Goal: Task Accomplishment & Management: Complete application form

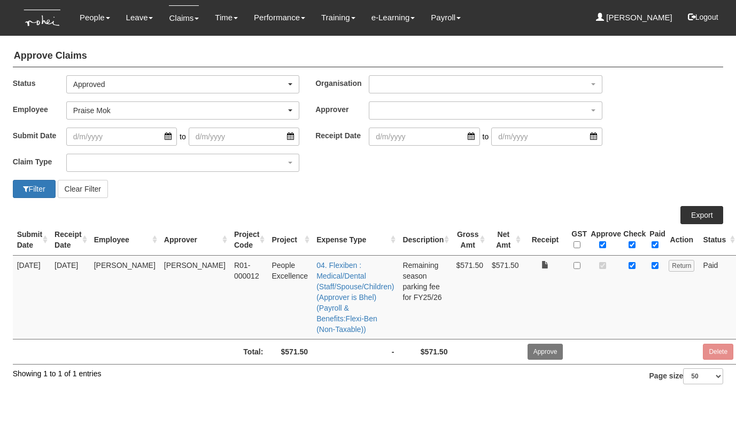
select select "Approved"
select select "a239810e-5a69-47ba-9b5d-970cc174a94c"
select select "50"
click at [280, 108] on div "Praise Mok" at bounding box center [179, 110] width 213 height 11
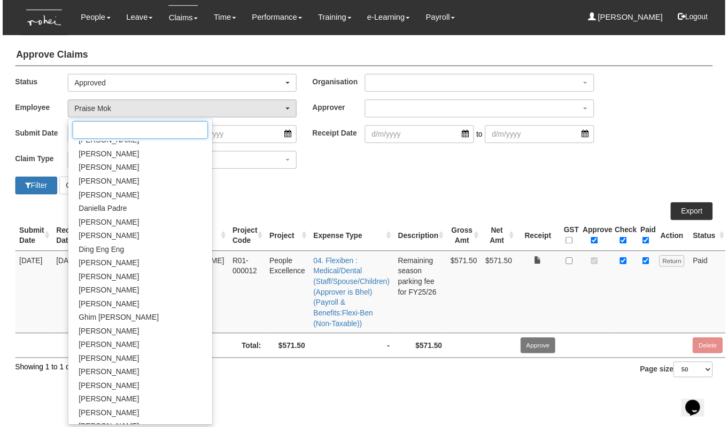
scroll to position [186, 0]
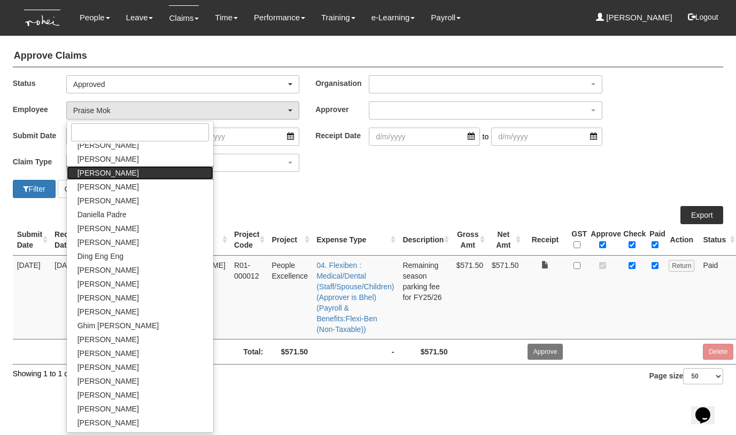
click at [114, 176] on span "[PERSON_NAME]" at bounding box center [107, 173] width 61 height 11
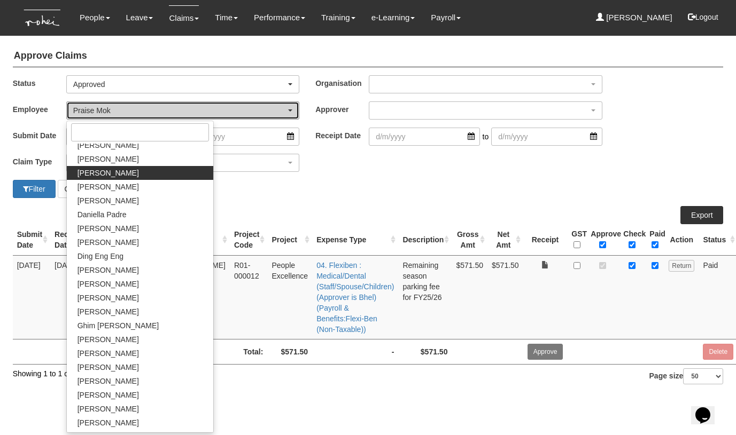
select select "7c74568e-c65a-4e2f-b023-70974c8e3265"
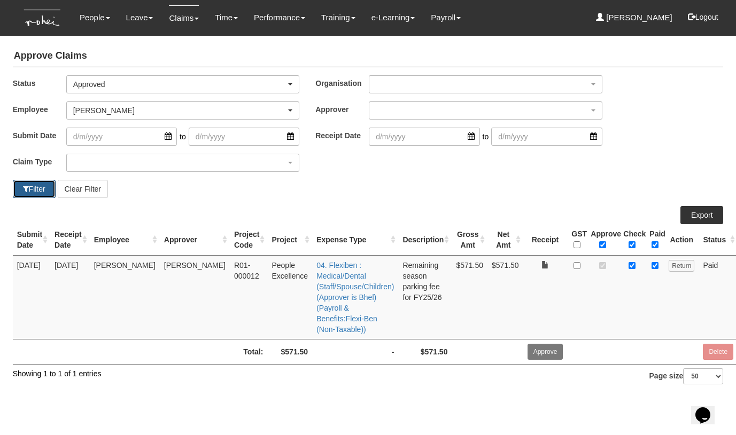
click at [37, 188] on button "Filter" at bounding box center [34, 189] width 43 height 18
select select "50"
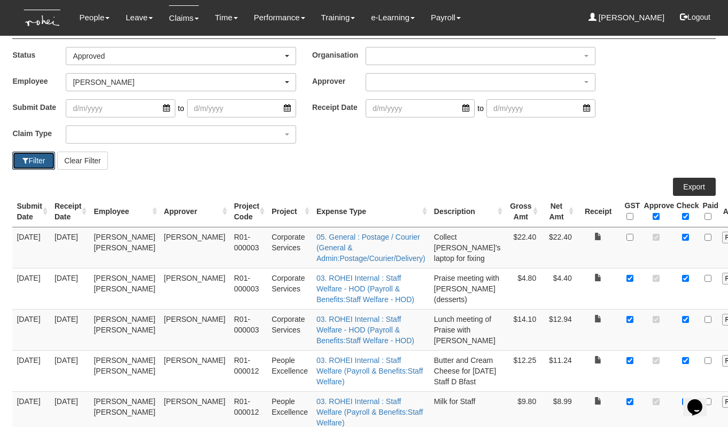
scroll to position [0, 0]
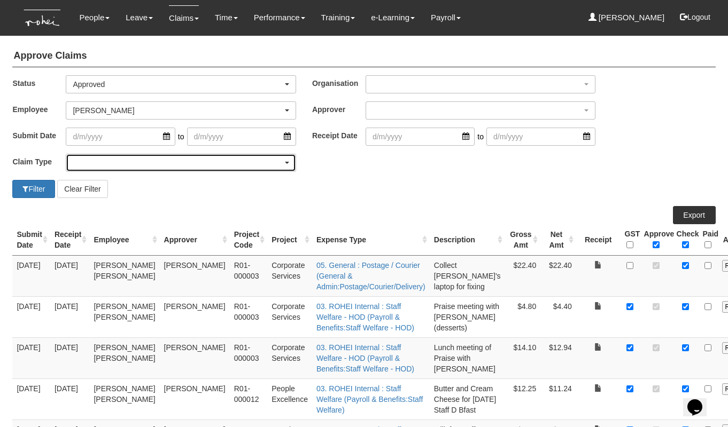
click at [115, 163] on div "button" at bounding box center [180, 162] width 229 height 17
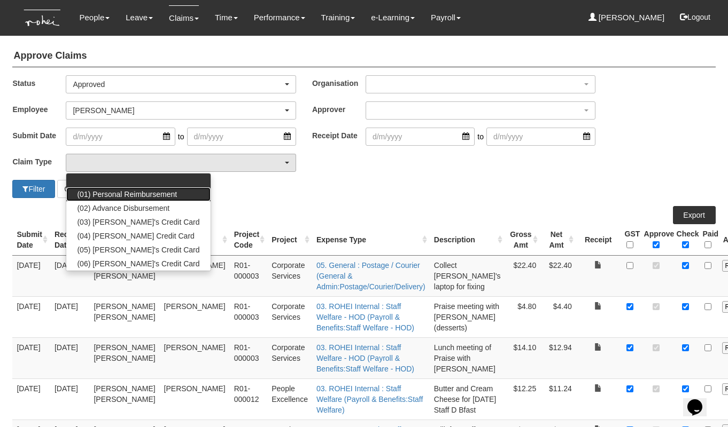
click at [110, 188] on link "(01) Personal Reimbursement" at bounding box center [138, 194] width 144 height 14
select select "14"
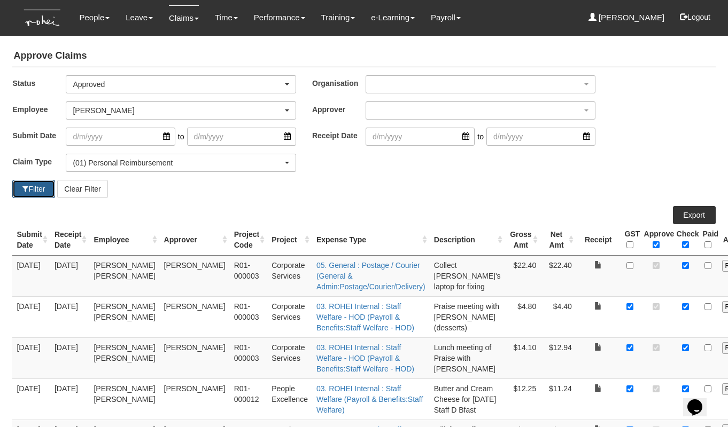
click at [29, 188] on button "Filter" at bounding box center [33, 189] width 43 height 18
select select "50"
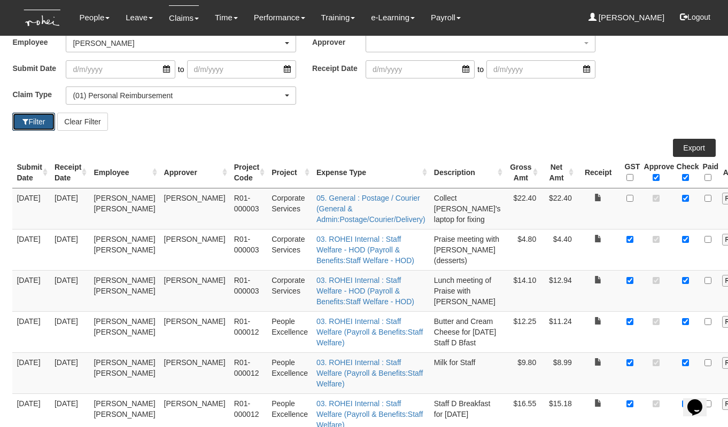
scroll to position [66, 0]
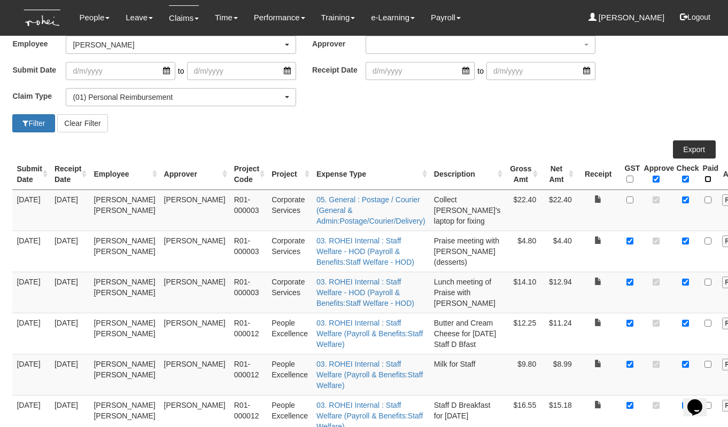
click at [704, 179] on input "\a Paid\a \a \a" at bounding box center [707, 179] width 7 height 7
checkbox input "true"
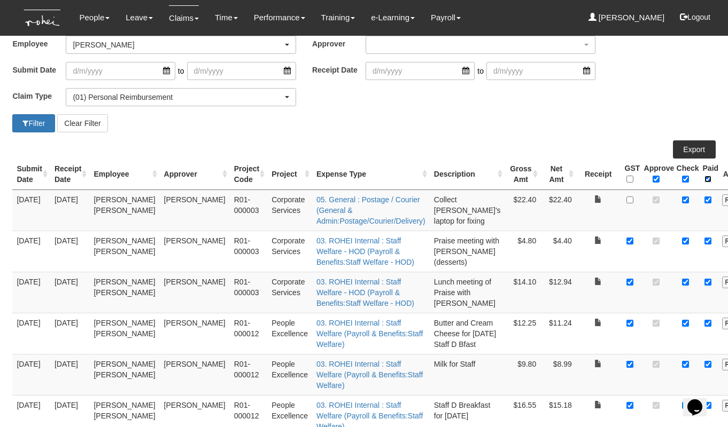
checkbox input "true"
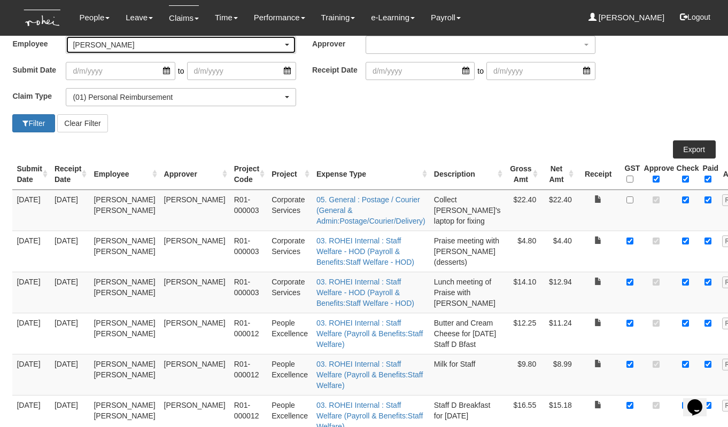
click at [123, 46] on div "[PERSON_NAME]" at bounding box center [177, 45] width 209 height 11
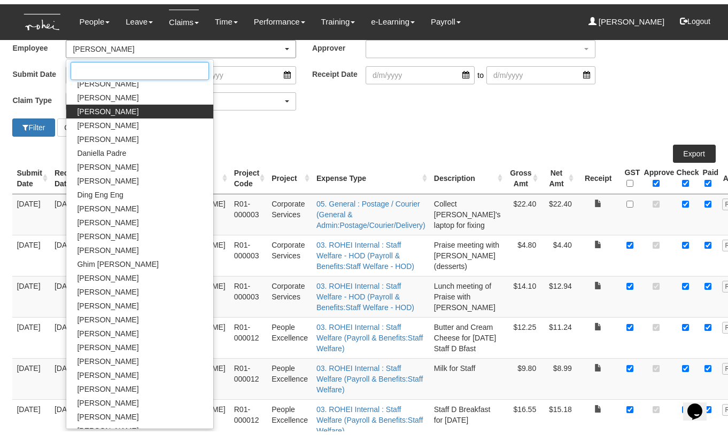
scroll to position [42, 0]
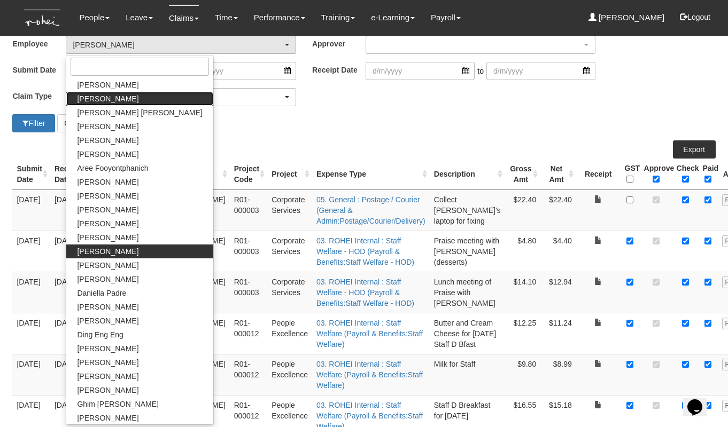
click at [121, 102] on link "[PERSON_NAME]" at bounding box center [139, 99] width 146 height 14
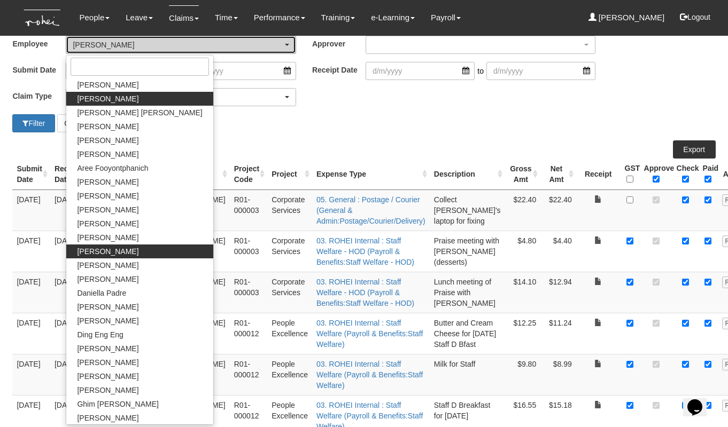
select select "bab5243c-beed-41fc-b362-49a7e6e66dc1"
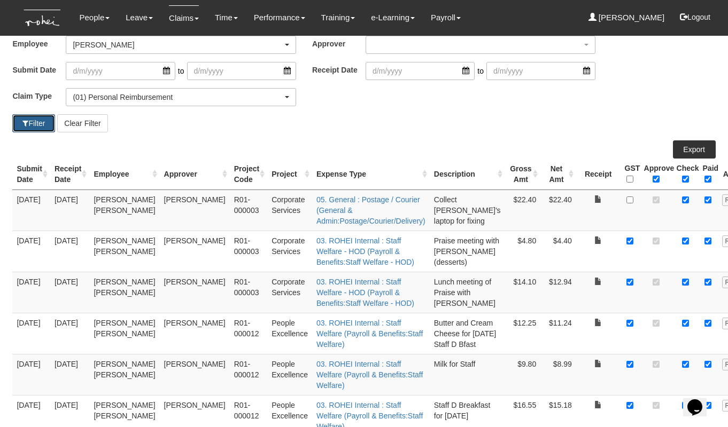
click at [33, 126] on button "Filter" at bounding box center [33, 123] width 43 height 18
select select "50"
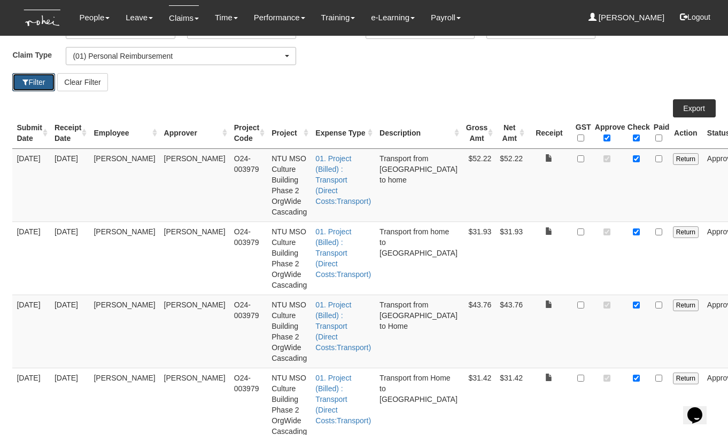
scroll to position [129, 0]
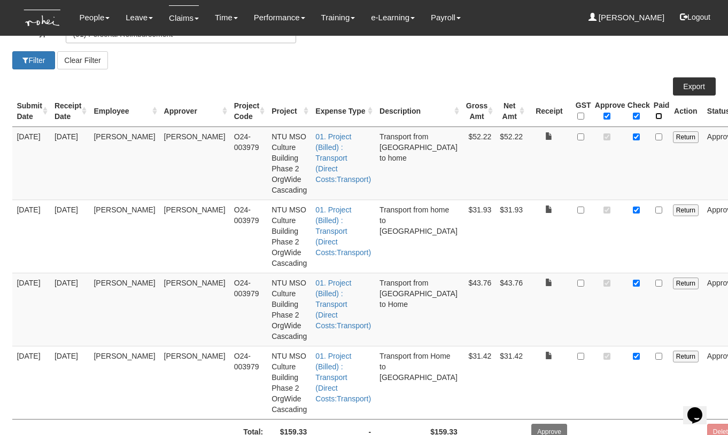
click at [655, 114] on input "\a Paid\a \a \a" at bounding box center [658, 116] width 7 height 7
checkbox input "true"
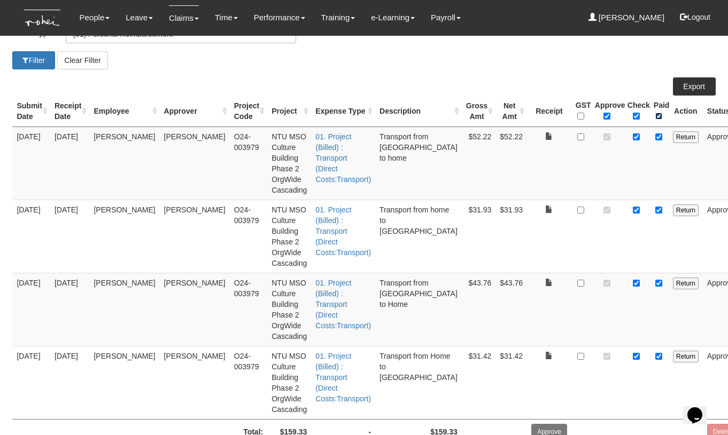
checkbox input "true"
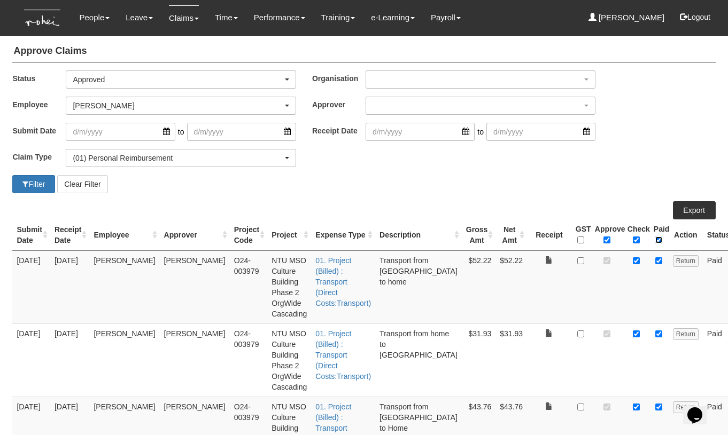
scroll to position [0, 0]
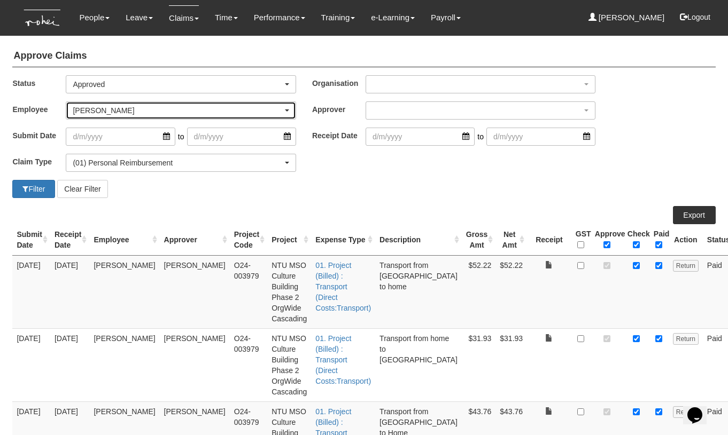
click at [143, 107] on div "[PERSON_NAME]" at bounding box center [177, 110] width 209 height 11
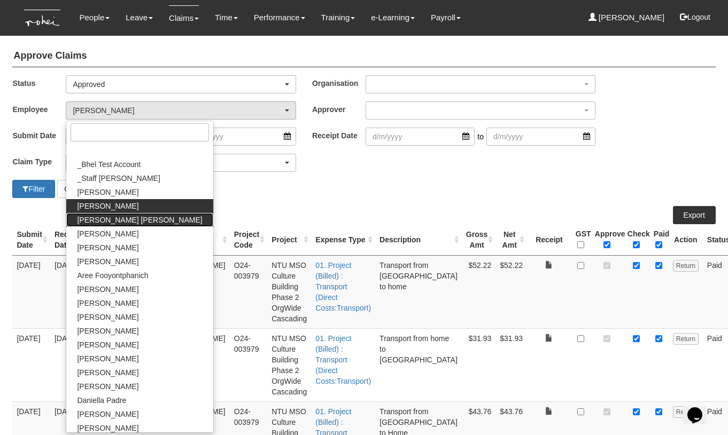
click at [121, 220] on span "[PERSON_NAME] [PERSON_NAME]" at bounding box center [139, 220] width 125 height 11
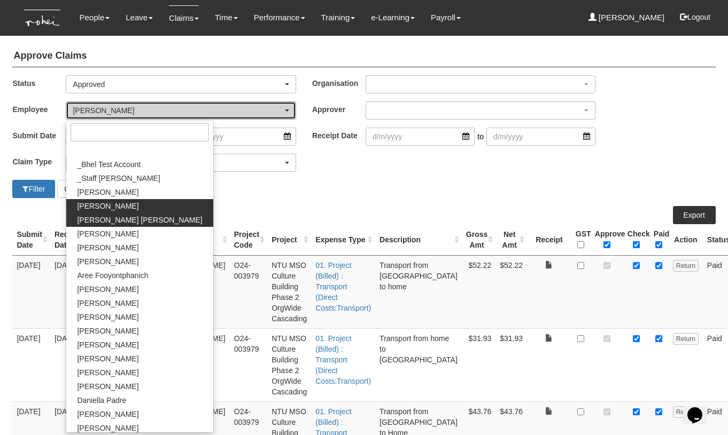
select select "b4a7269d-b071-43ec-b7b0-c31072540979"
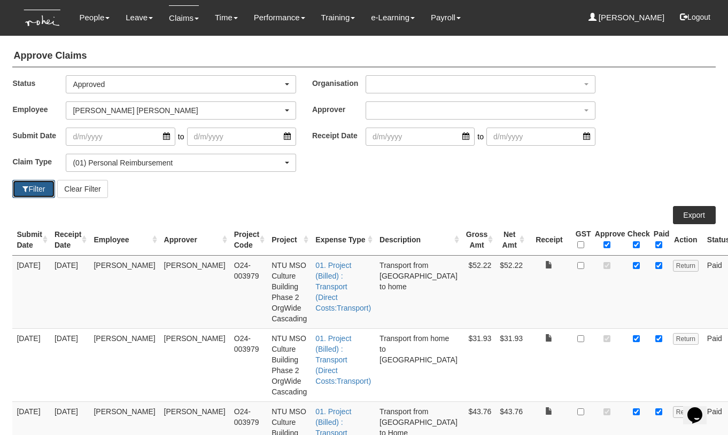
click at [32, 190] on button "Filter" at bounding box center [33, 189] width 43 height 18
select select "50"
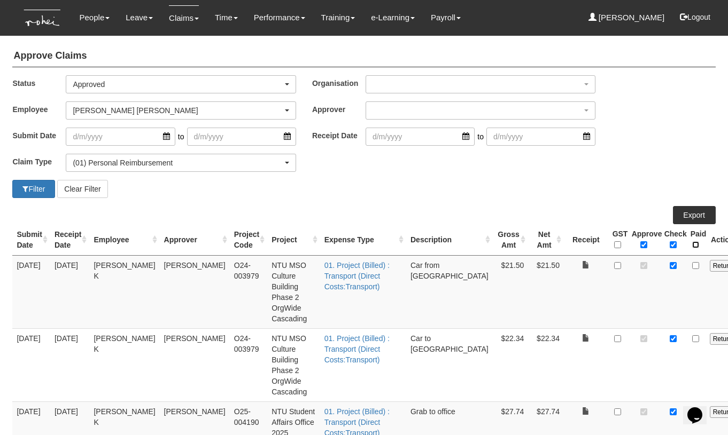
click at [692, 246] on input "\a Paid\a \a \a" at bounding box center [695, 244] width 7 height 7
checkbox input "true"
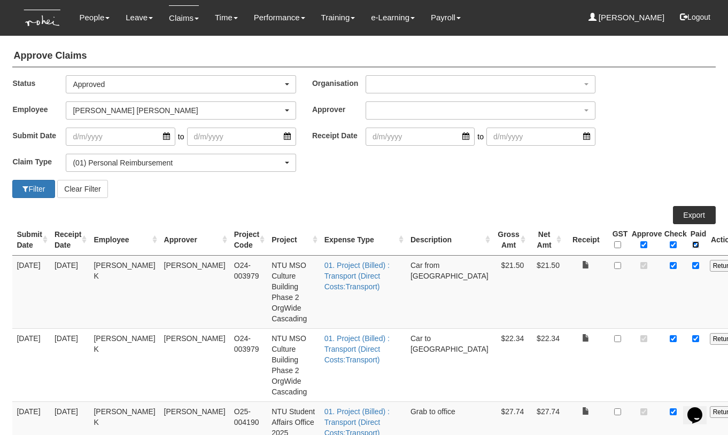
checkbox input "true"
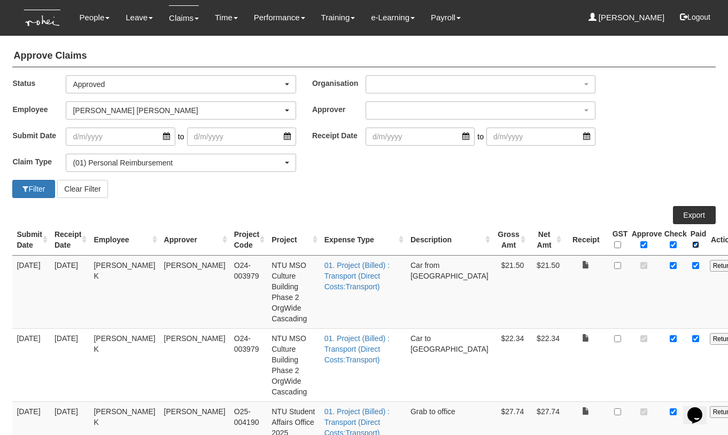
checkbox input "true"
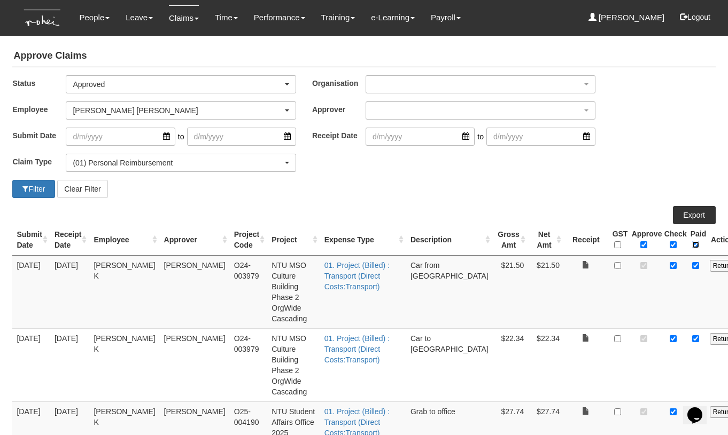
checkbox input "true"
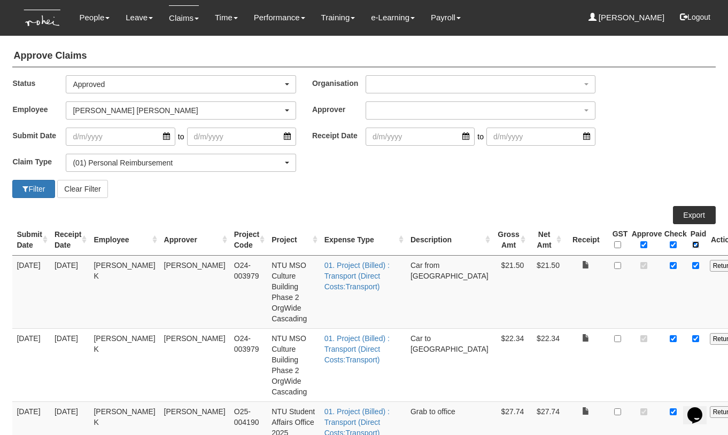
checkbox input "true"
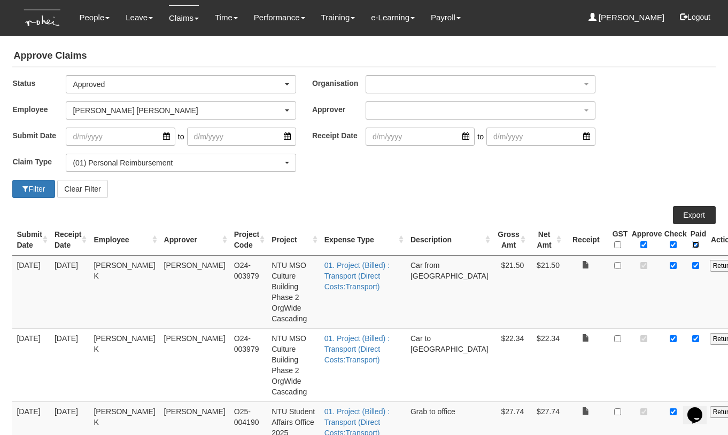
checkbox input "true"
click at [150, 110] on div "[PERSON_NAME] [PERSON_NAME]" at bounding box center [177, 110] width 209 height 11
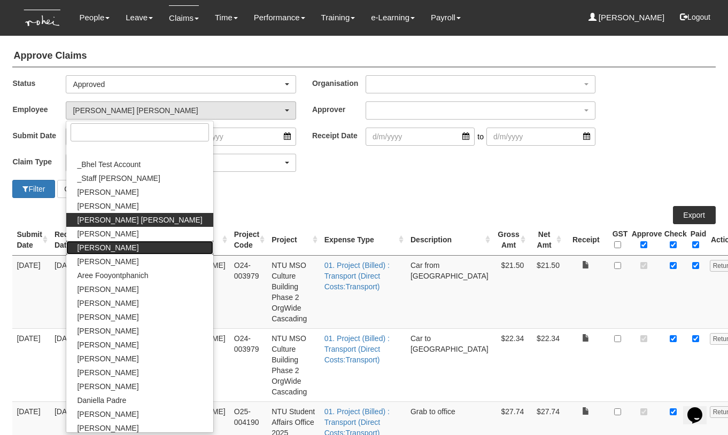
click at [117, 245] on link "[PERSON_NAME]" at bounding box center [139, 248] width 146 height 14
select select "711aa09b-4d78-48ff-a033-366bb302aa8b"
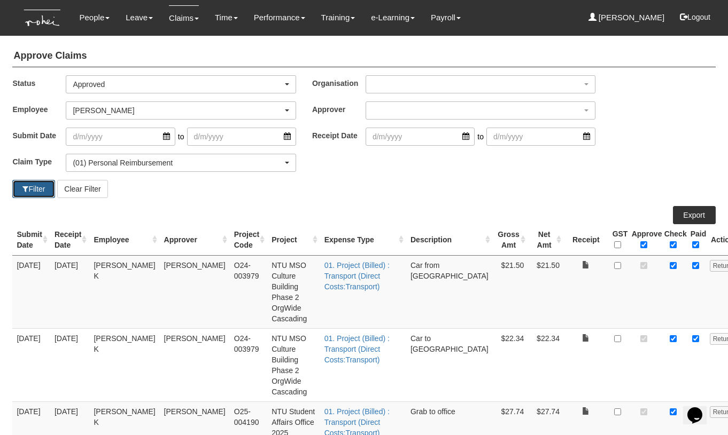
click at [32, 192] on button "Filter" at bounding box center [33, 189] width 43 height 18
select select "50"
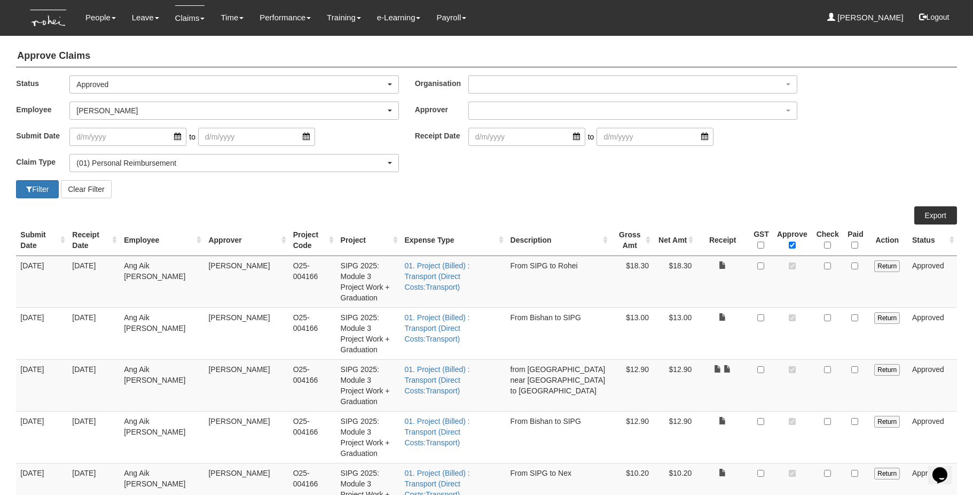
click at [619, 240] on th "Gross Amt" at bounding box center [632, 240] width 43 height 32
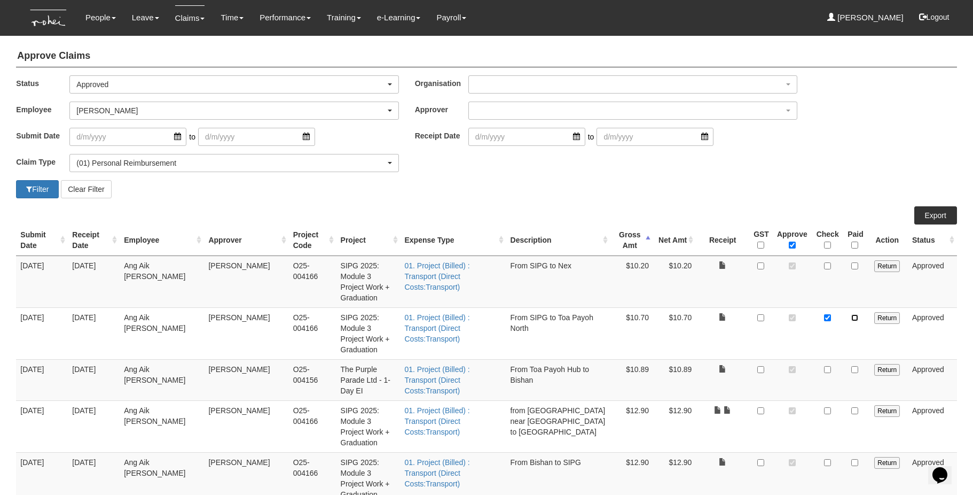
click at [735, 316] on input "checkbox" at bounding box center [854, 317] width 7 height 7
checkbox input "true"
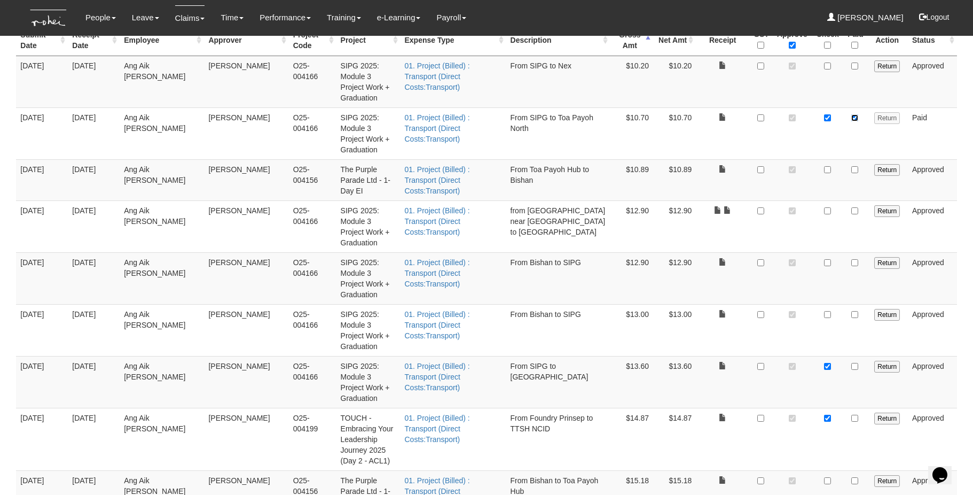
scroll to position [206, 0]
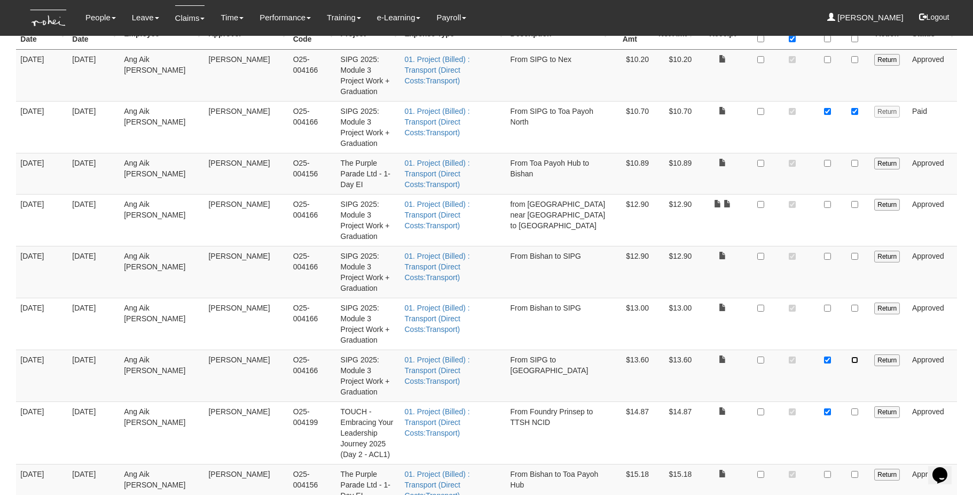
click at [735, 356] on input "checkbox" at bounding box center [854, 359] width 7 height 7
checkbox input "true"
click at [735, 408] on input "checkbox" at bounding box center [854, 411] width 7 height 7
checkbox input "true"
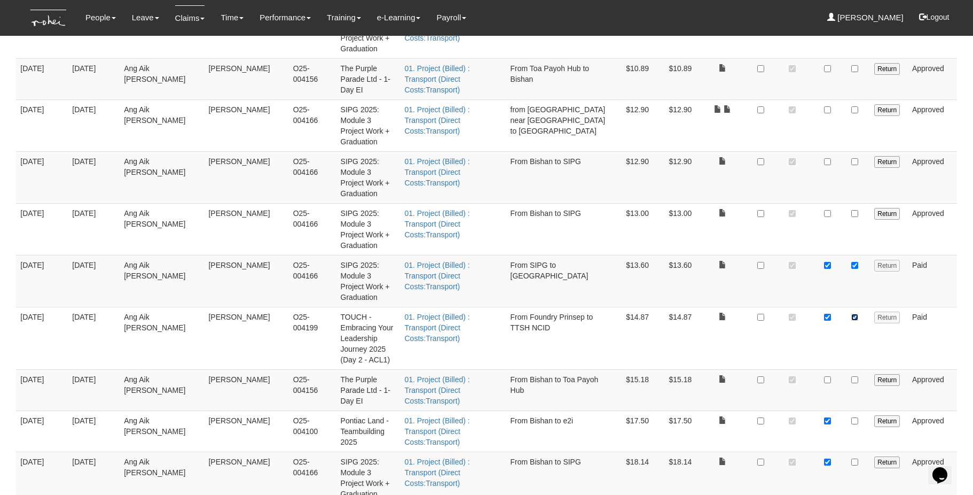
scroll to position [303, 0]
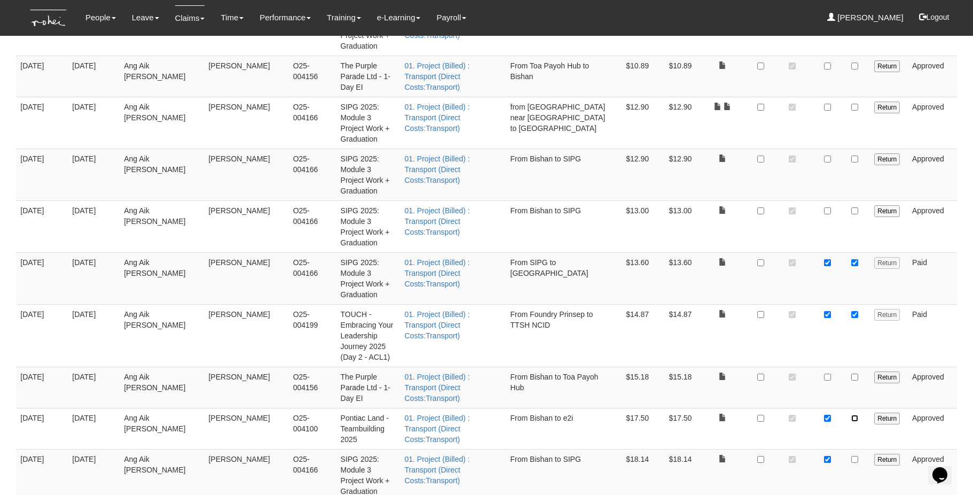
click at [735, 415] on input "checkbox" at bounding box center [854, 418] width 7 height 7
checkbox input "true"
click at [735, 435] on input "checkbox" at bounding box center [854, 459] width 7 height 7
checkbox input "true"
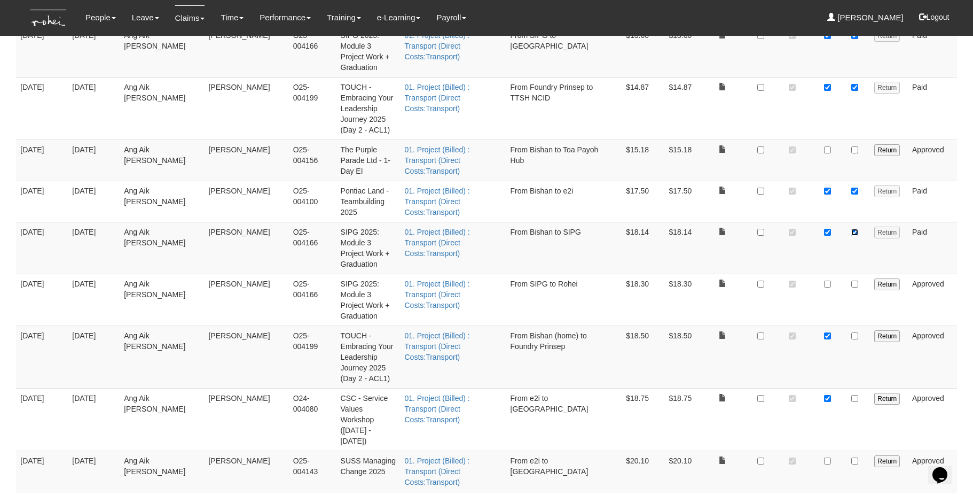
scroll to position [536, 0]
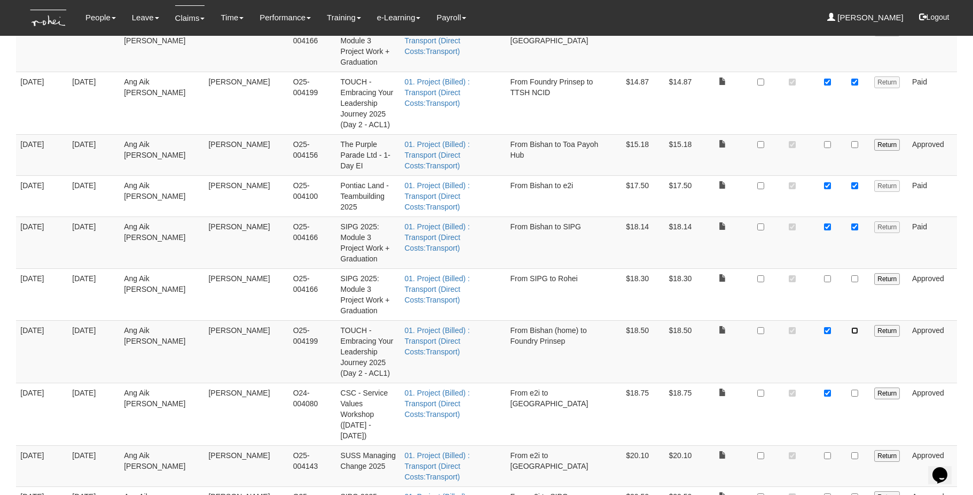
click at [735, 327] on input "checkbox" at bounding box center [854, 330] width 7 height 7
checkbox input "true"
click at [735, 389] on input "checkbox" at bounding box center [854, 392] width 7 height 7
checkbox input "true"
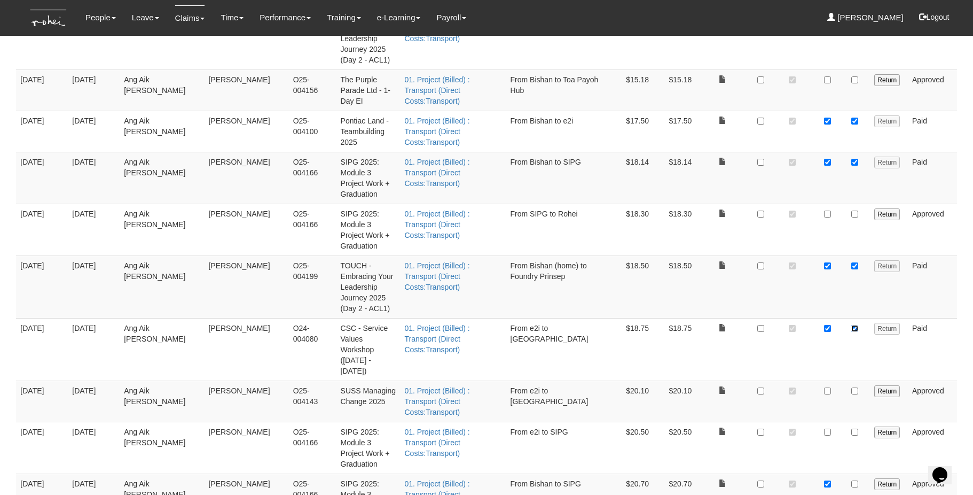
scroll to position [649, 0]
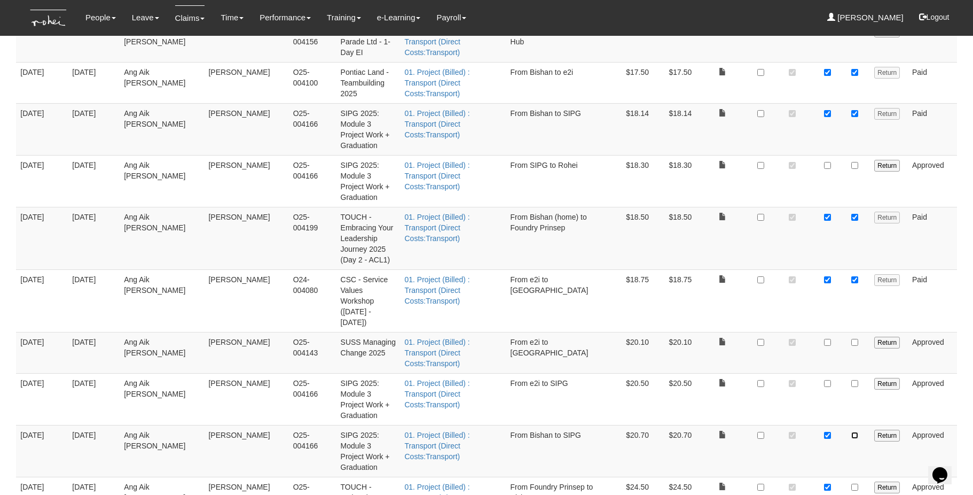
click at [735, 432] on input "checkbox" at bounding box center [854, 435] width 7 height 7
checkbox input "true"
click at [735, 435] on input "checkbox" at bounding box center [854, 486] width 7 height 7
checkbox input "true"
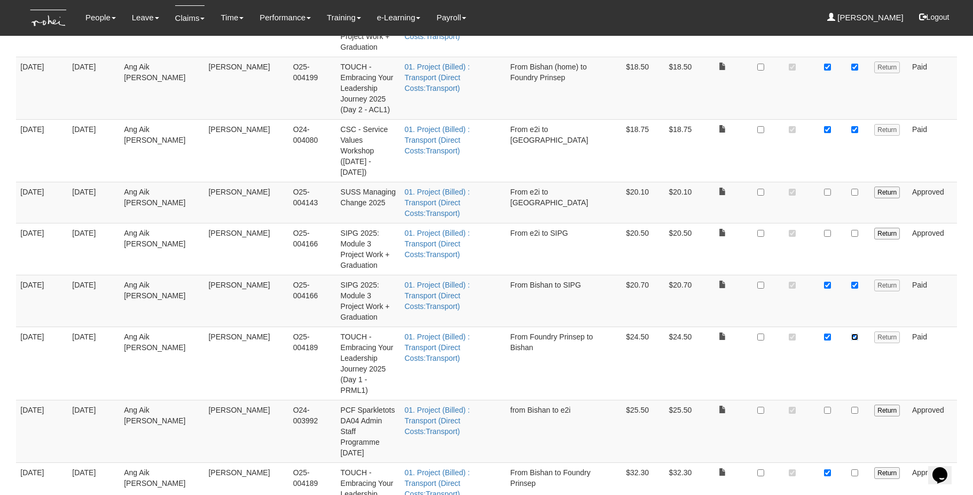
scroll to position [815, 0]
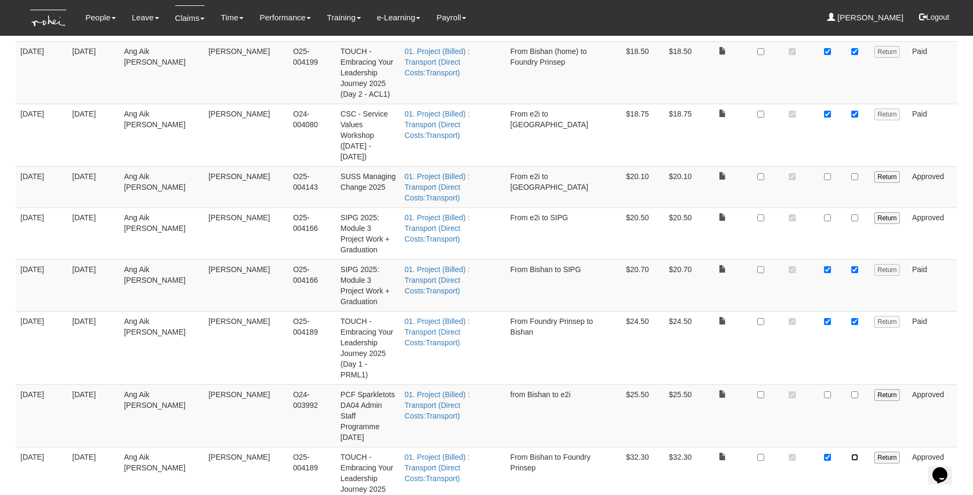
click at [735, 435] on input "checkbox" at bounding box center [854, 457] width 7 height 7
checkbox input "true"
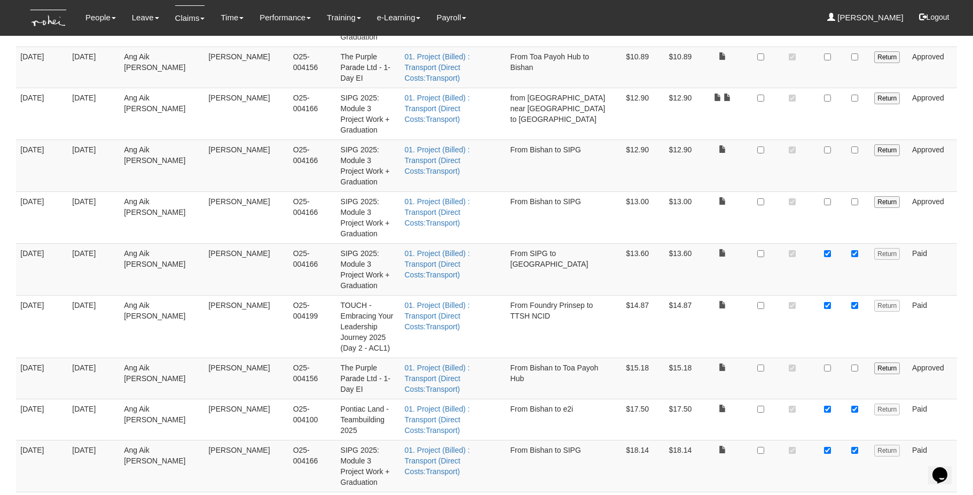
scroll to position [0, 0]
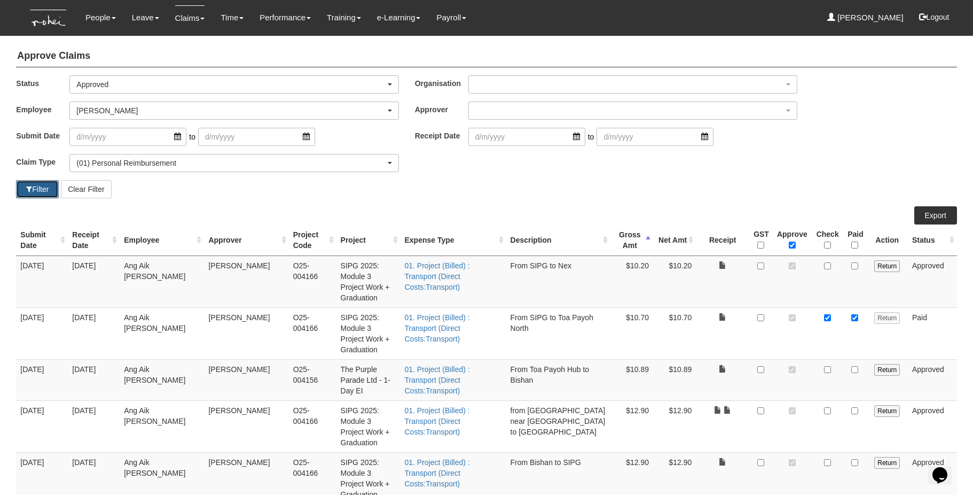
click at [32, 192] on button "Filter" at bounding box center [37, 189] width 43 height 18
select select "50"
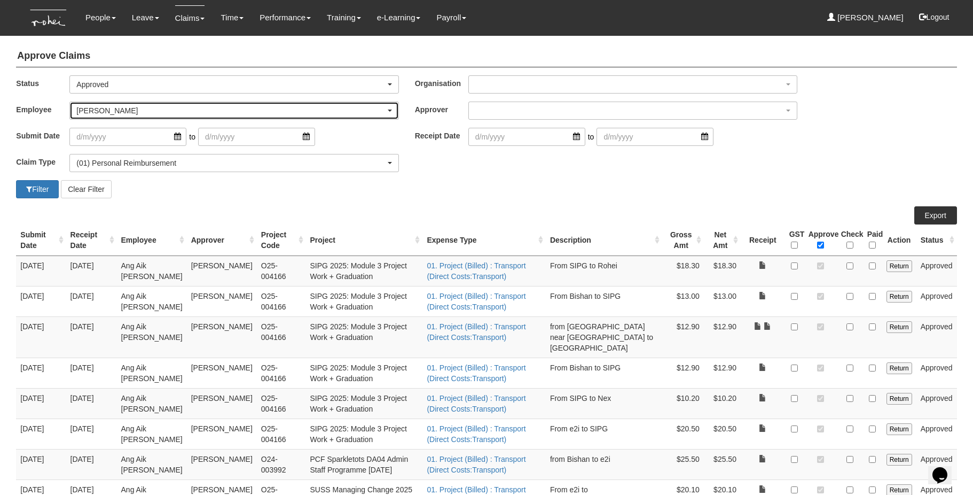
click at [129, 113] on div "[PERSON_NAME]" at bounding box center [230, 110] width 309 height 11
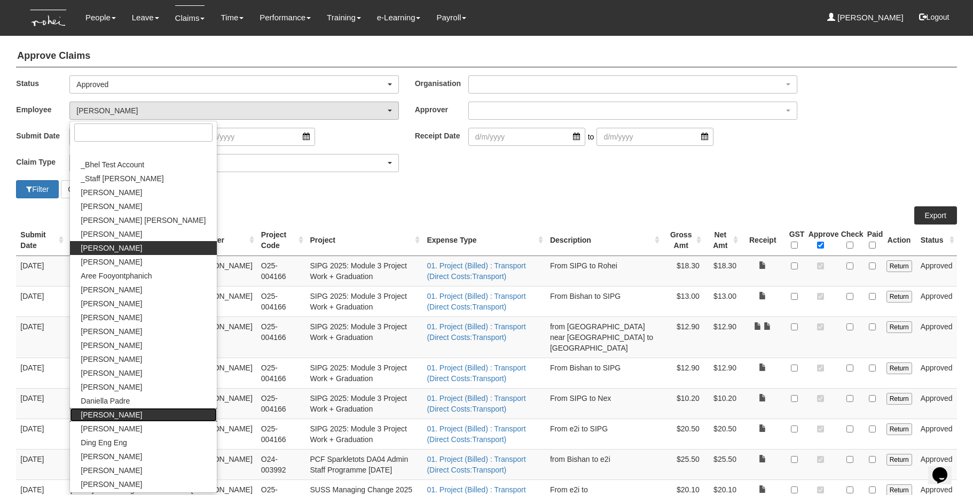
click at [135, 418] on link "[PERSON_NAME]" at bounding box center [143, 415] width 146 height 14
select select "1ae40e68-5a0c-4d70-b50e-45a4e5a72252"
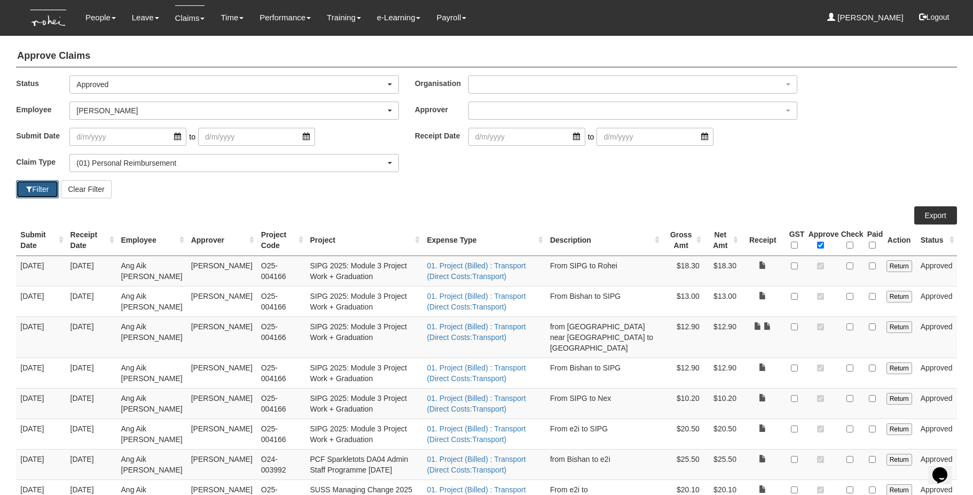
click at [38, 193] on button "Filter" at bounding box center [37, 189] width 43 height 18
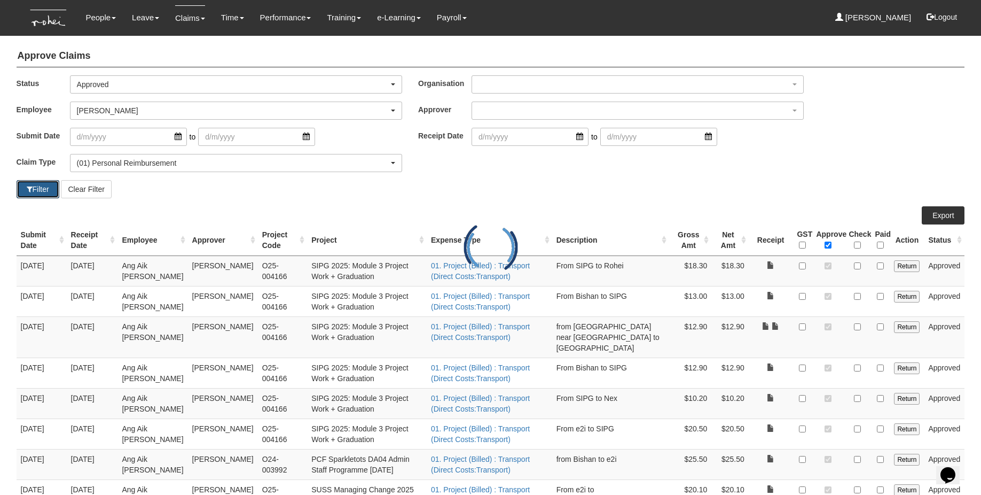
select select "50"
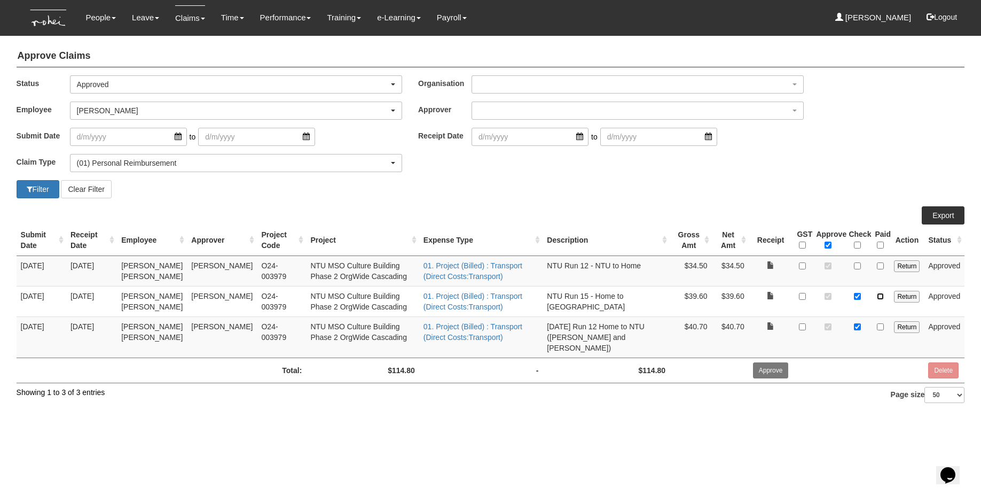
click at [735, 296] on input "checkbox" at bounding box center [880, 296] width 7 height 7
checkbox input "true"
click at [735, 329] on input "checkbox" at bounding box center [880, 326] width 7 height 7
checkbox input "true"
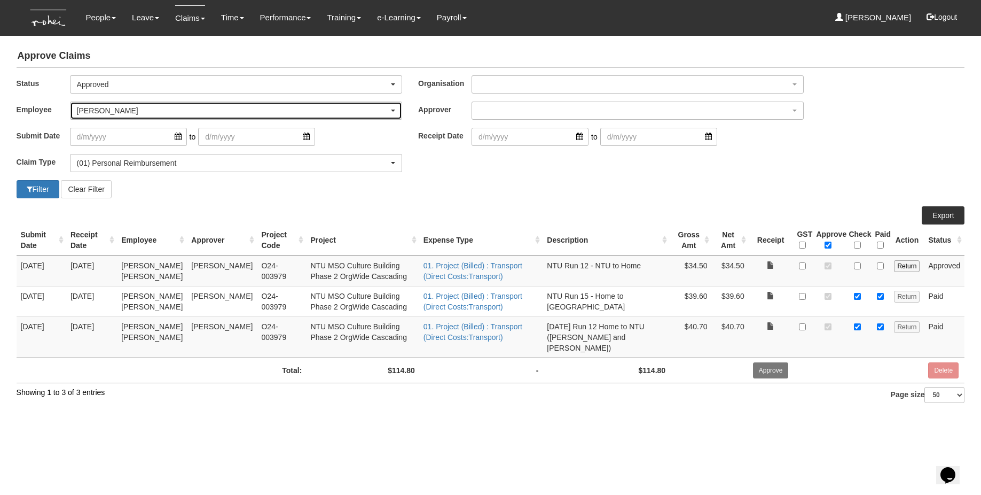
click at [121, 108] on div "[PERSON_NAME]" at bounding box center [233, 110] width 312 height 11
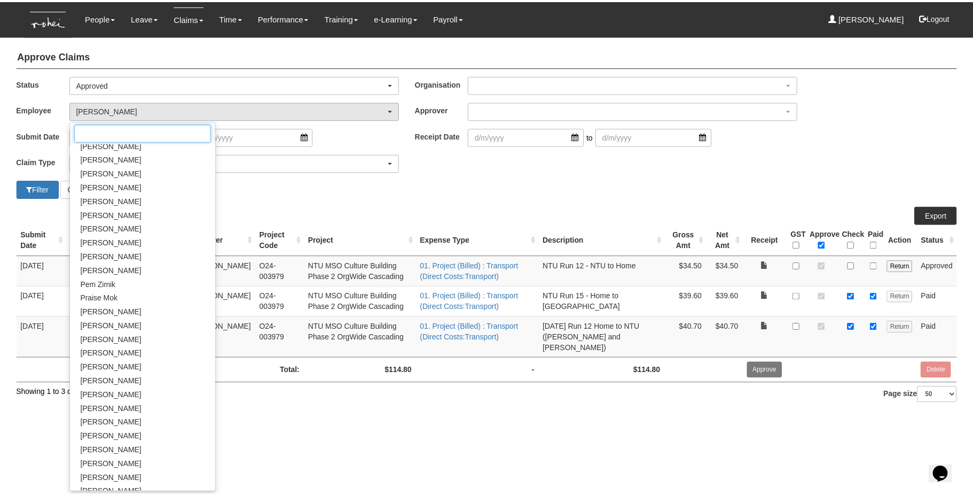
scroll to position [485, 0]
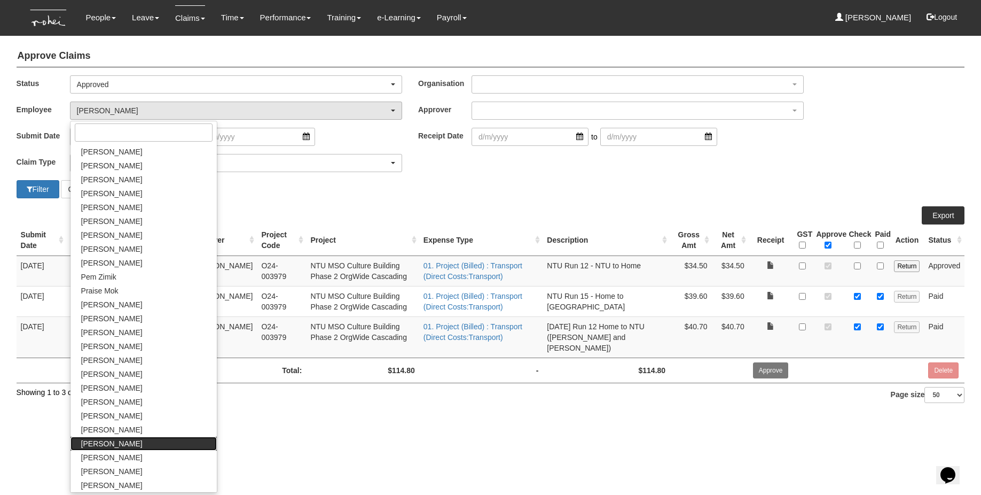
click at [94, 435] on span "[PERSON_NAME]" at bounding box center [111, 443] width 61 height 11
select select "c85e7207-948b-4a93-b1ce-7591f482d584"
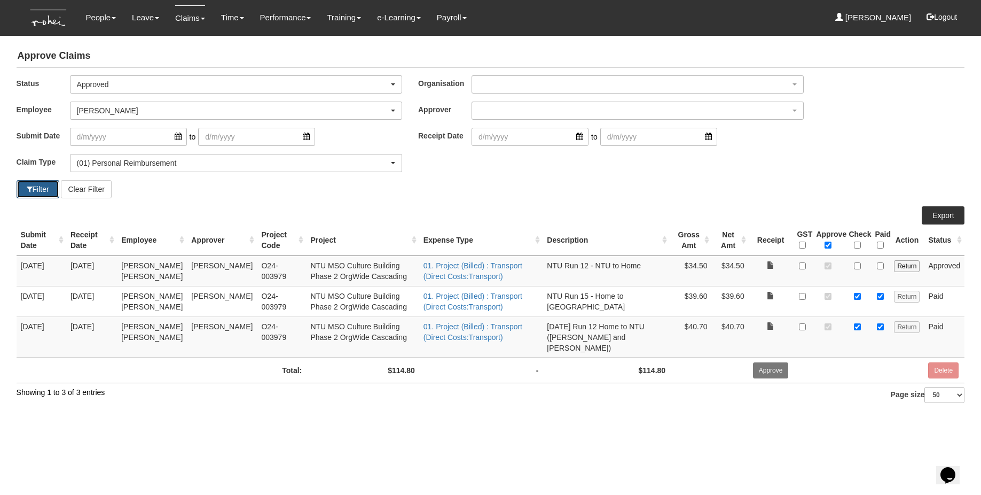
click at [40, 191] on button "Filter" at bounding box center [38, 189] width 43 height 18
select select "50"
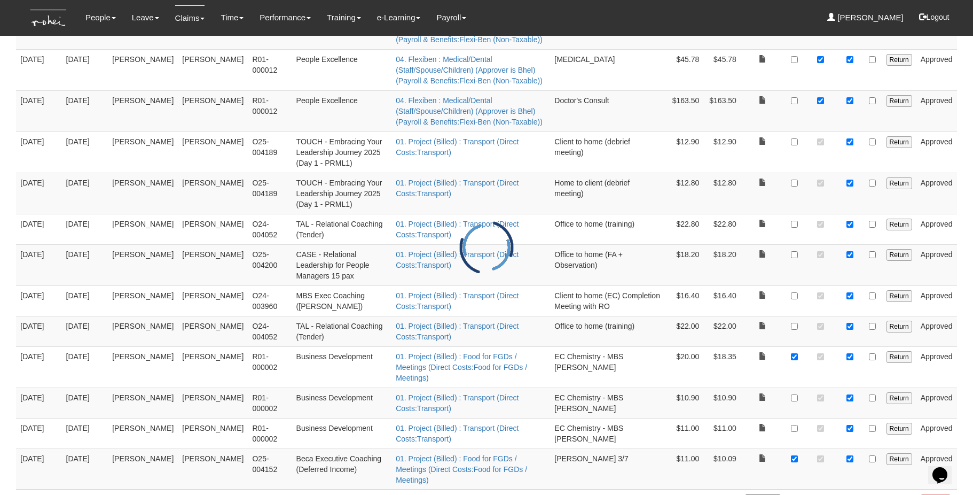
scroll to position [139, 0]
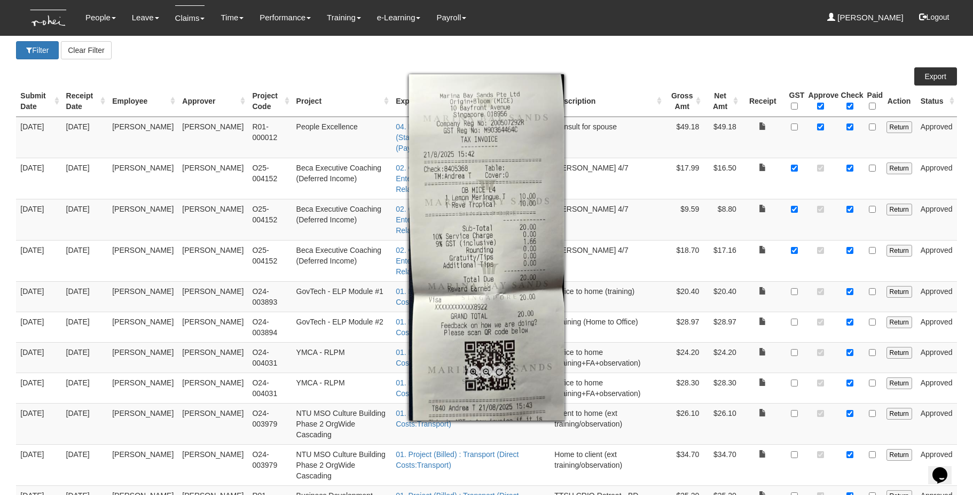
click at [735, 61] on div at bounding box center [486, 247] width 973 height 495
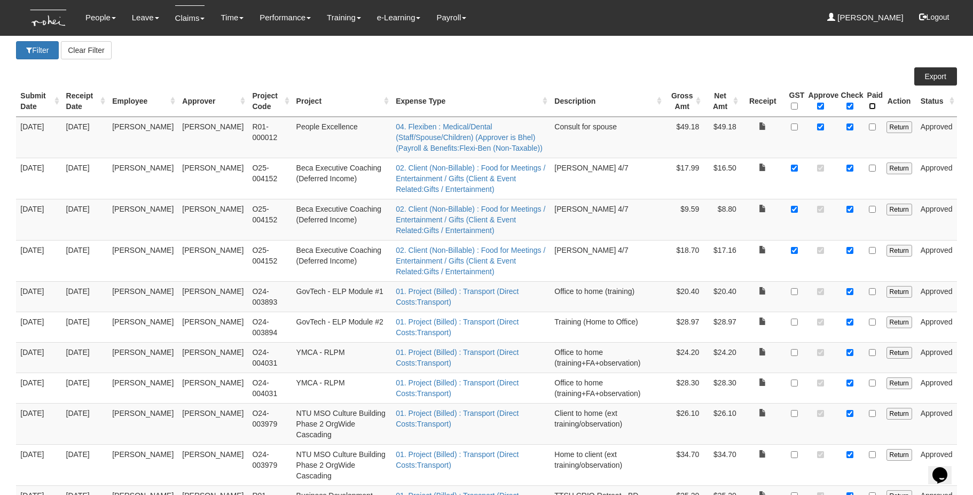
click at [735, 103] on input "\a Paid\a \a \a" at bounding box center [872, 106] width 7 height 7
checkbox input "true"
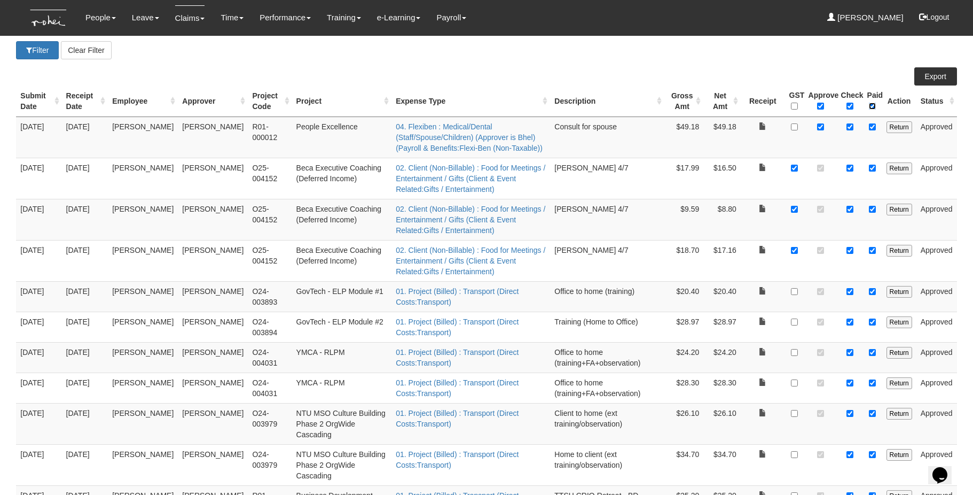
checkbox input "true"
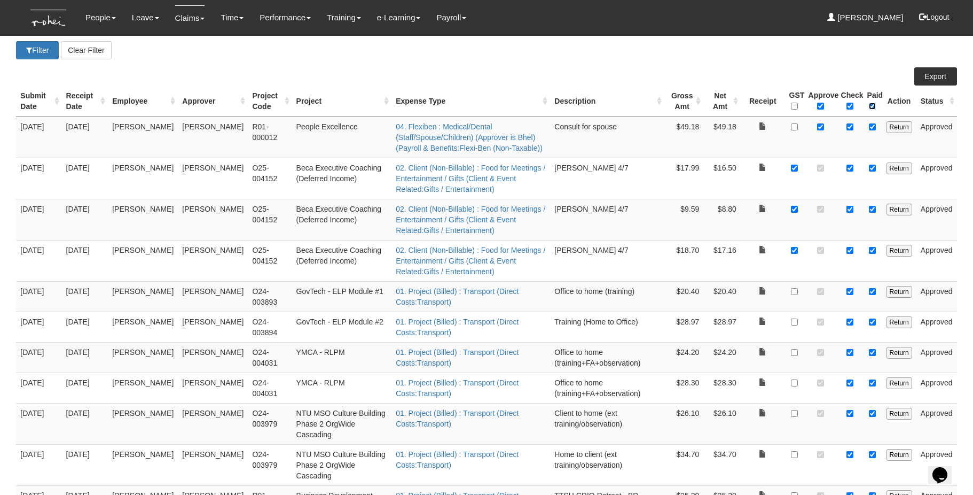
checkbox input "true"
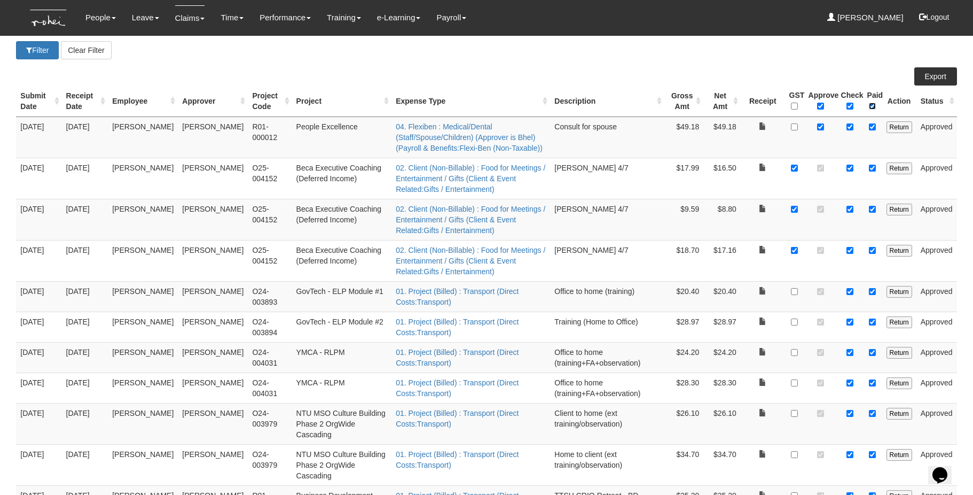
checkbox input "true"
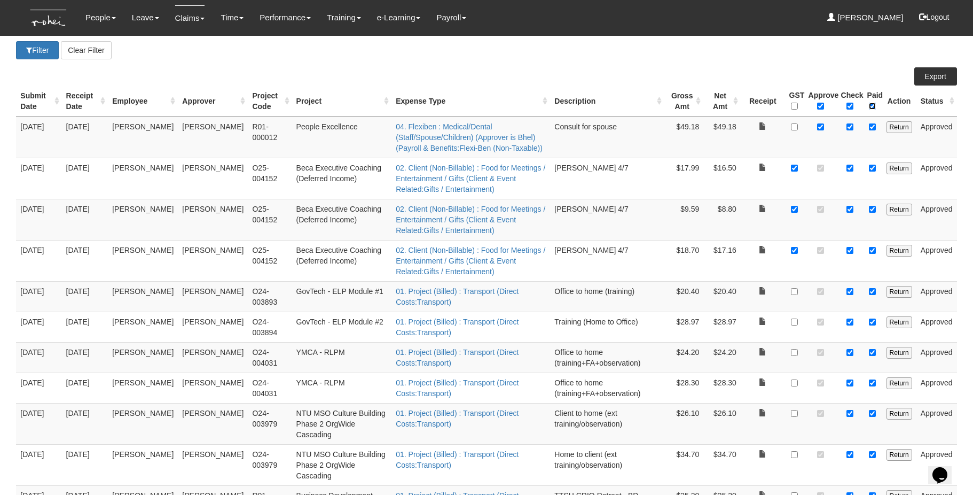
checkbox input "true"
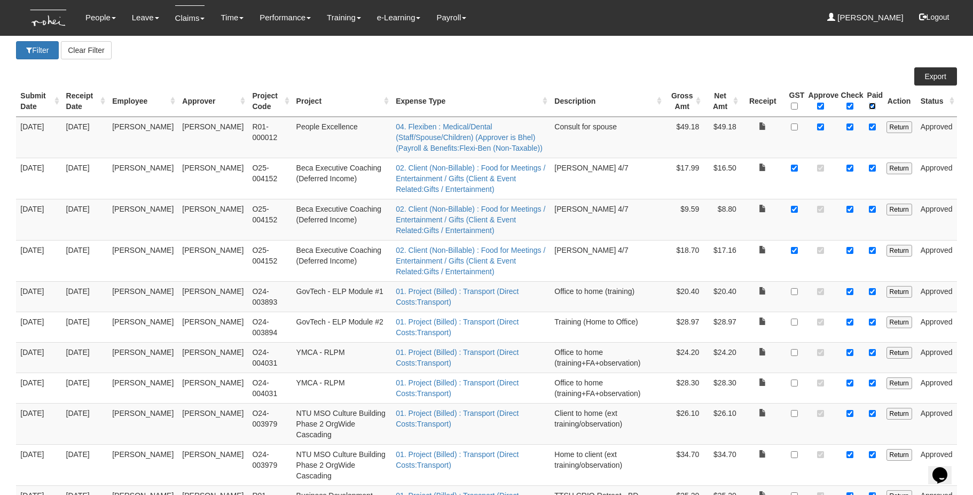
checkbox input "true"
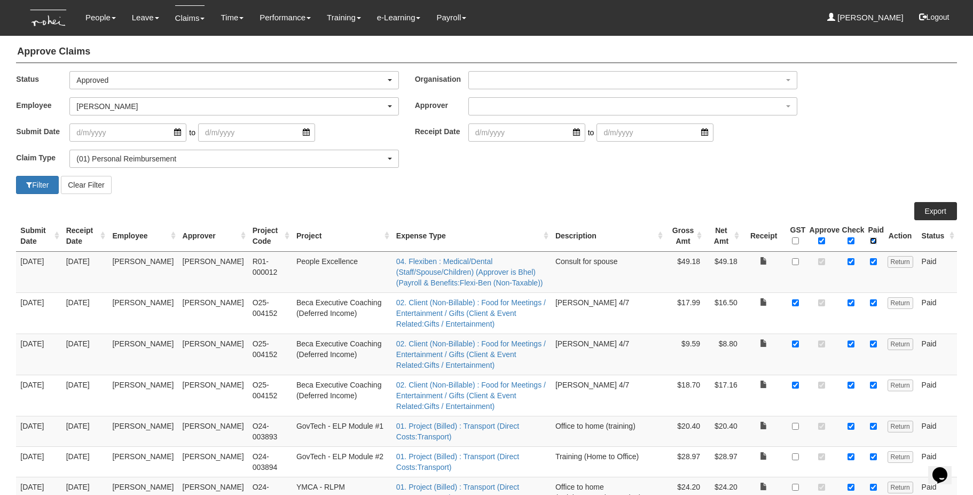
scroll to position [0, 0]
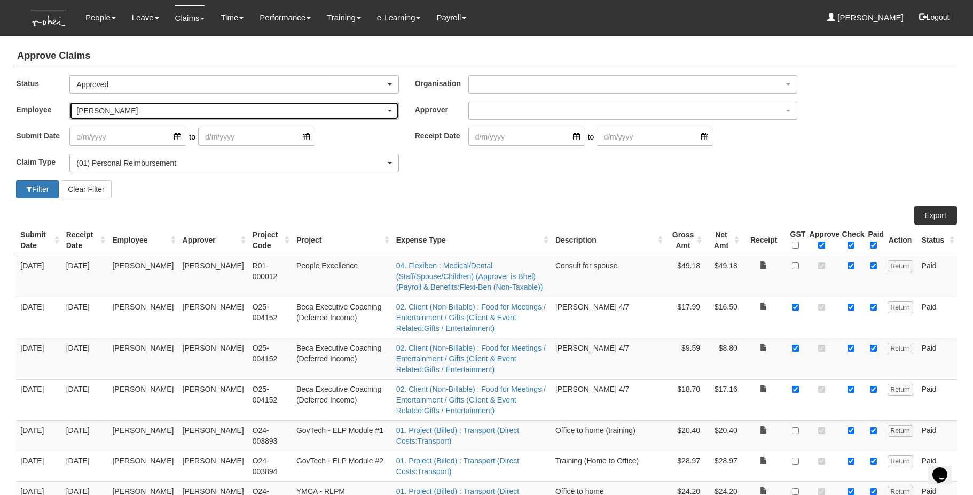
click at [144, 114] on div "[PERSON_NAME]" at bounding box center [230, 110] width 309 height 11
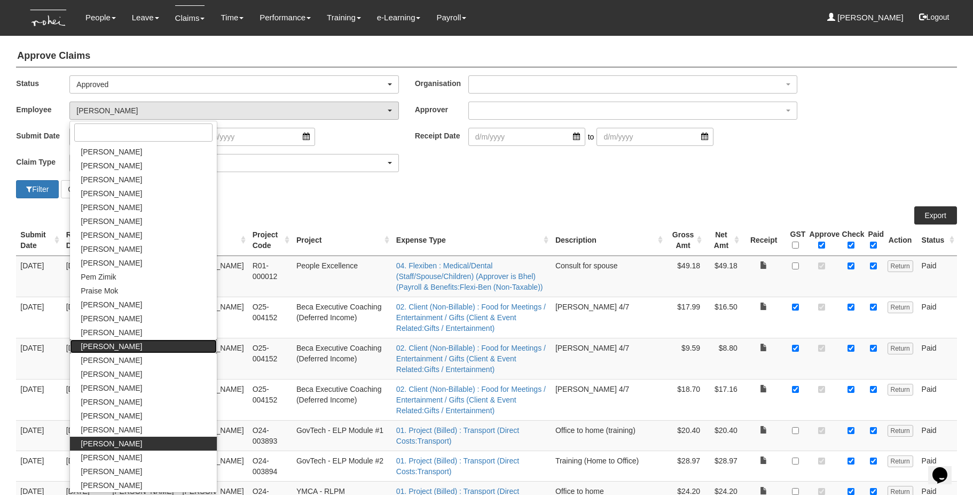
click at [126, 345] on span "[PERSON_NAME]" at bounding box center [111, 346] width 61 height 11
select select "5a253378-523a-4c52-9c83-550f69dab0df"
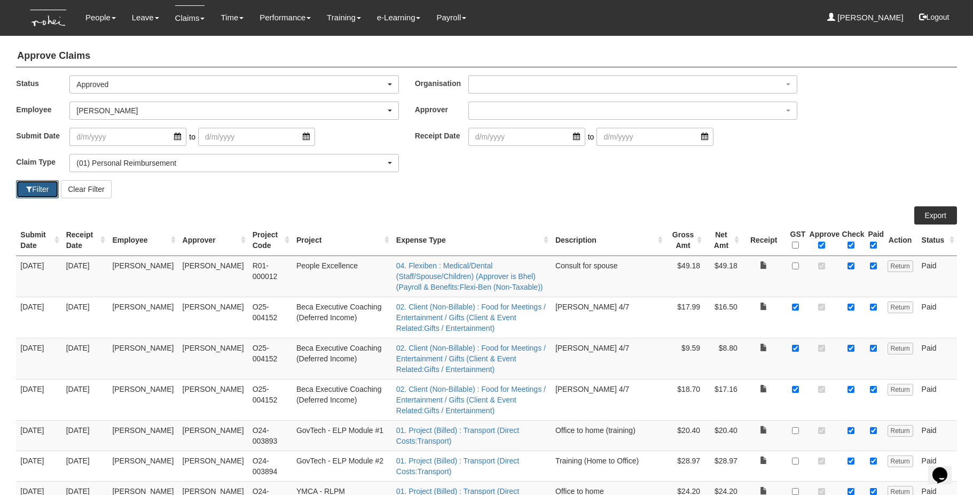
click at [33, 184] on button "Filter" at bounding box center [37, 189] width 43 height 18
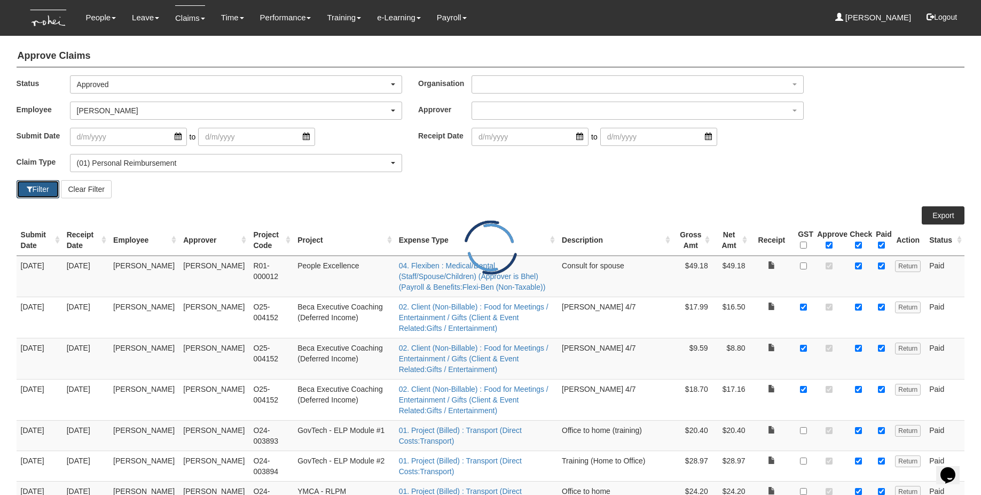
select select "50"
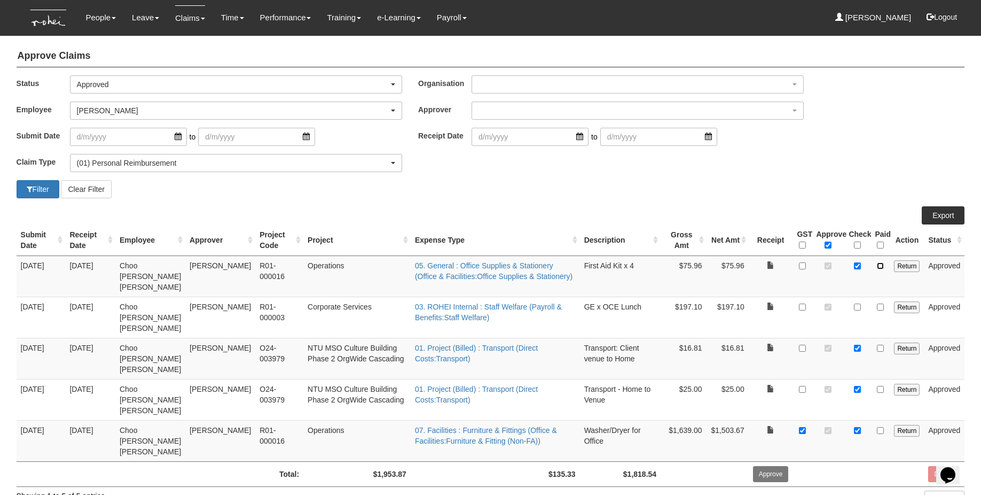
click at [735, 265] on input "checkbox" at bounding box center [880, 265] width 7 height 7
checkbox input "true"
click at [735, 345] on input "checkbox" at bounding box center [880, 348] width 7 height 7
checkbox input "true"
click at [735, 386] on input "checkbox" at bounding box center [880, 389] width 7 height 7
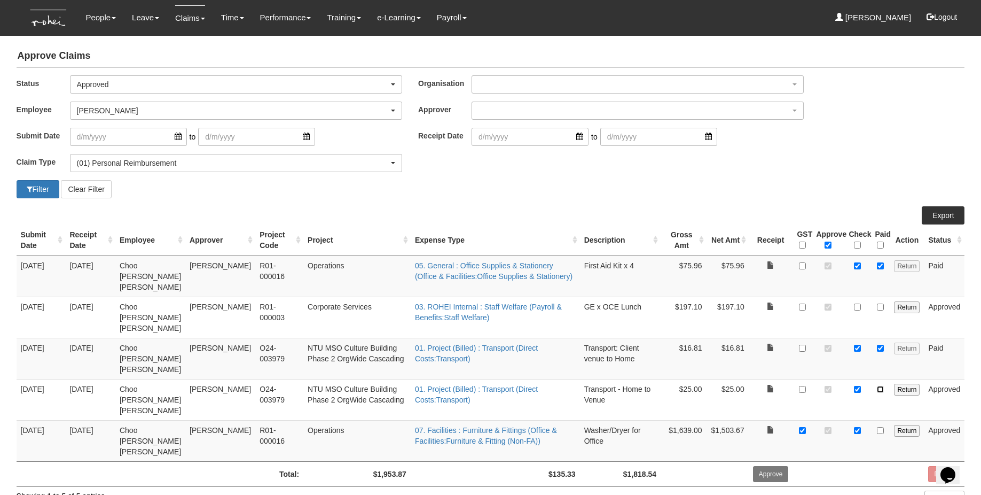
checkbox input "true"
click at [735, 427] on input "checkbox" at bounding box center [880, 430] width 7 height 7
checkbox input "true"
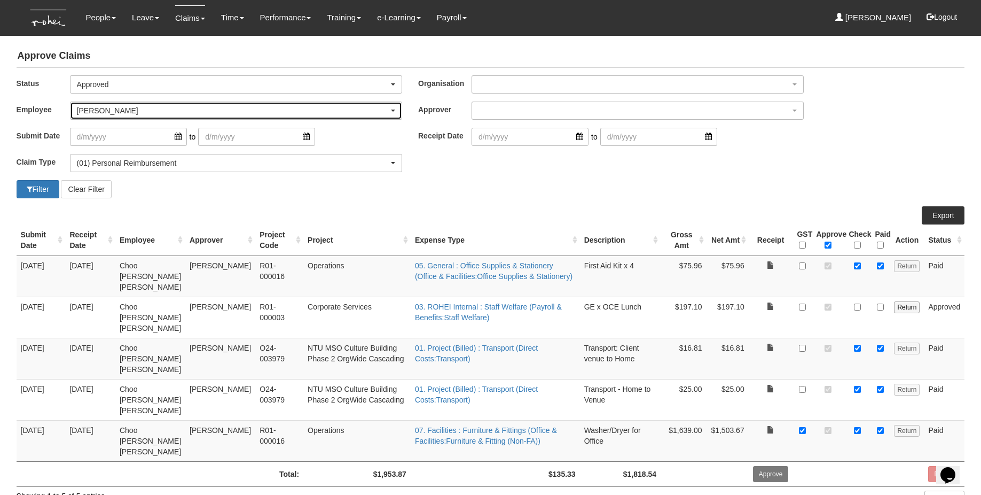
click at [160, 113] on div "[PERSON_NAME]" at bounding box center [233, 110] width 312 height 11
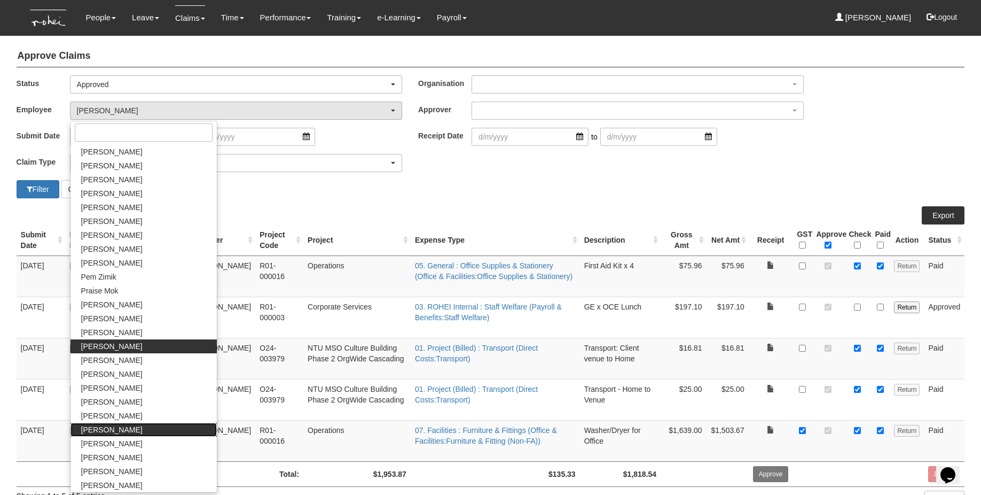
click at [135, 432] on link "[PERSON_NAME]" at bounding box center [144, 430] width 146 height 14
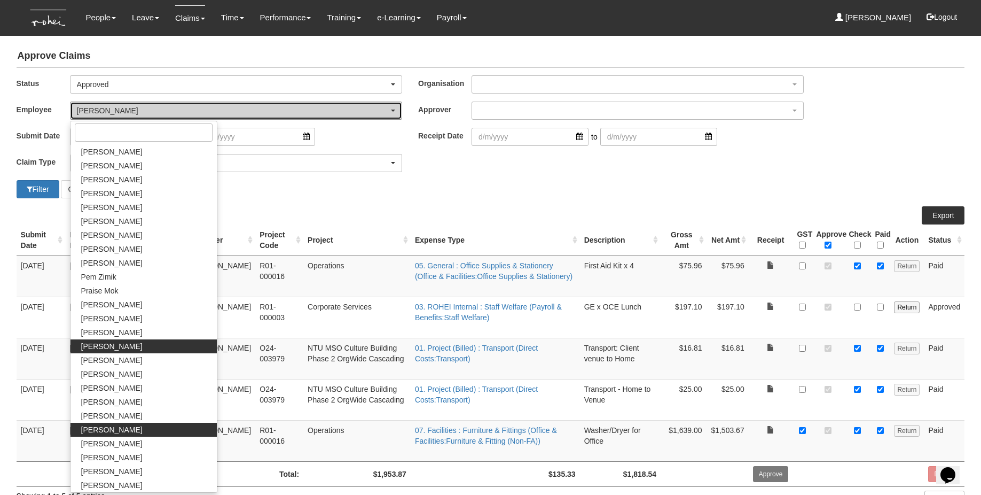
select select "df7a13c8-cd75-4da2-9b19-f6f478b78a1f"
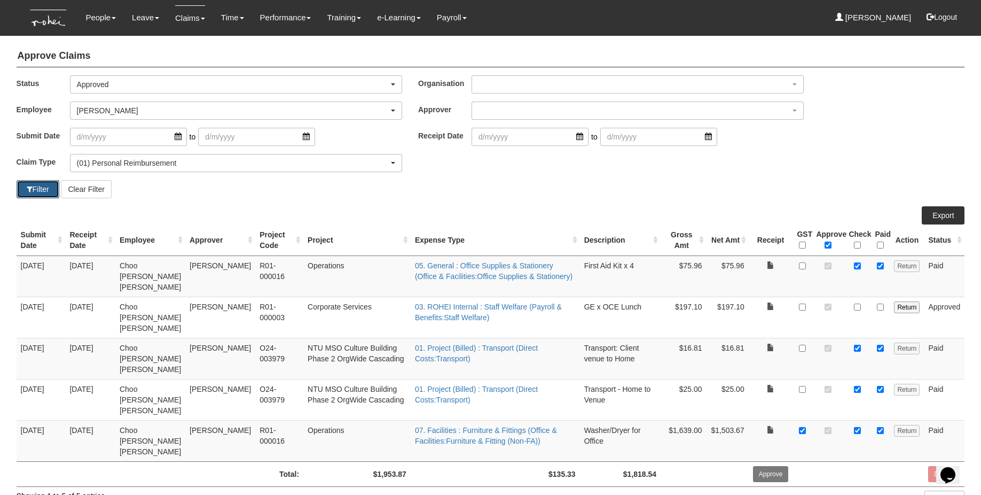
click at [38, 191] on button "Filter" at bounding box center [38, 189] width 43 height 18
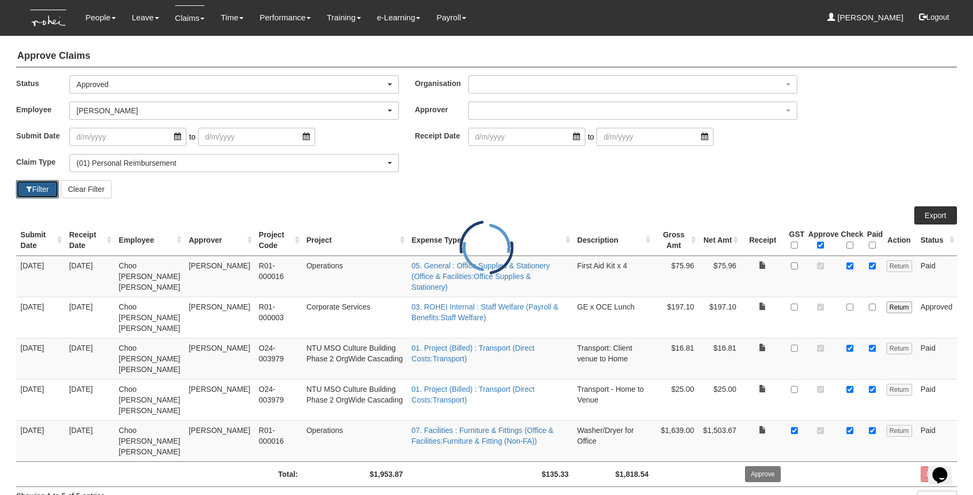
select select "50"
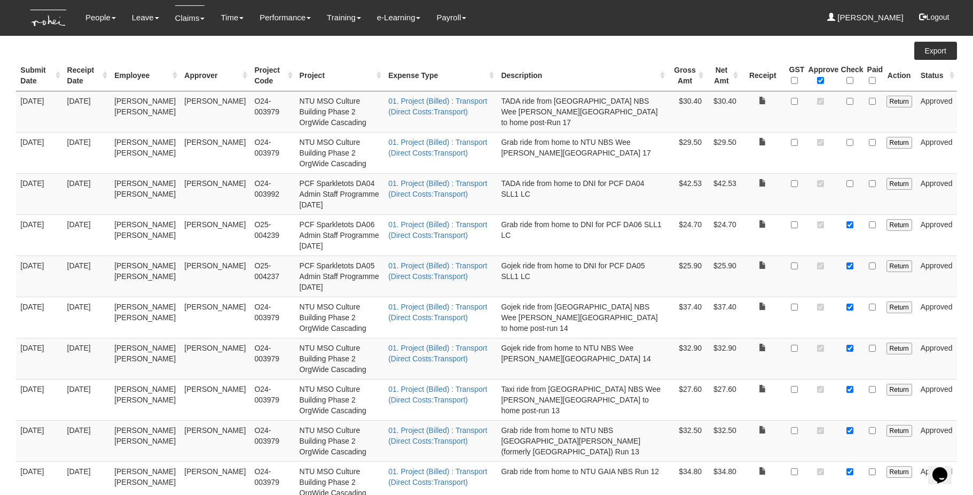
scroll to position [155, 0]
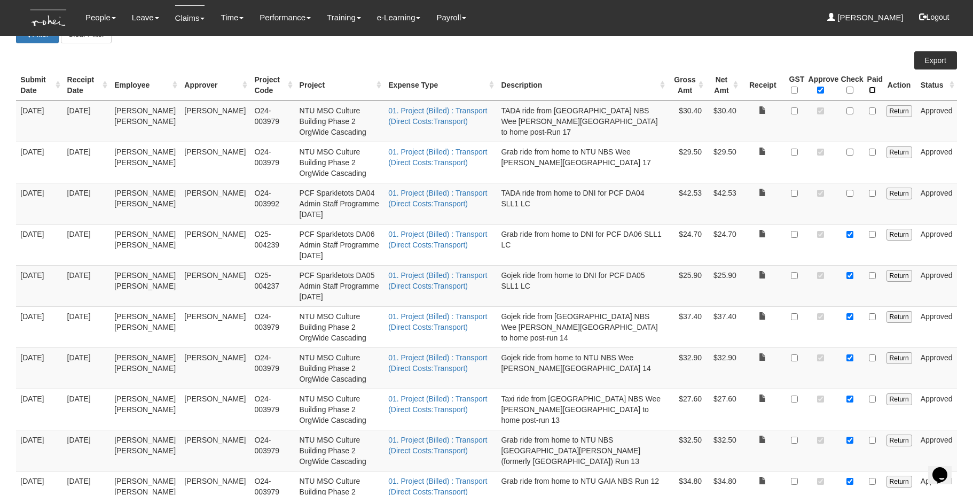
click at [735, 90] on input "\a Paid\a \a \a" at bounding box center [872, 90] width 7 height 7
checkbox input "true"
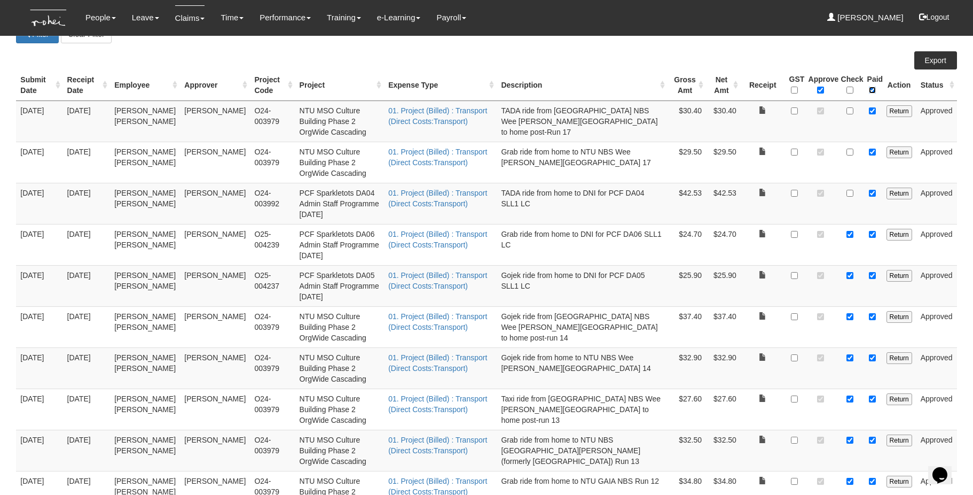
checkbox input "true"
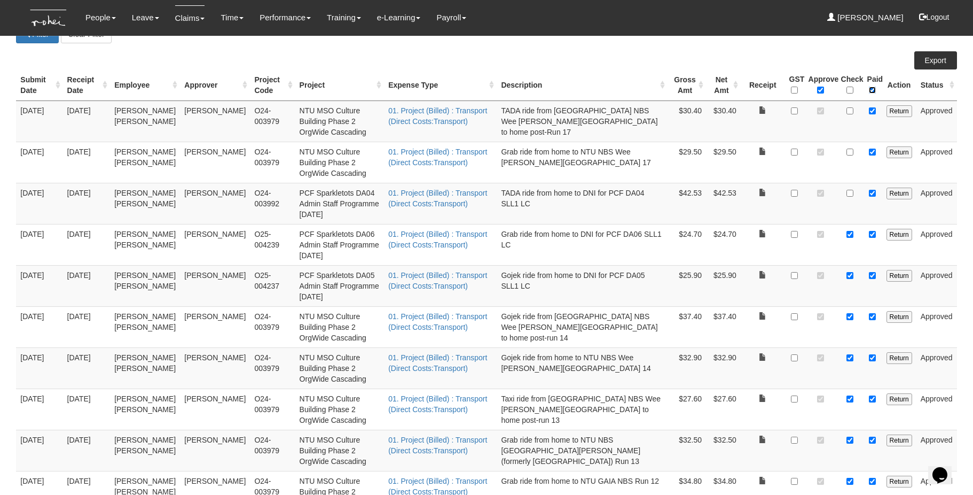
checkbox input "true"
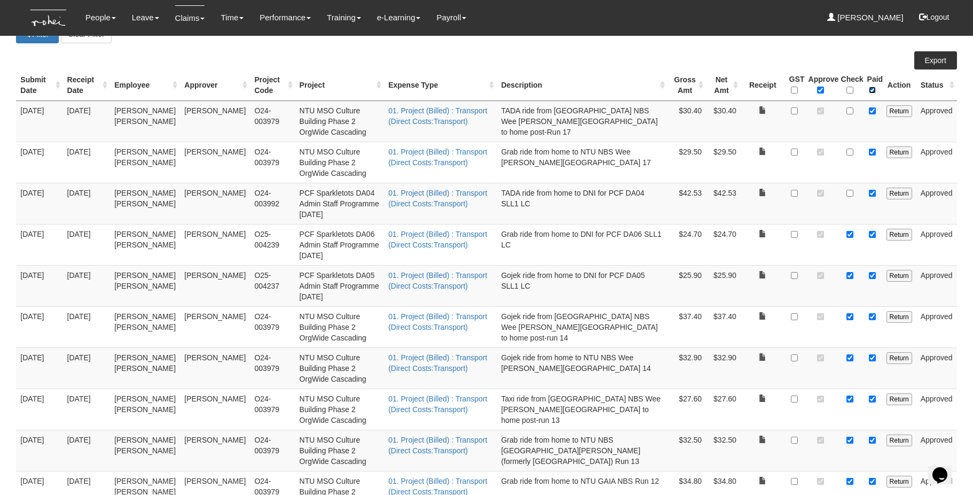
checkbox input "true"
click at [735, 111] on input "checkbox" at bounding box center [873, 110] width 7 height 7
checkbox input "false"
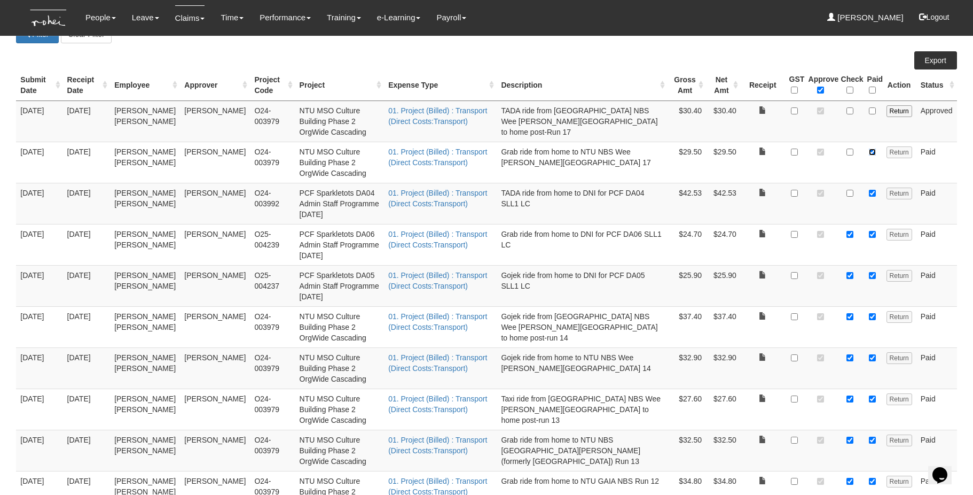
click at [735, 152] on input "checkbox" at bounding box center [872, 151] width 7 height 7
checkbox input "false"
click at [735, 191] on input "checkbox" at bounding box center [872, 193] width 7 height 7
checkbox input "false"
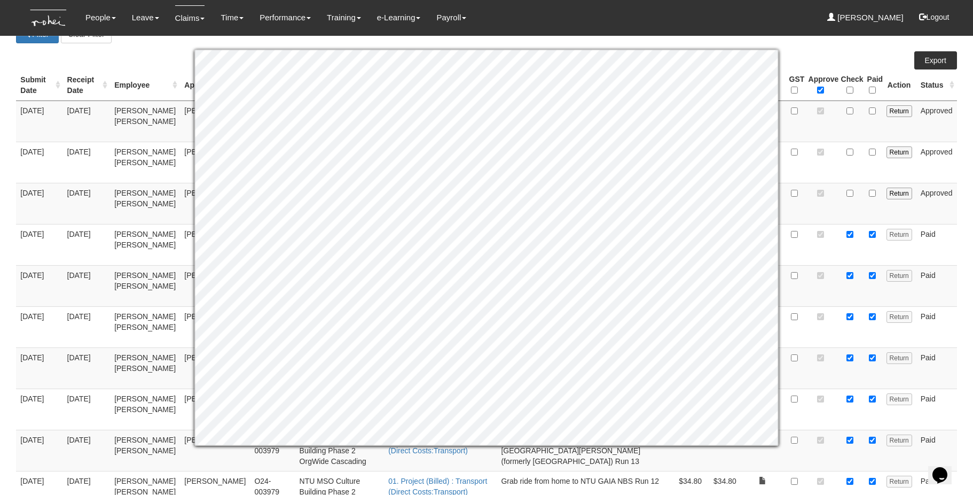
click at [735, 53] on div "Submit Date Receipt Date Employee Approver Project Code Project Expense Type De…" at bounding box center [486, 391] width 941 height 681
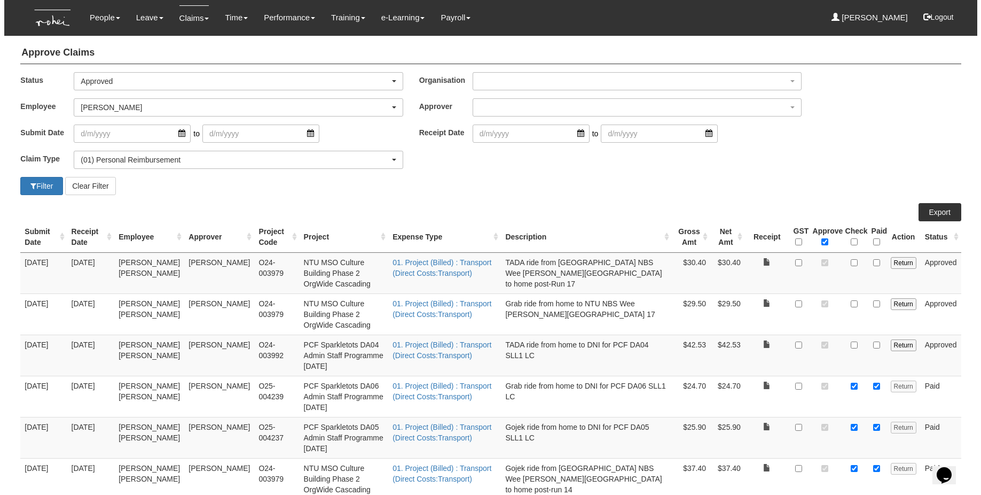
scroll to position [0, 0]
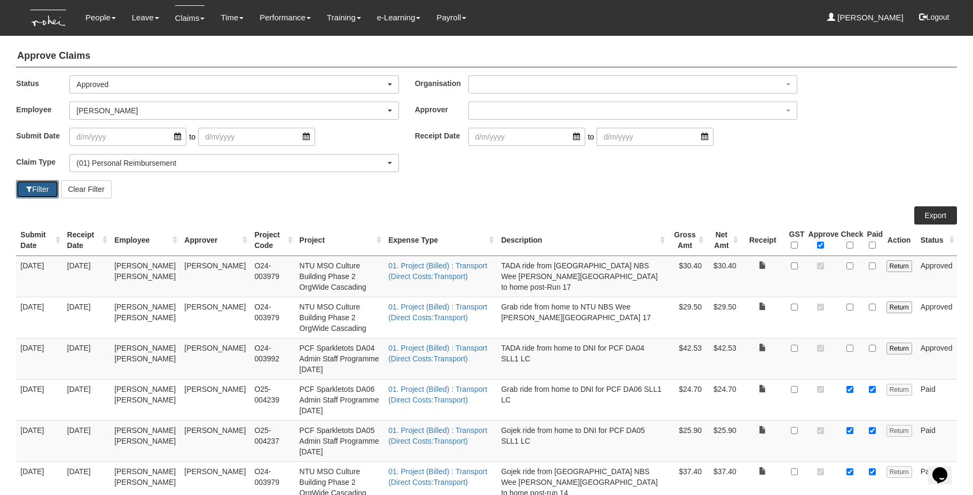
click at [34, 185] on button "Filter" at bounding box center [37, 189] width 43 height 18
select select "50"
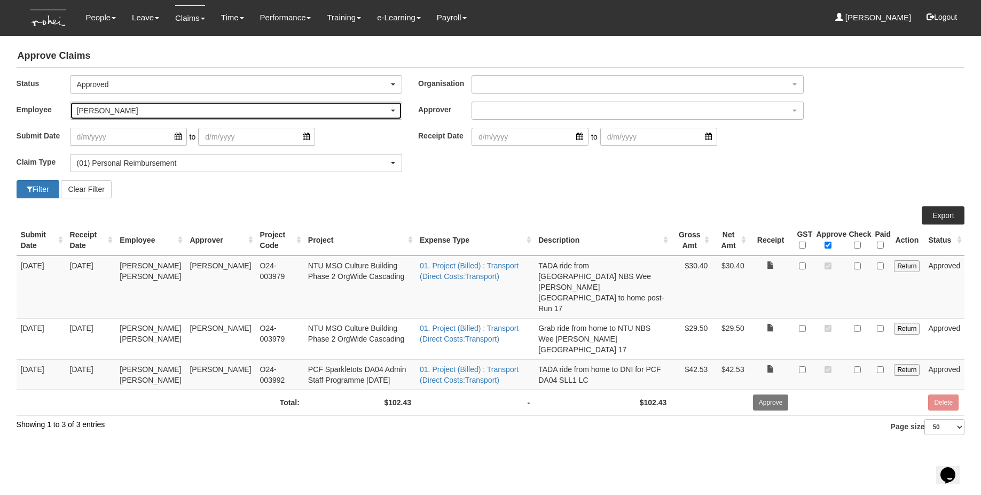
click at [88, 112] on div "[PERSON_NAME]" at bounding box center [233, 110] width 312 height 11
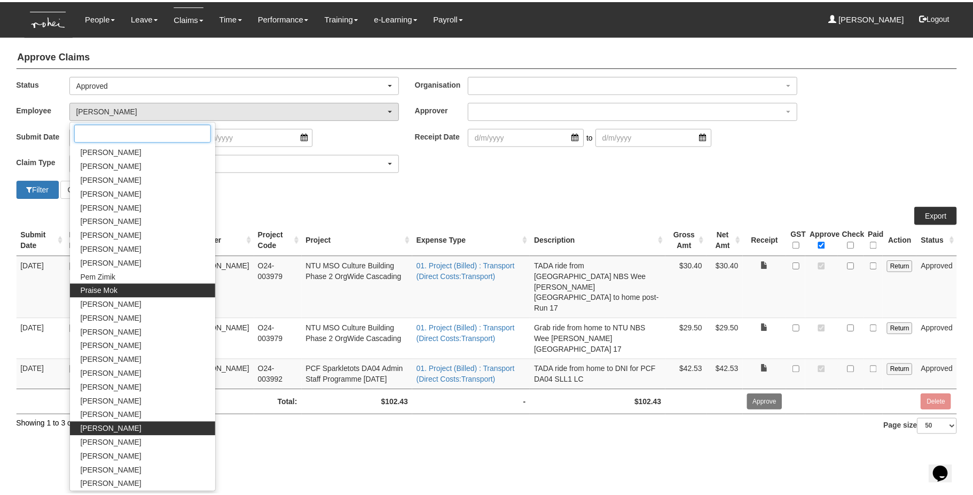
scroll to position [266, 0]
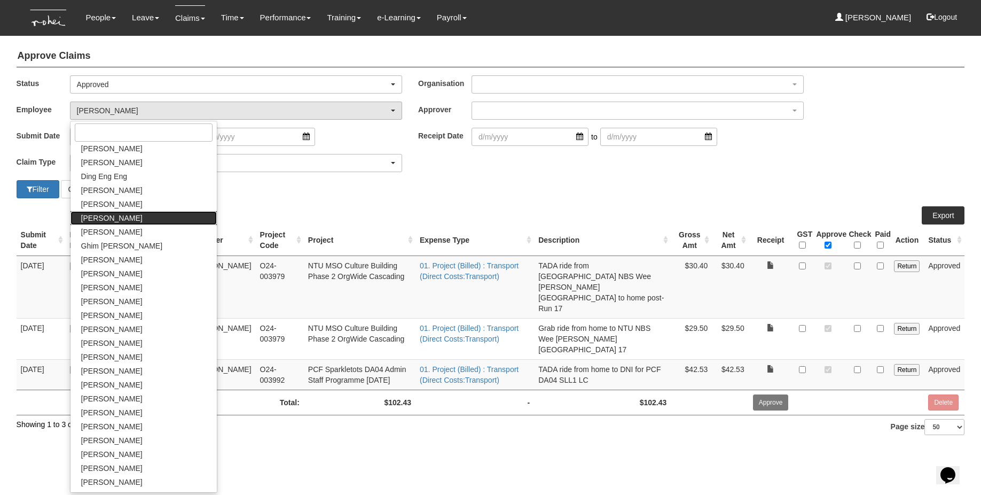
click at [125, 220] on link "[PERSON_NAME]" at bounding box center [144, 218] width 146 height 14
select select "924f1b2e-1f52-4a5a-a524-af1f71412b99"
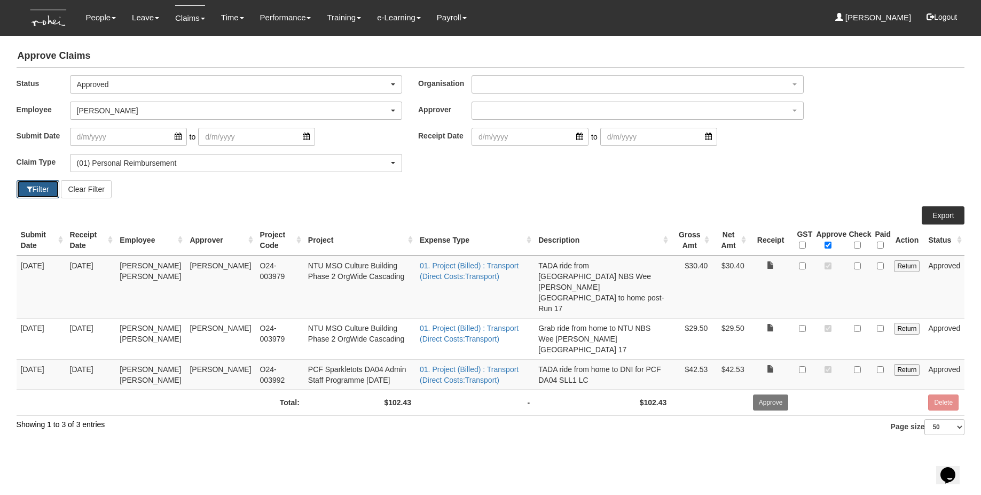
click at [29, 190] on span "button" at bounding box center [30, 188] width 6 height 7
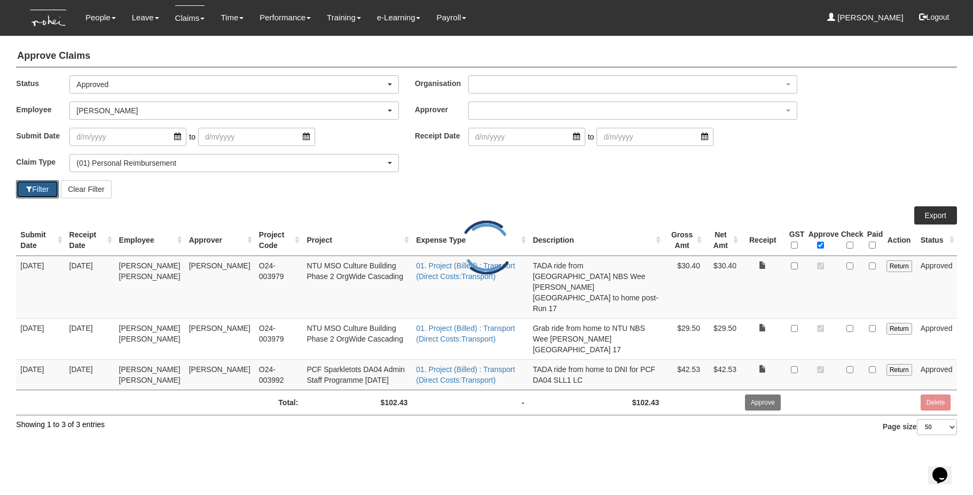
select select "50"
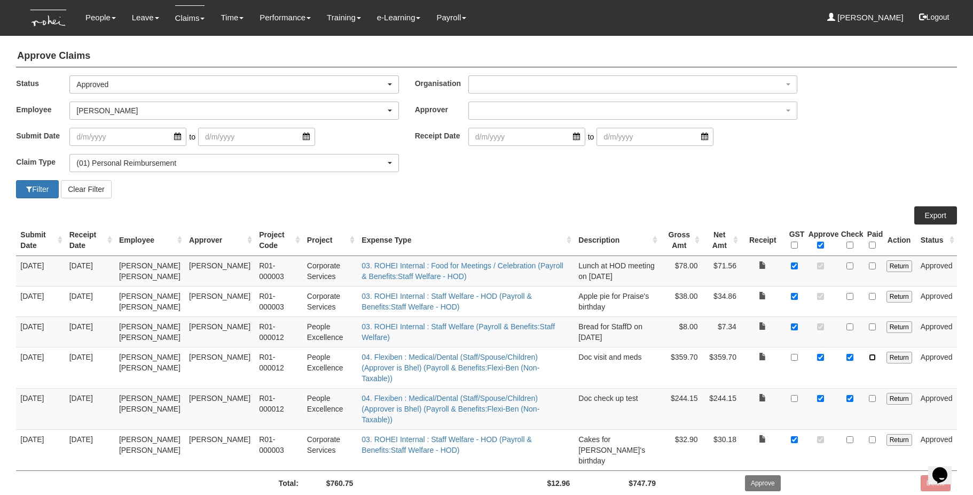
click at [735, 358] on input "checkbox" at bounding box center [872, 357] width 7 height 7
checkbox input "true"
click at [735, 395] on input "checkbox" at bounding box center [872, 398] width 7 height 7
checkbox input "true"
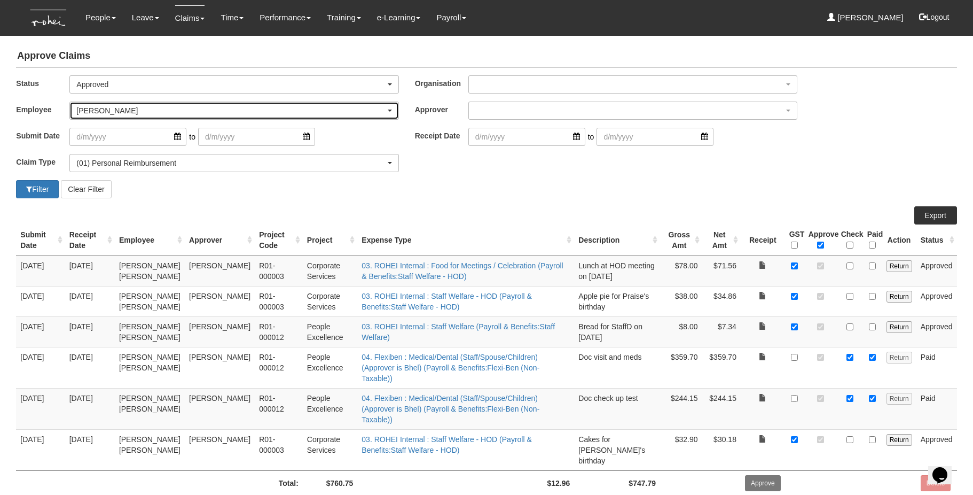
click at [194, 111] on div "[PERSON_NAME]" at bounding box center [230, 110] width 309 height 11
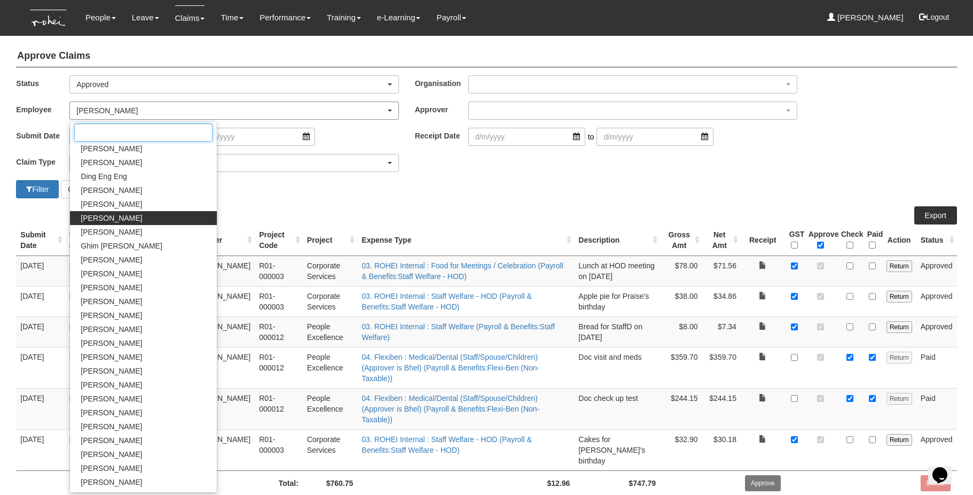
scroll to position [166, 0]
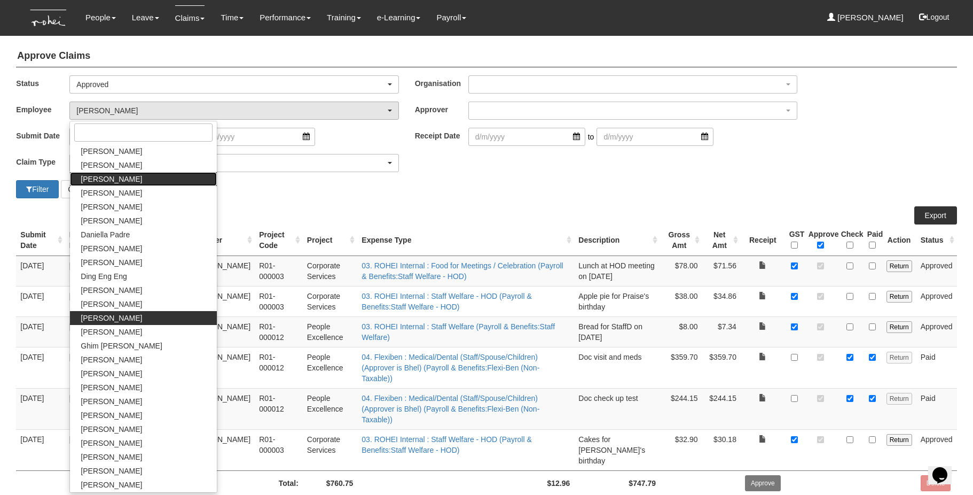
click at [123, 181] on span "[PERSON_NAME]" at bounding box center [111, 179] width 61 height 11
select select "cd9f8d03-039d-4482-adde-d71bcfd65268"
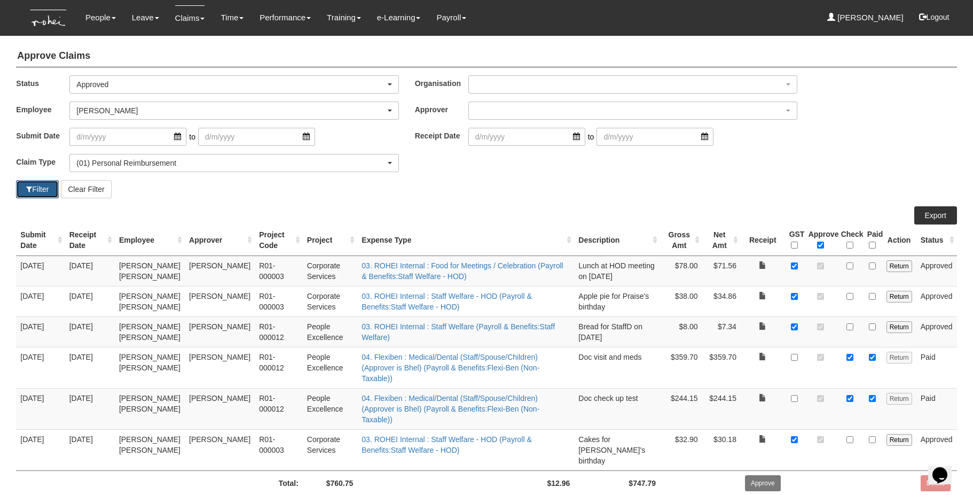
click at [30, 186] on span "button" at bounding box center [29, 188] width 6 height 7
select select "50"
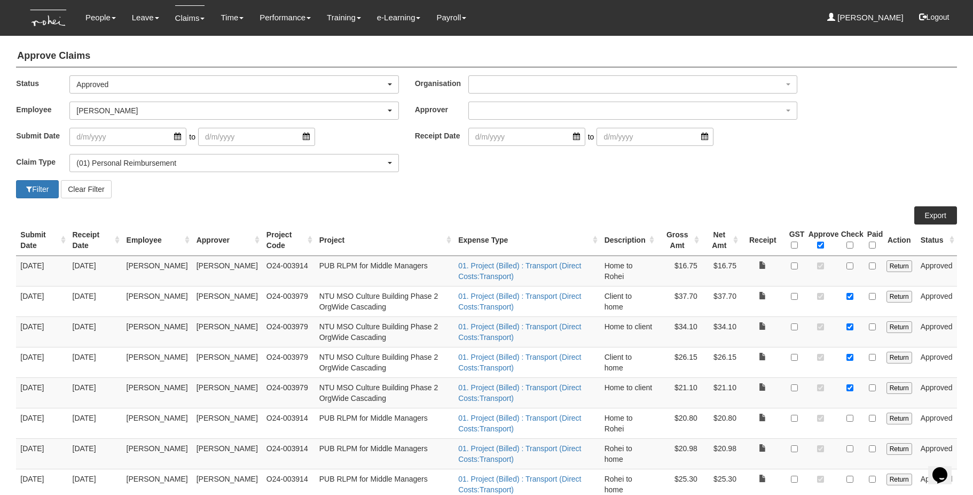
click at [699, 241] on th "Gross Amt" at bounding box center [679, 240] width 45 height 32
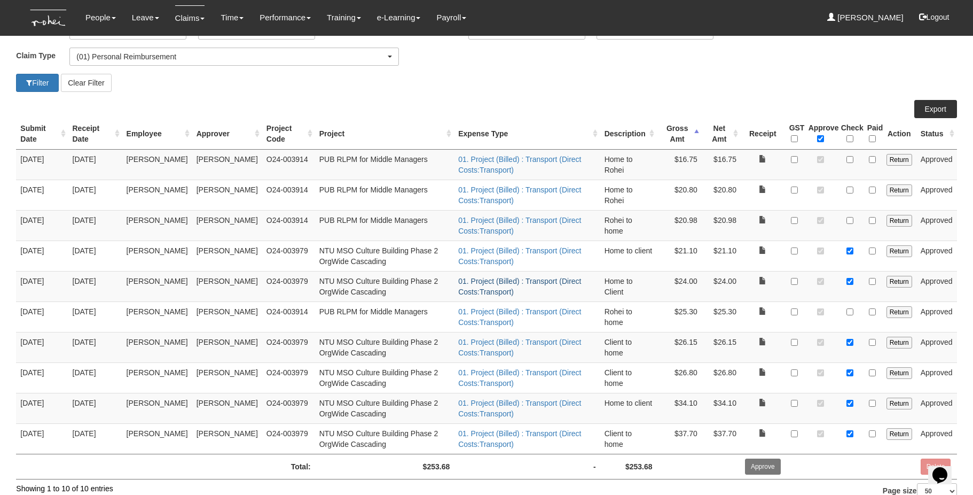
scroll to position [105, 0]
click at [735, 254] on input "checkbox" at bounding box center [872, 251] width 7 height 7
checkbox input "true"
click at [735, 282] on input "checkbox" at bounding box center [872, 282] width 7 height 7
checkbox input "true"
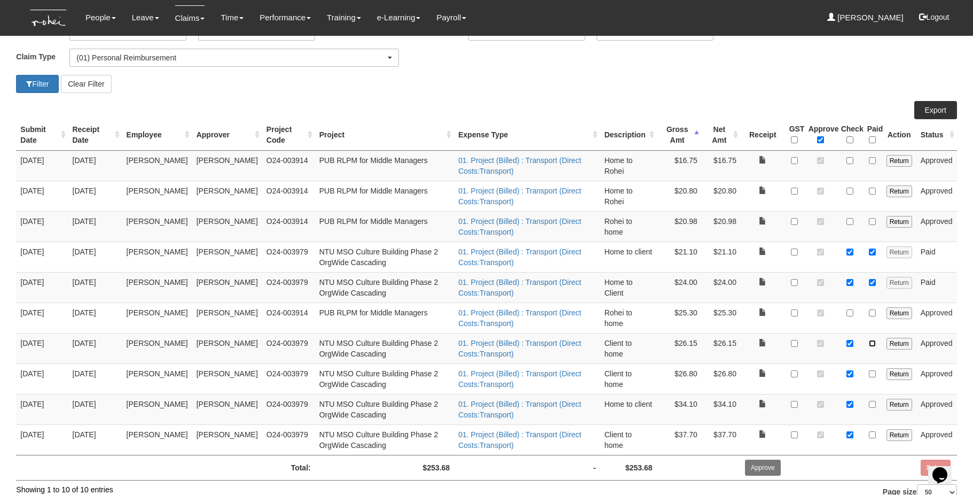
click at [735, 344] on input "checkbox" at bounding box center [872, 343] width 7 height 7
checkbox input "true"
click at [735, 372] on input "checkbox" at bounding box center [872, 373] width 7 height 7
checkbox input "true"
click at [735, 405] on input "checkbox" at bounding box center [872, 404] width 7 height 7
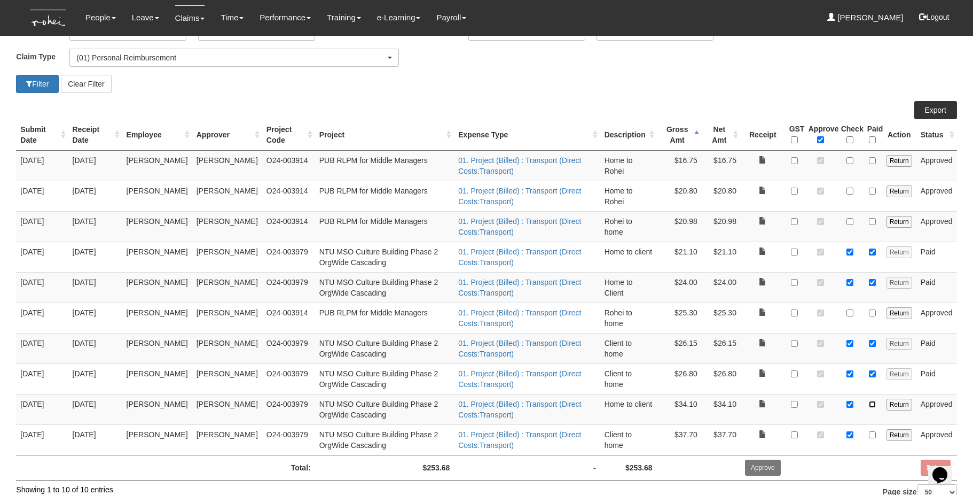
checkbox input "true"
click at [735, 434] on input "checkbox" at bounding box center [872, 434] width 7 height 7
checkbox input "true"
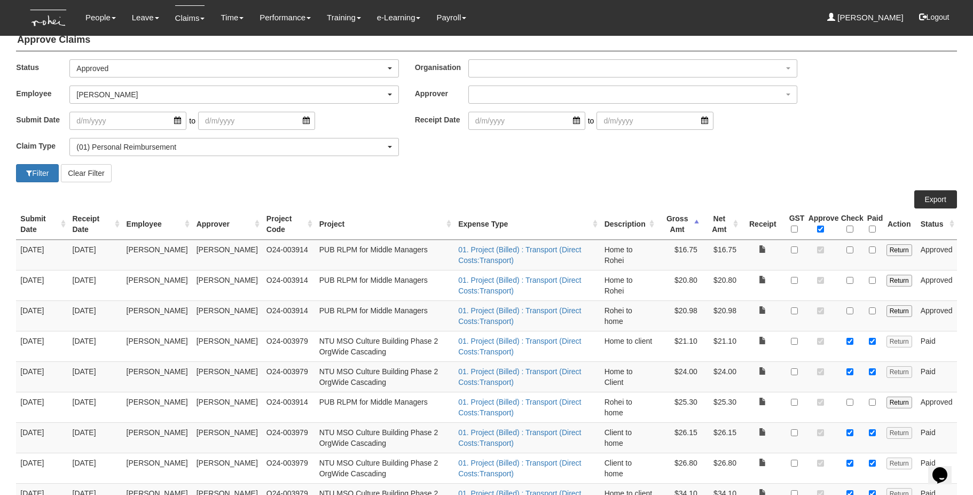
scroll to position [0, 0]
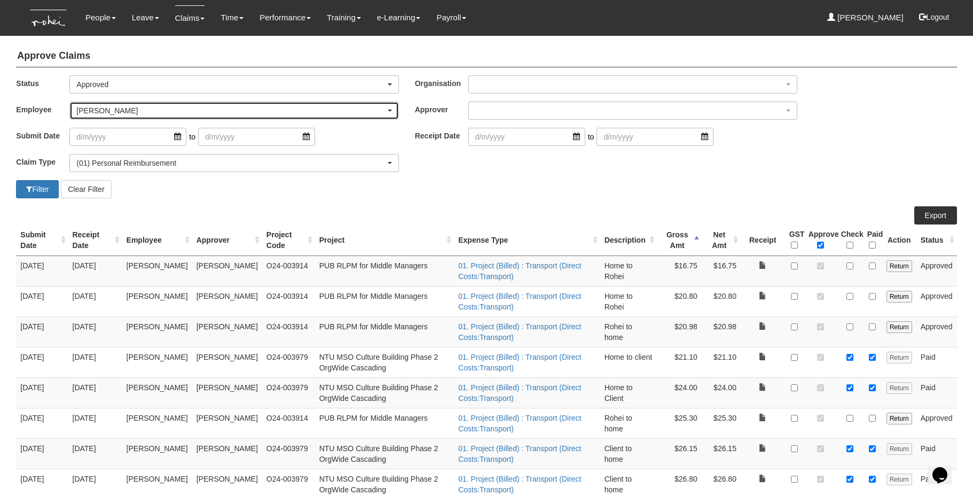
click at [154, 113] on div "[PERSON_NAME]" at bounding box center [230, 110] width 309 height 11
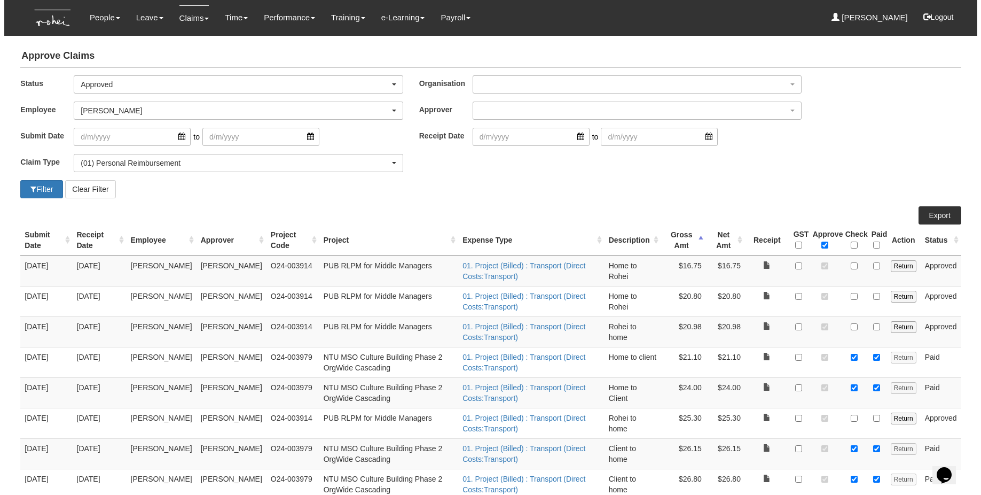
scroll to position [27, 0]
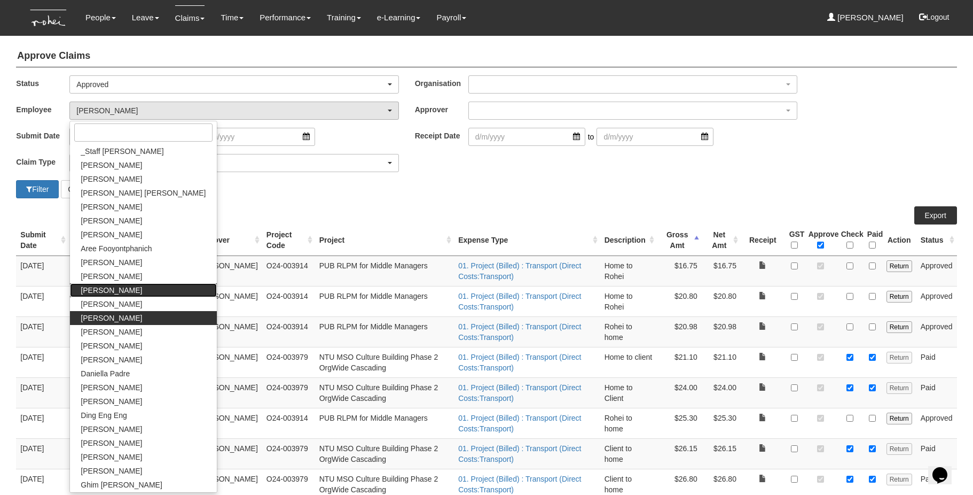
click at [117, 295] on span "[PERSON_NAME]" at bounding box center [111, 290] width 61 height 11
select select "e6234de5-9e6a-4d58-a2ac-f17fce30a14a"
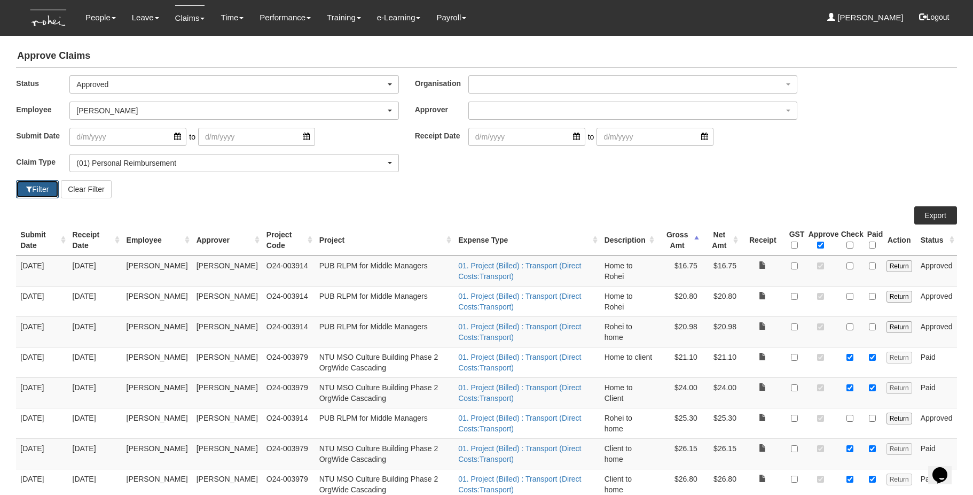
click at [44, 189] on button "Filter" at bounding box center [37, 189] width 43 height 18
select select "50"
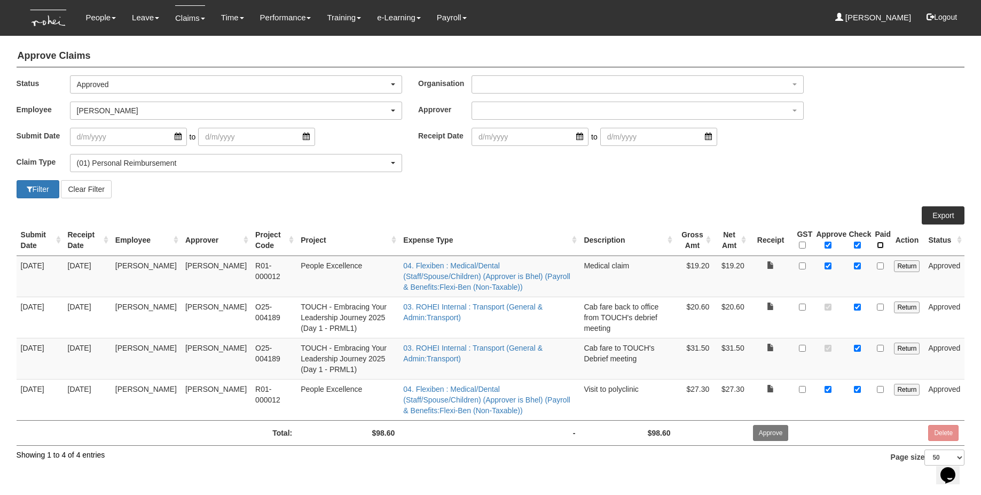
click at [735, 246] on input "\a Paid\a \a \a" at bounding box center [880, 244] width 7 height 7
checkbox input "true"
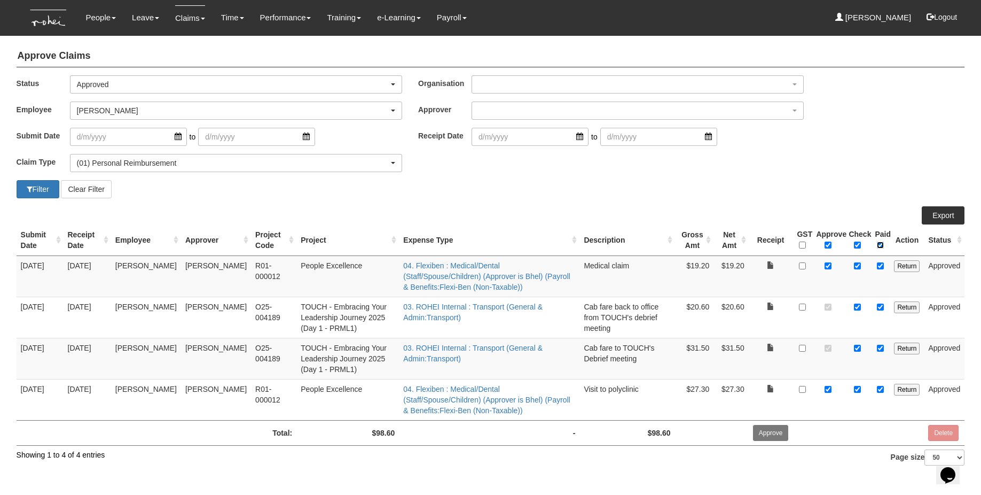
checkbox input "true"
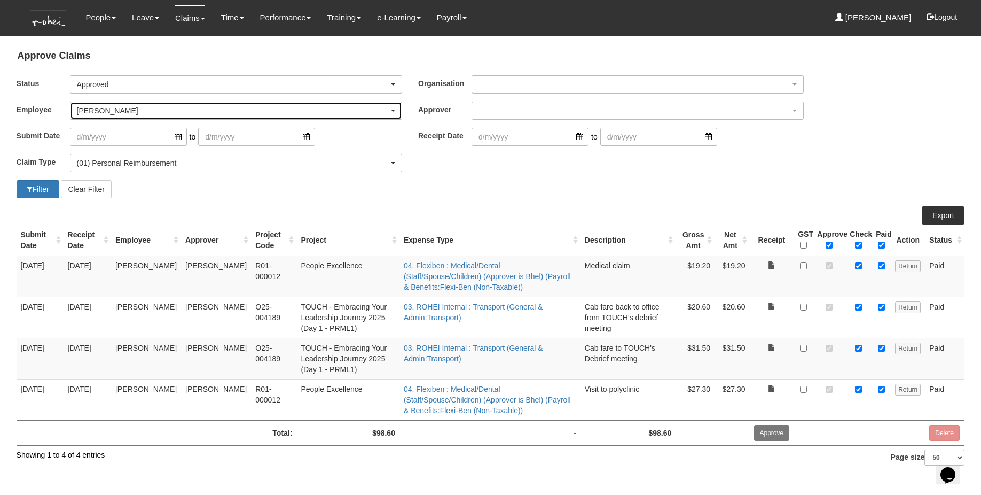
click at [198, 116] on div "[PERSON_NAME]" at bounding box center [236, 110] width 331 height 17
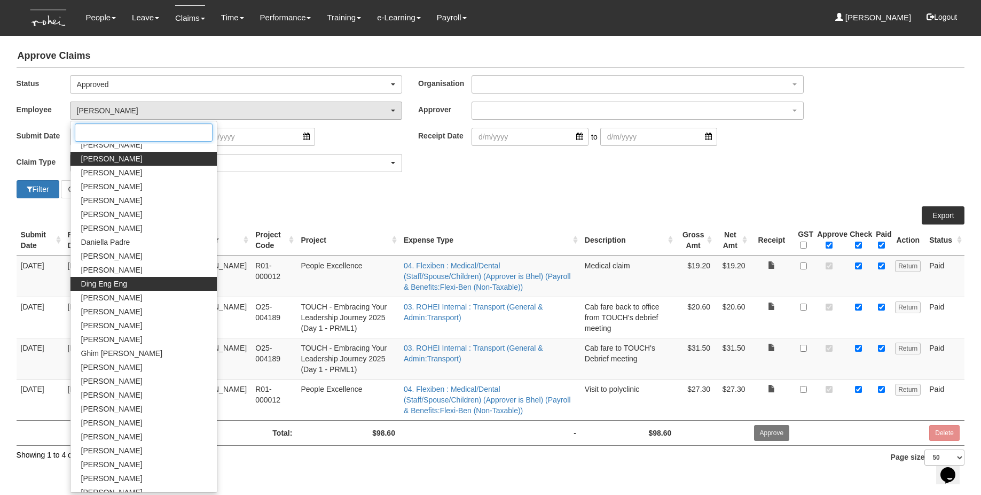
scroll to position [366, 0]
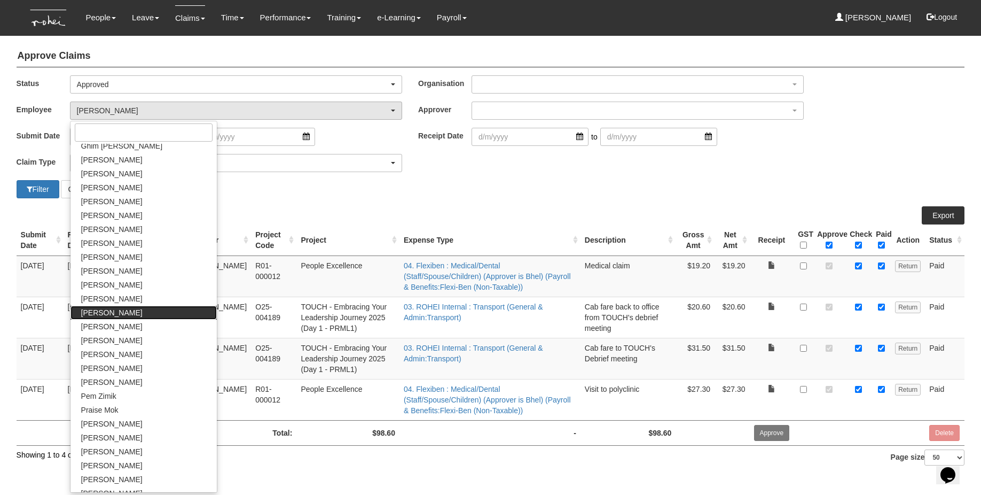
click at [99, 314] on span "[PERSON_NAME]" at bounding box center [111, 312] width 61 height 11
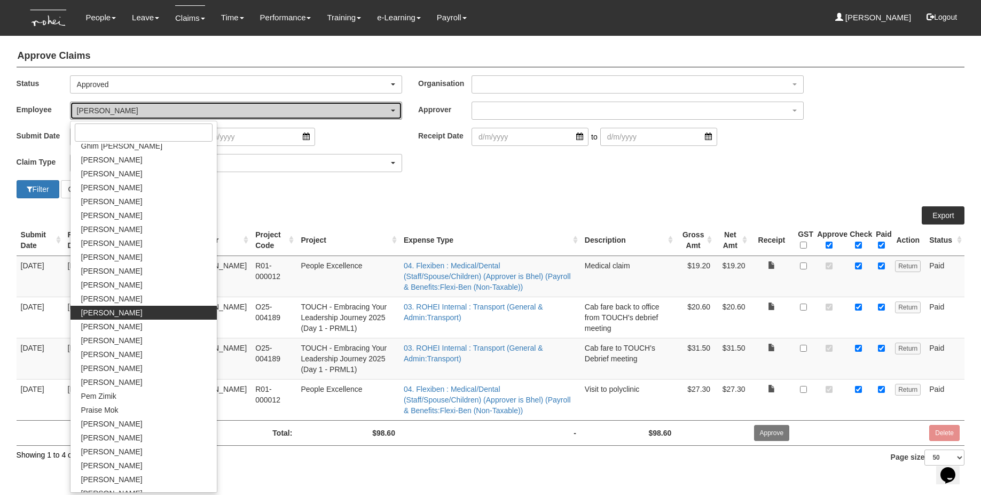
select select "35384e3c-43b4-4b49-b2f1-715e26d58083"
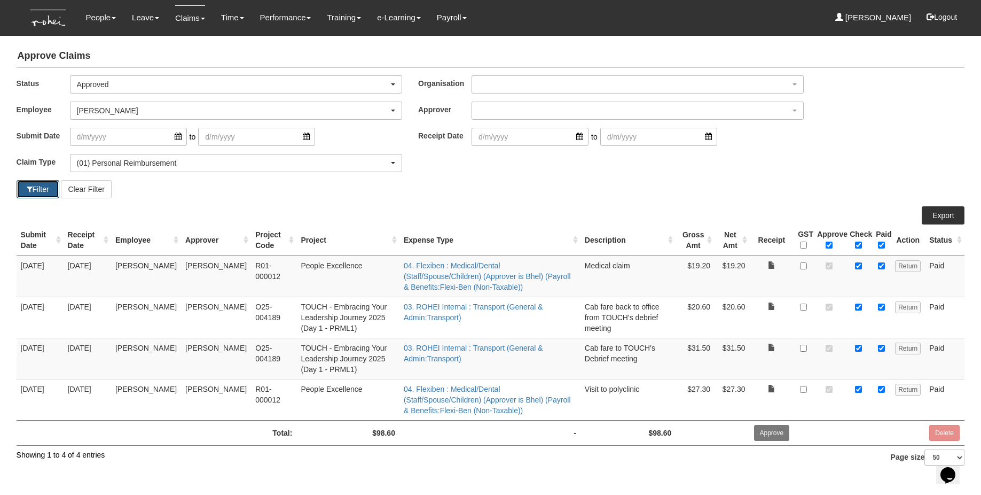
click at [34, 194] on button "Filter" at bounding box center [38, 189] width 43 height 18
select select "50"
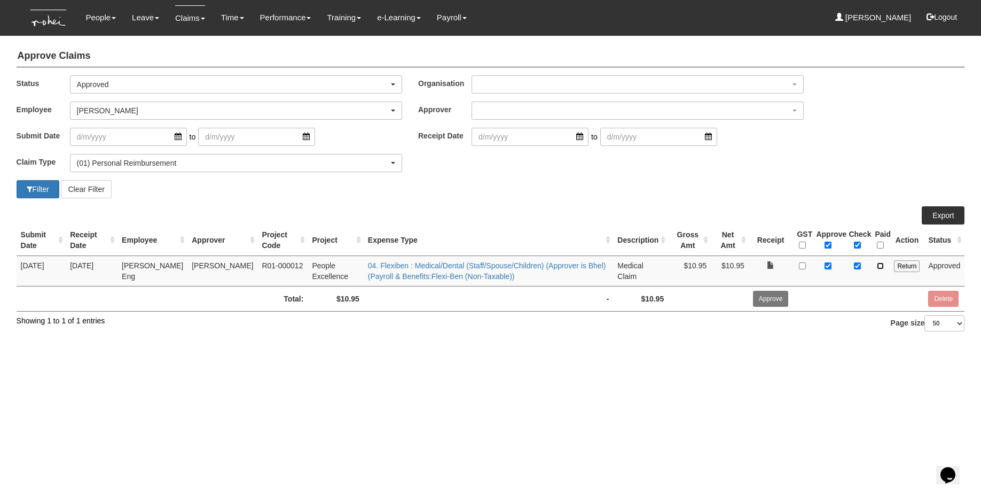
click at [735, 265] on input "checkbox" at bounding box center [880, 265] width 7 height 7
checkbox input "true"
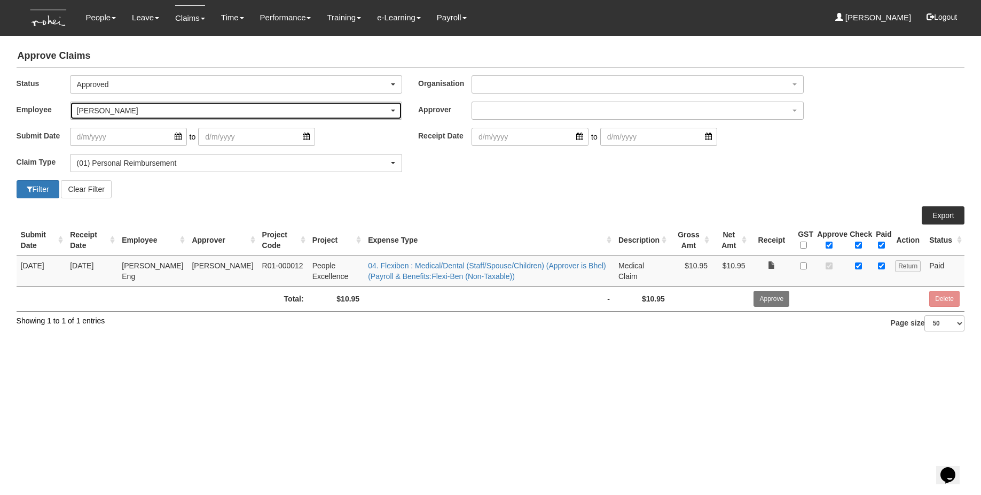
click at [108, 113] on div "[PERSON_NAME]" at bounding box center [233, 110] width 312 height 11
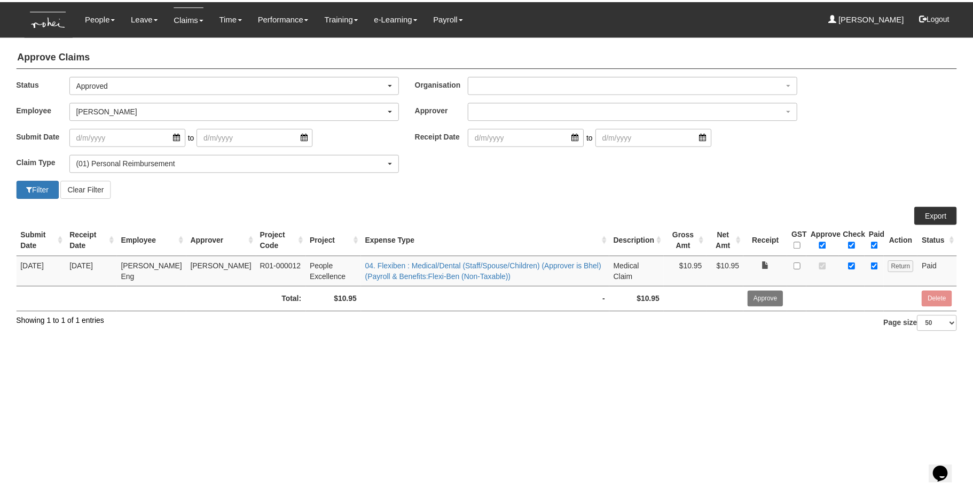
scroll to position [361, 0]
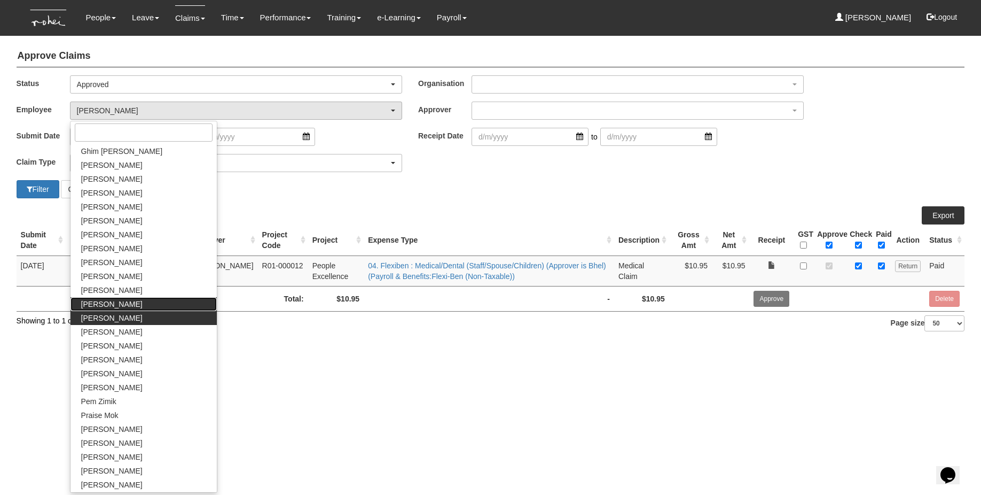
click at [135, 300] on link "[PERSON_NAME]" at bounding box center [144, 304] width 146 height 14
select select "9edf30fa-ce76-483f-a203-24a98f644ccc"
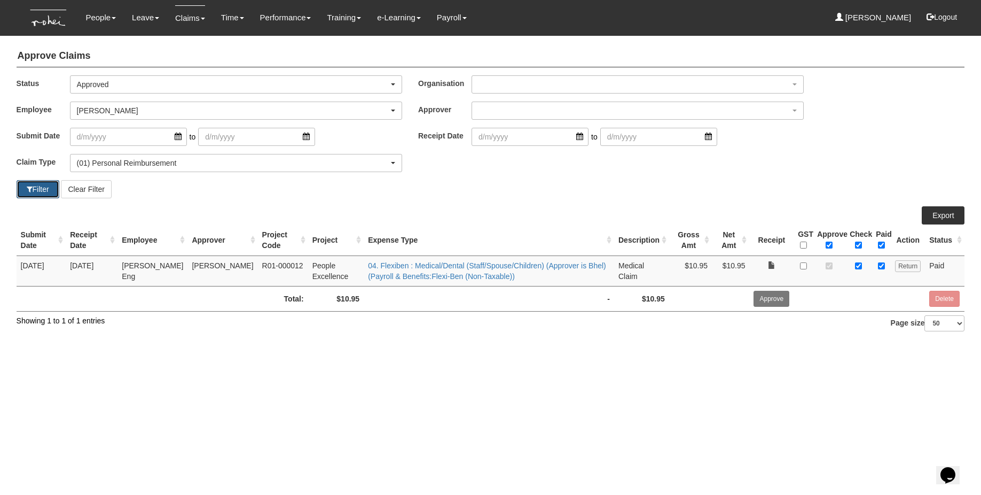
click at [45, 186] on button "Filter" at bounding box center [38, 189] width 43 height 18
select select "50"
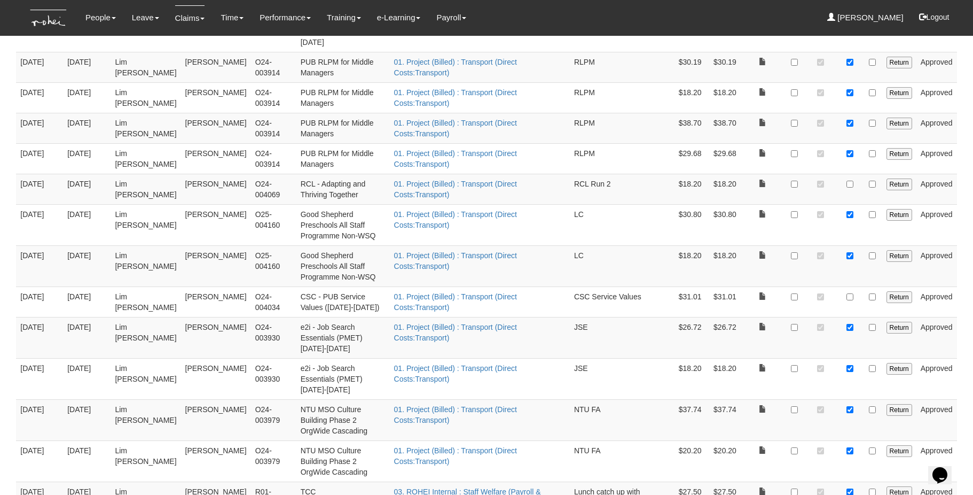
scroll to position [440, 0]
checkbox input "true"
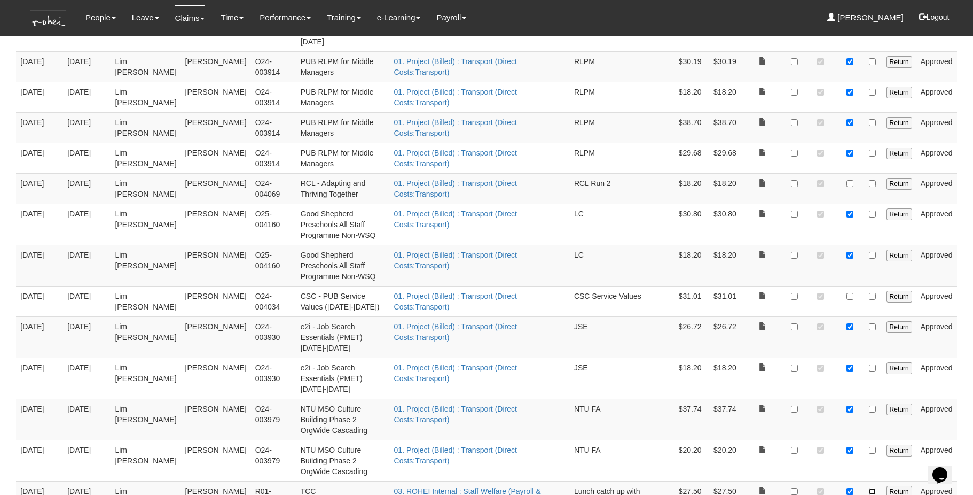
click at [735, 435] on input "checkbox" at bounding box center [872, 491] width 7 height 7
checkbox input "true"
click at [735, 435] on input "checkbox" at bounding box center [872, 450] width 7 height 7
checkbox input "true"
click at [735, 405] on input "checkbox" at bounding box center [872, 408] width 7 height 7
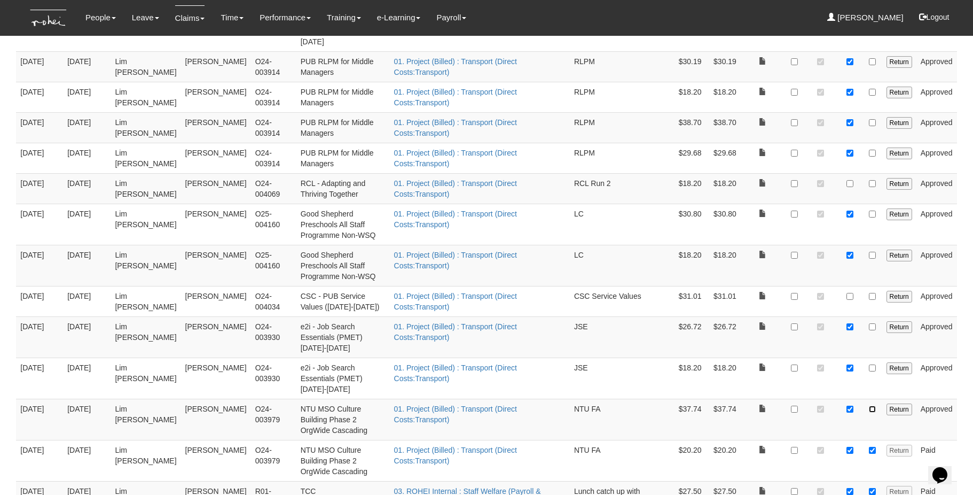
checkbox input "true"
click at [735, 364] on input "checkbox" at bounding box center [872, 367] width 7 height 7
checkbox input "true"
click at [735, 323] on input "checkbox" at bounding box center [872, 326] width 7 height 7
checkbox input "true"
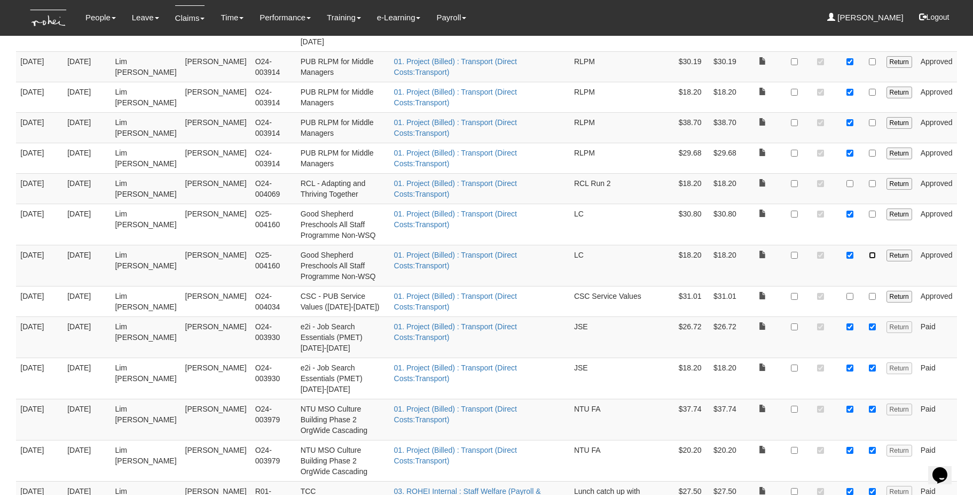
click at [735, 252] on input "checkbox" at bounding box center [872, 255] width 7 height 7
checkbox input "true"
click at [735, 210] on input "checkbox" at bounding box center [872, 213] width 7 height 7
checkbox input "true"
click at [735, 150] on input "checkbox" at bounding box center [872, 153] width 7 height 7
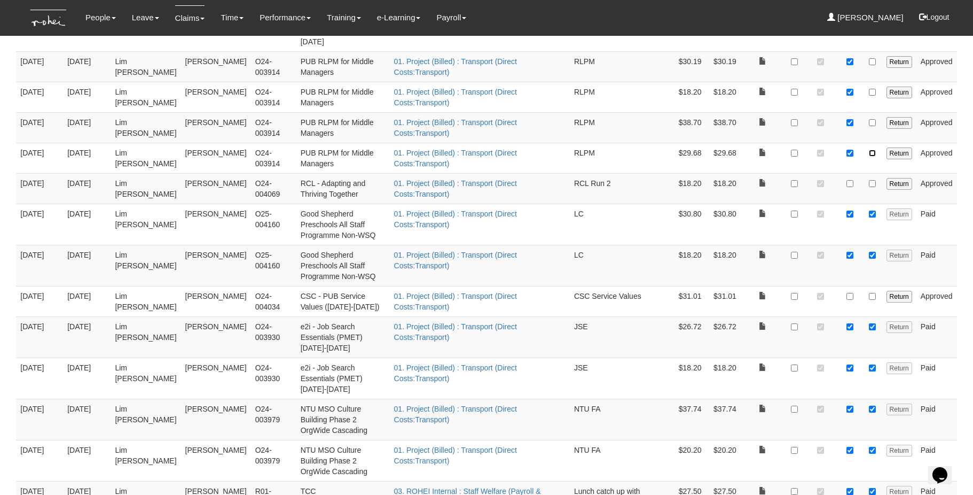
checkbox input "true"
click at [735, 112] on td at bounding box center [872, 127] width 19 height 30
click at [735, 119] on input "checkbox" at bounding box center [872, 122] width 7 height 7
checkbox input "true"
click at [735, 89] on input "checkbox" at bounding box center [872, 92] width 7 height 7
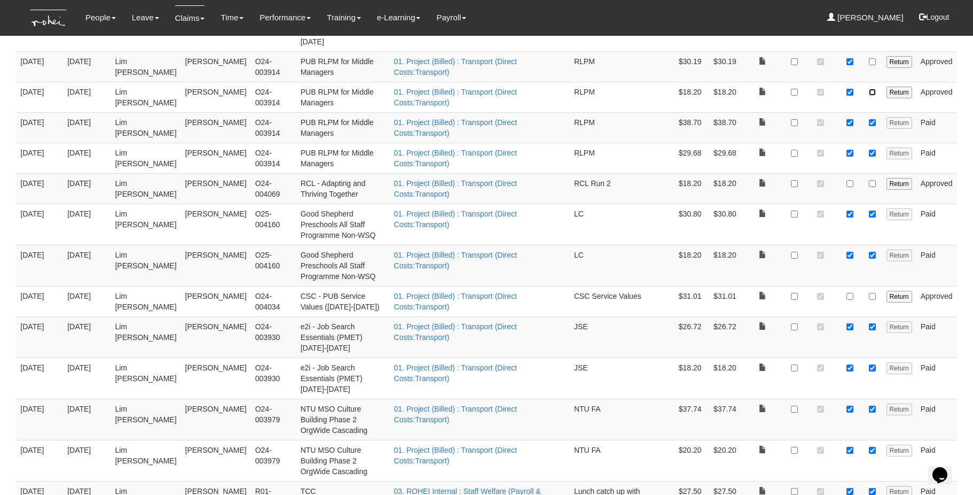
checkbox input "true"
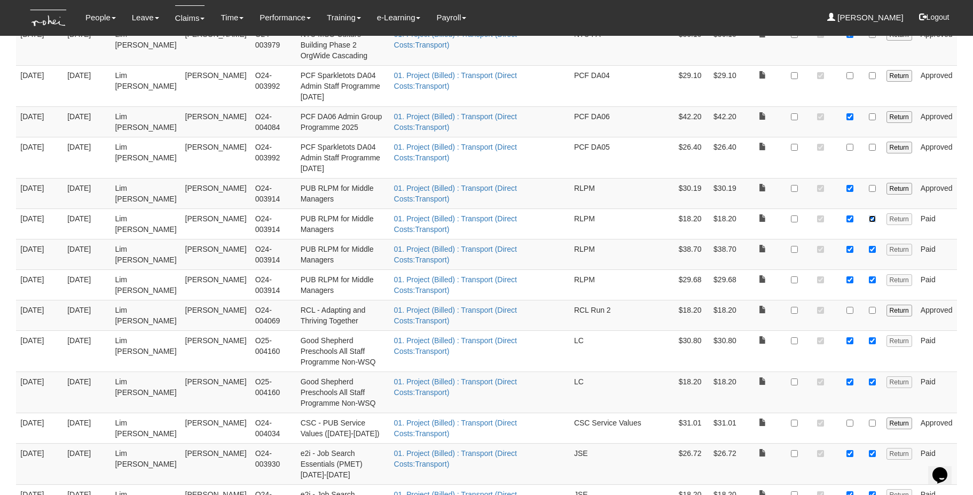
scroll to position [287, 0]
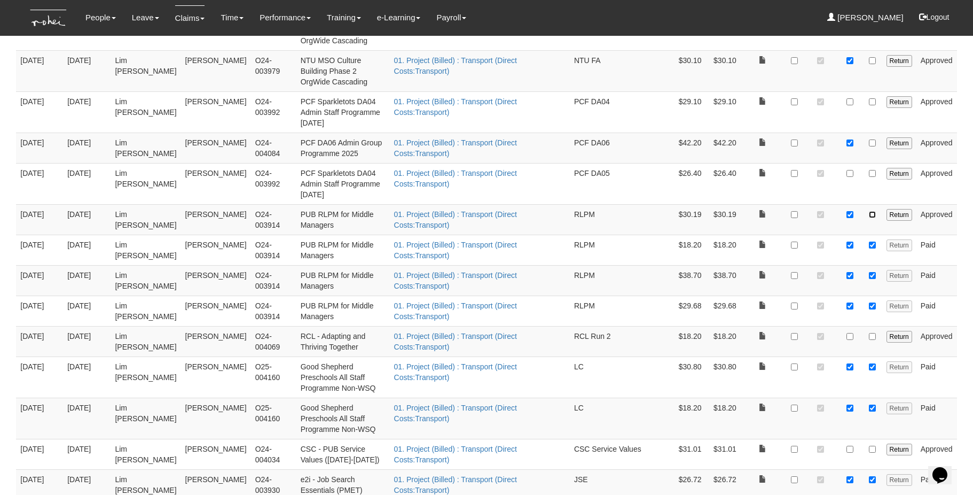
click at [735, 211] on input "checkbox" at bounding box center [872, 214] width 7 height 7
checkbox input "true"
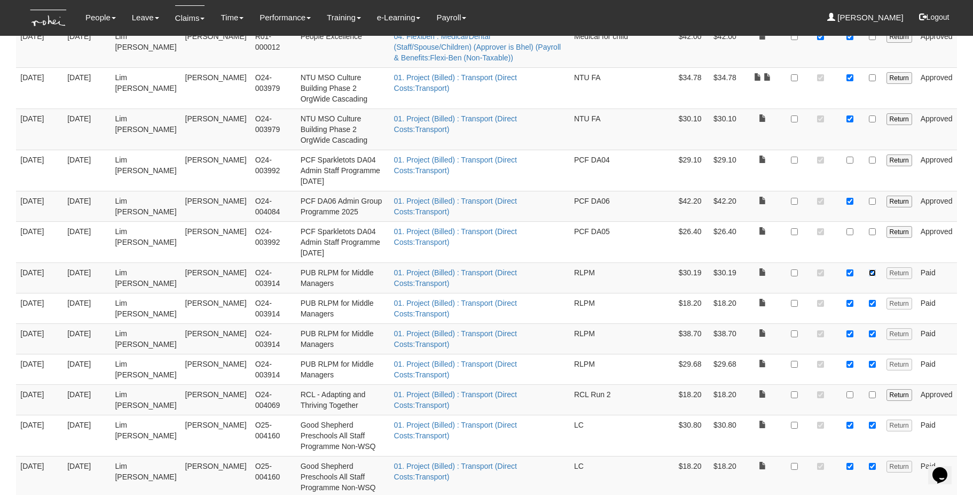
scroll to position [222, 0]
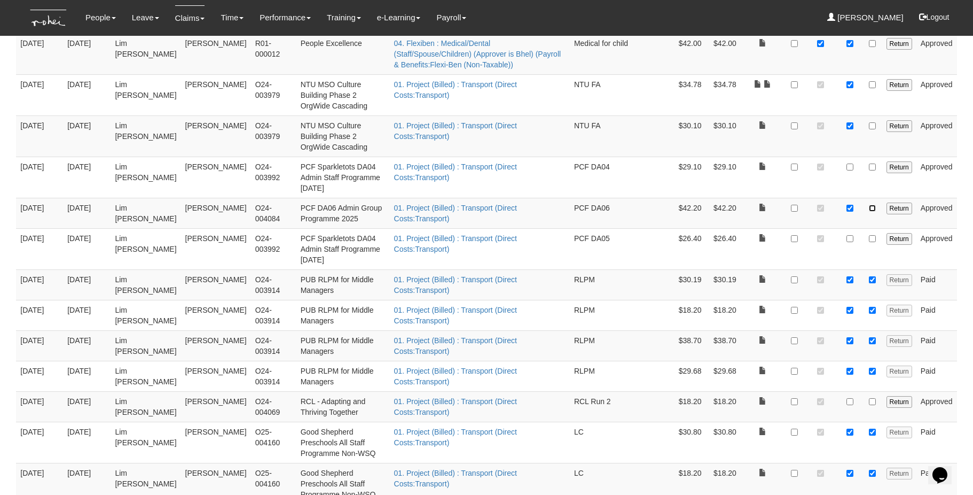
click at [735, 205] on input "checkbox" at bounding box center [872, 208] width 7 height 7
checkbox input "true"
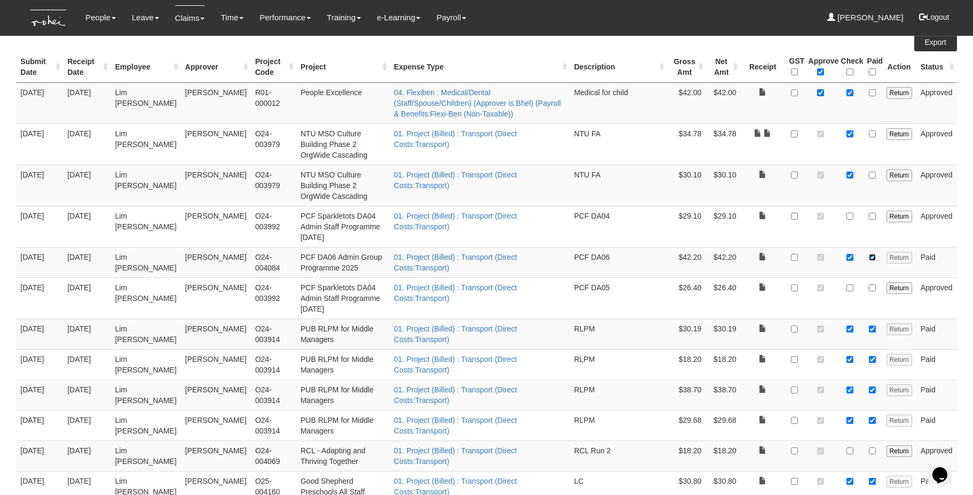
scroll to position [154, 0]
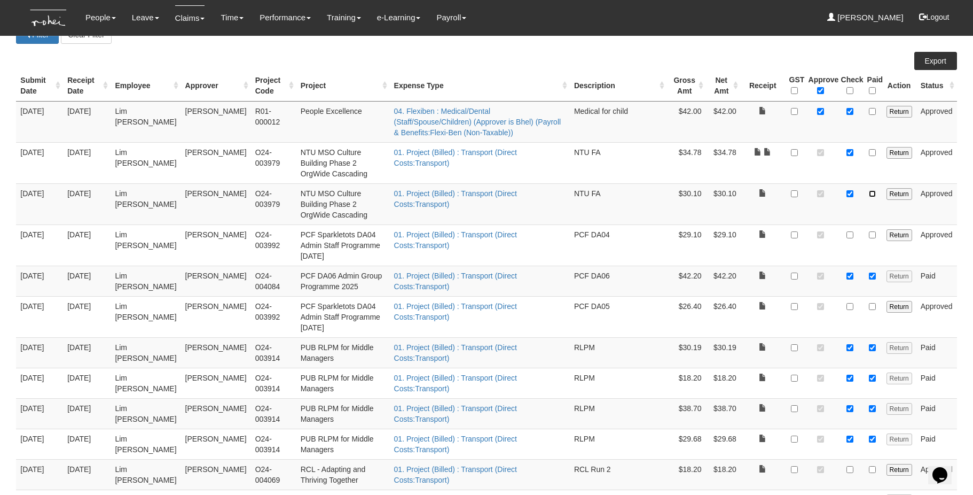
click at [735, 190] on input "checkbox" at bounding box center [872, 193] width 7 height 7
checkbox input "true"
click at [735, 157] on td at bounding box center [872, 162] width 19 height 41
click at [735, 151] on input "checkbox" at bounding box center [872, 152] width 7 height 7
checkbox input "true"
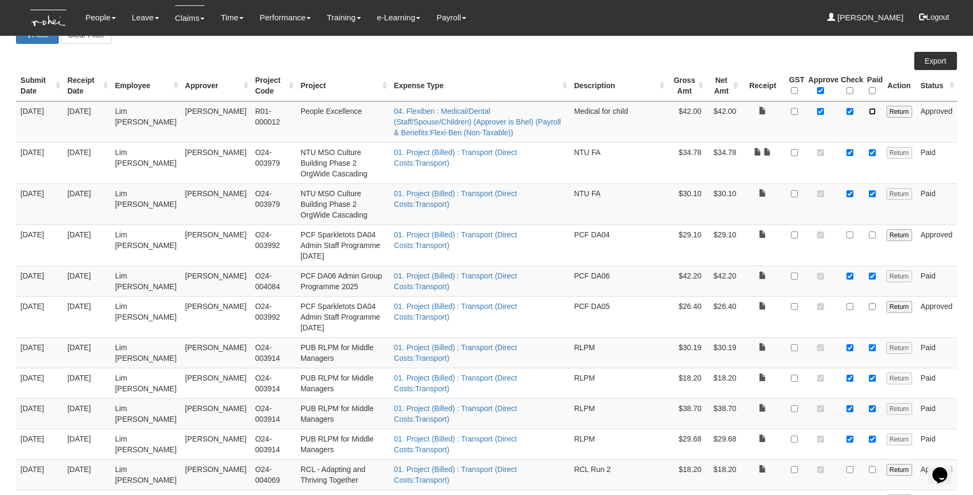
click at [735, 110] on input "checkbox" at bounding box center [872, 111] width 7 height 7
checkbox input "true"
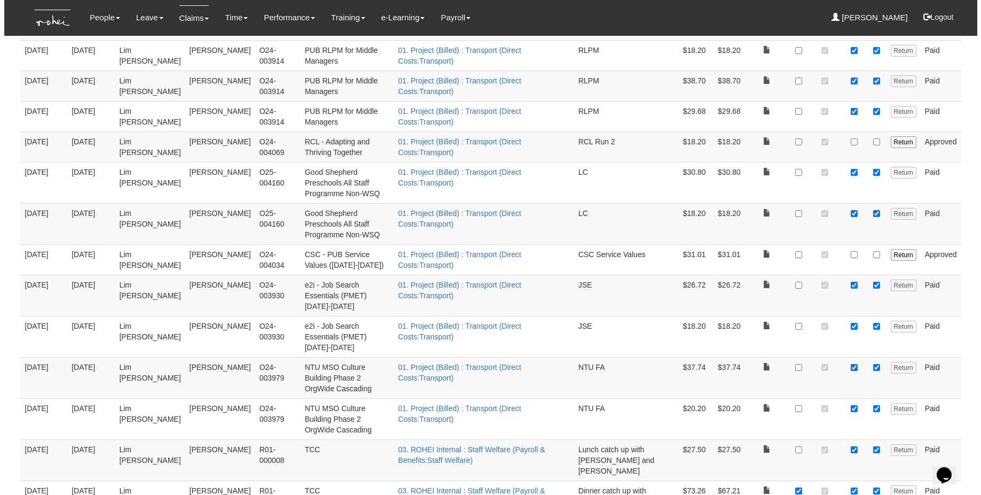
scroll to position [0, 0]
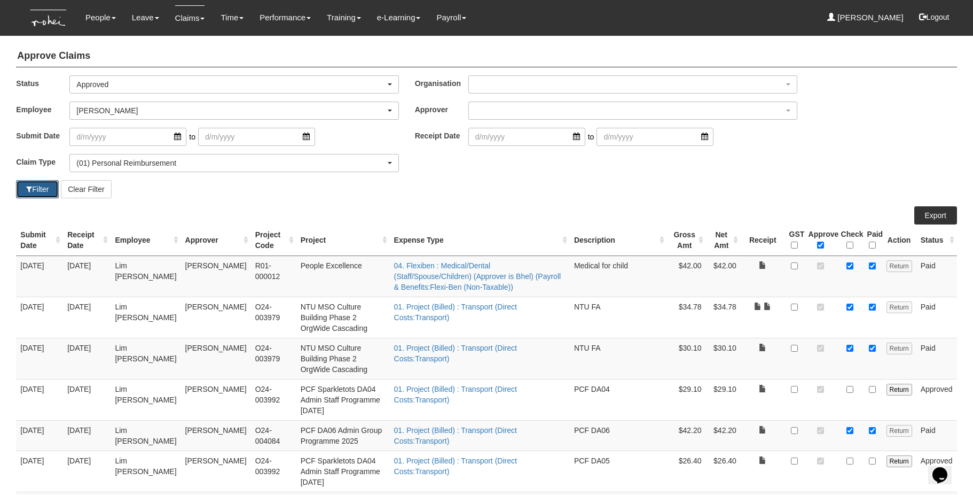
click at [30, 191] on span "button" at bounding box center [29, 188] width 6 height 7
select select "50"
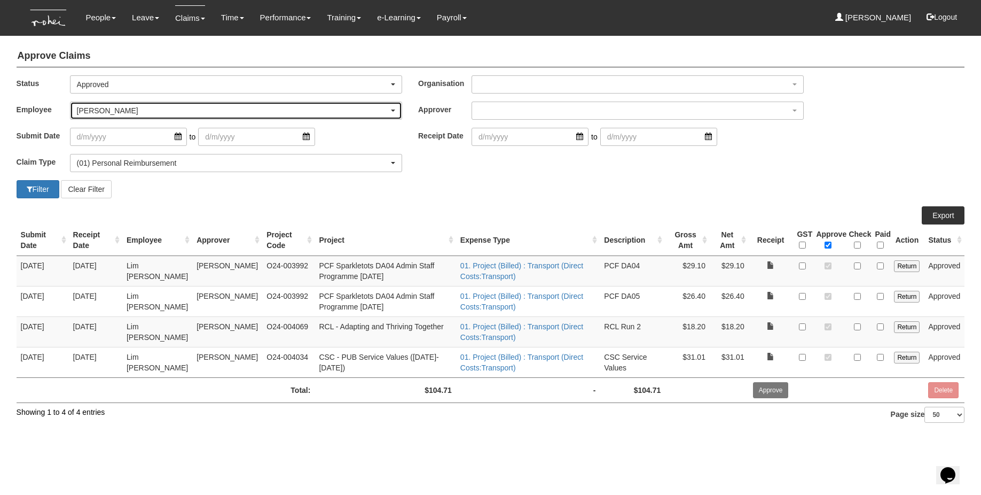
click at [115, 113] on div "[PERSON_NAME]" at bounding box center [233, 110] width 312 height 11
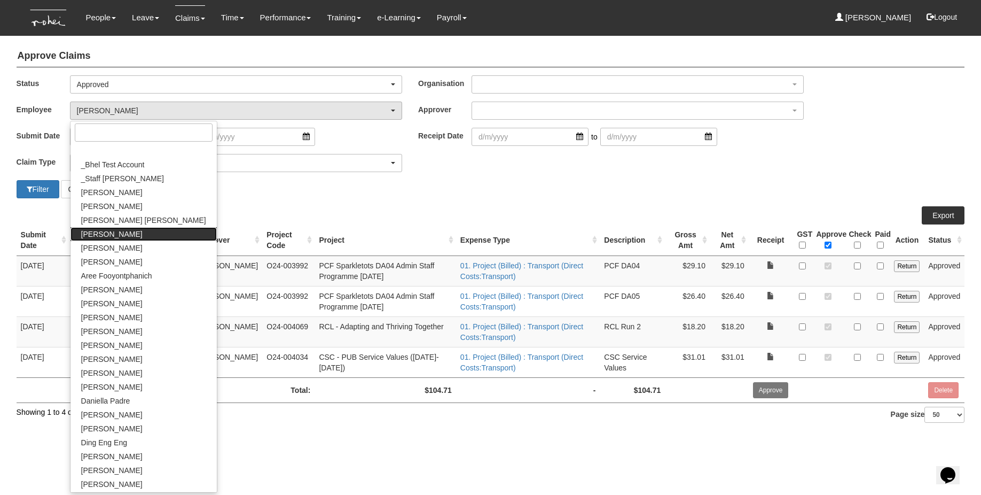
click at [120, 236] on span "[PERSON_NAME]" at bounding box center [111, 234] width 61 height 11
select select "f746e1e2-913e-4331-b3e8-c228b826df42"
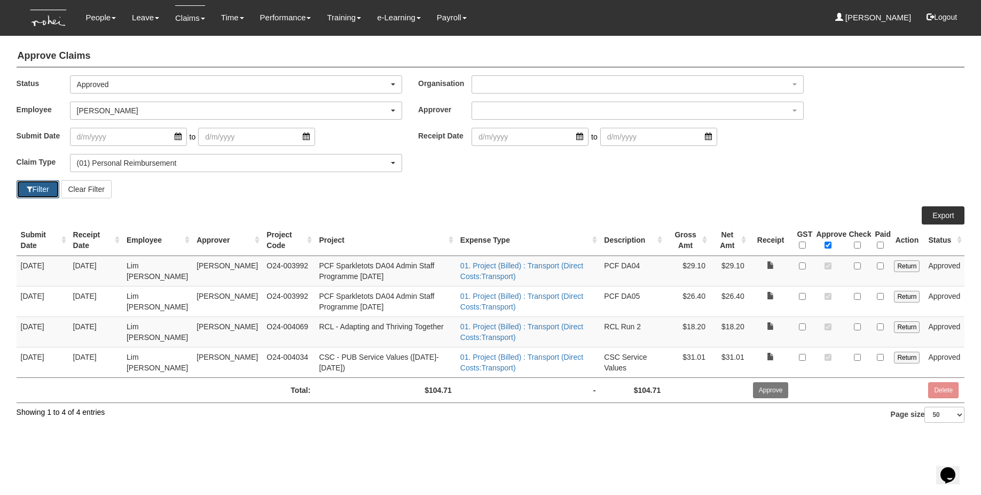
click at [36, 186] on button "Filter" at bounding box center [38, 189] width 43 height 18
select select "50"
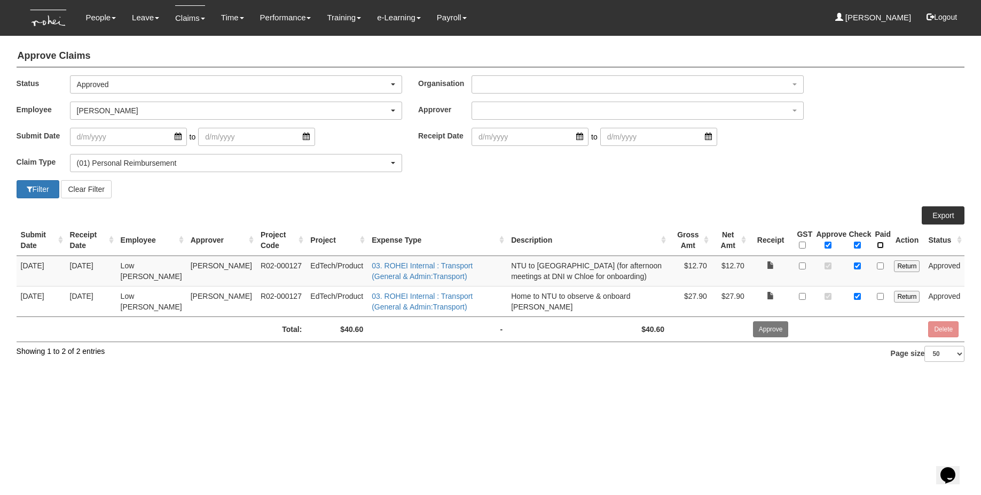
click at [735, 247] on input "\a Paid\a \a \a" at bounding box center [880, 244] width 7 height 7
checkbox input "true"
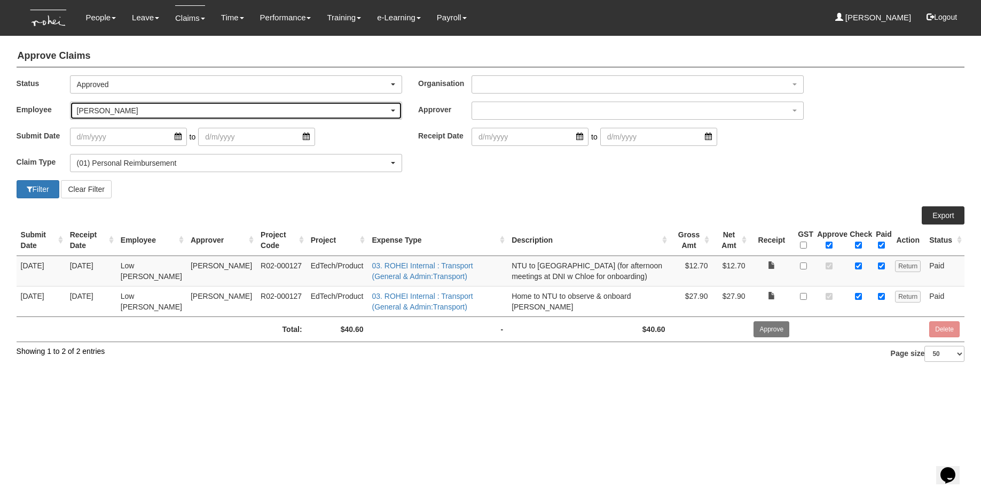
click at [91, 108] on div "[PERSON_NAME]" at bounding box center [233, 110] width 312 height 11
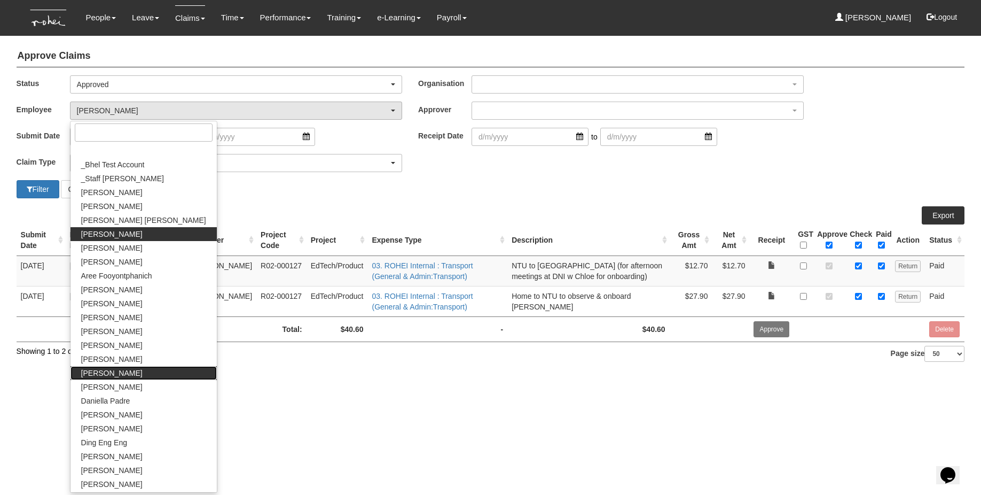
click at [139, 369] on span "[PERSON_NAME]" at bounding box center [111, 373] width 61 height 11
select select "e7422ab4-a418-4ee5-913e-b505de480f37"
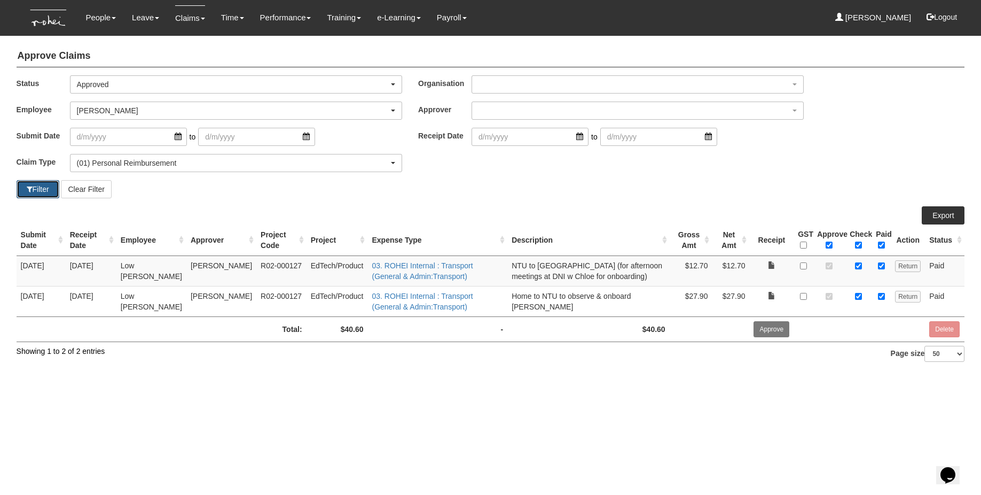
click at [31, 193] on button "Filter" at bounding box center [38, 189] width 43 height 18
select select "50"
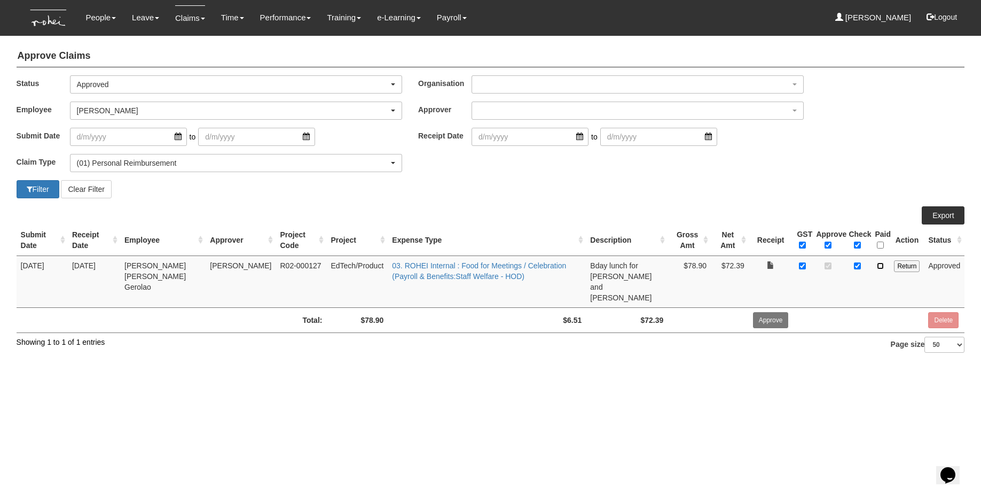
click at [735, 266] on input "checkbox" at bounding box center [880, 265] width 7 height 7
checkbox input "true"
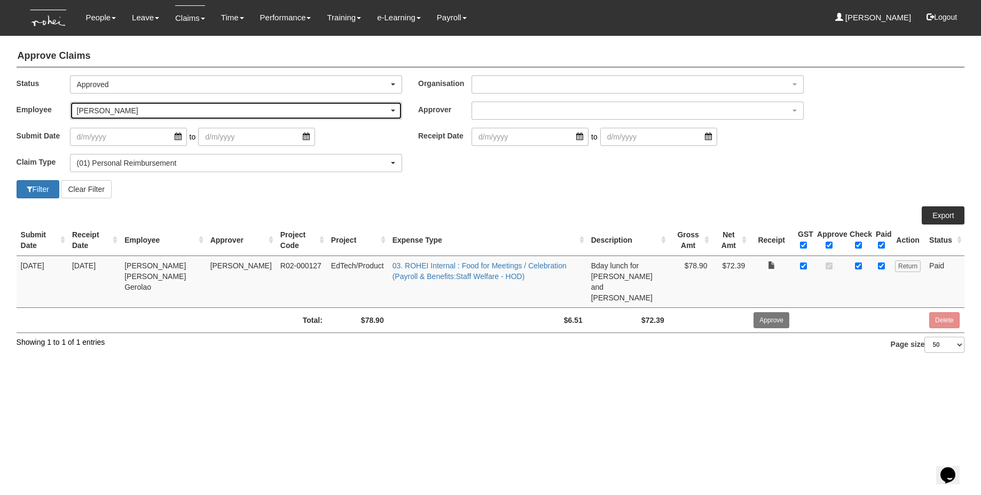
click at [208, 114] on div "[PERSON_NAME]" at bounding box center [233, 110] width 312 height 11
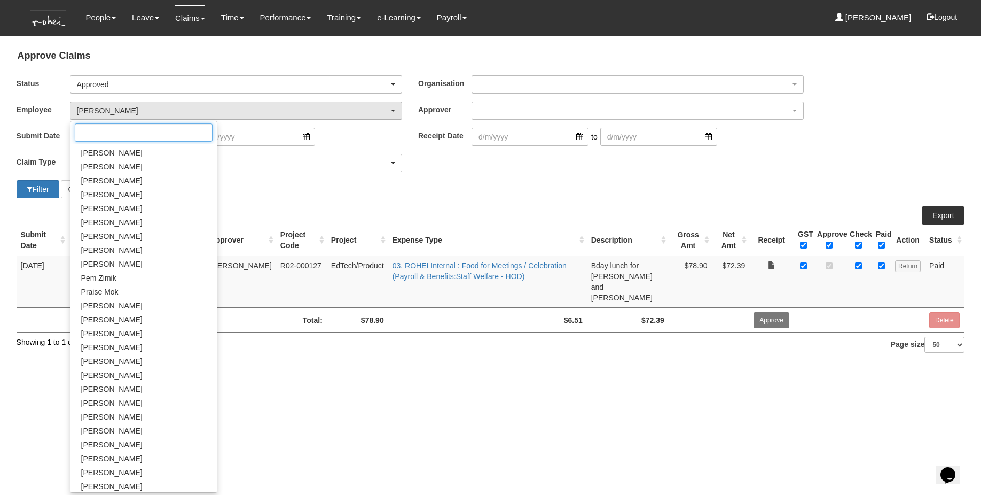
scroll to position [485, 0]
click at [106, 335] on span "[PERSON_NAME]" at bounding box center [111, 332] width 61 height 11
select select "14c70067-d654-436c-959d-c4e18fa1d7bc"
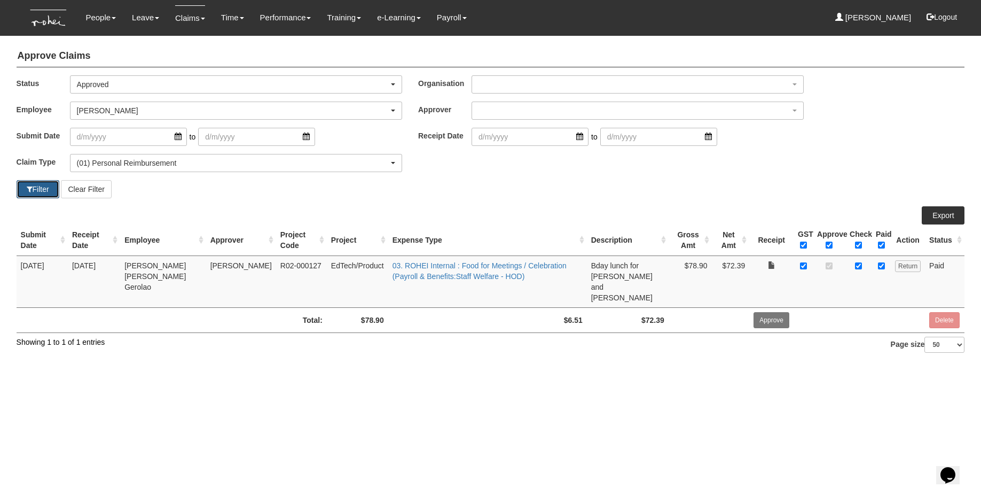
click at [35, 192] on button "Filter" at bounding box center [38, 189] width 43 height 18
select select "50"
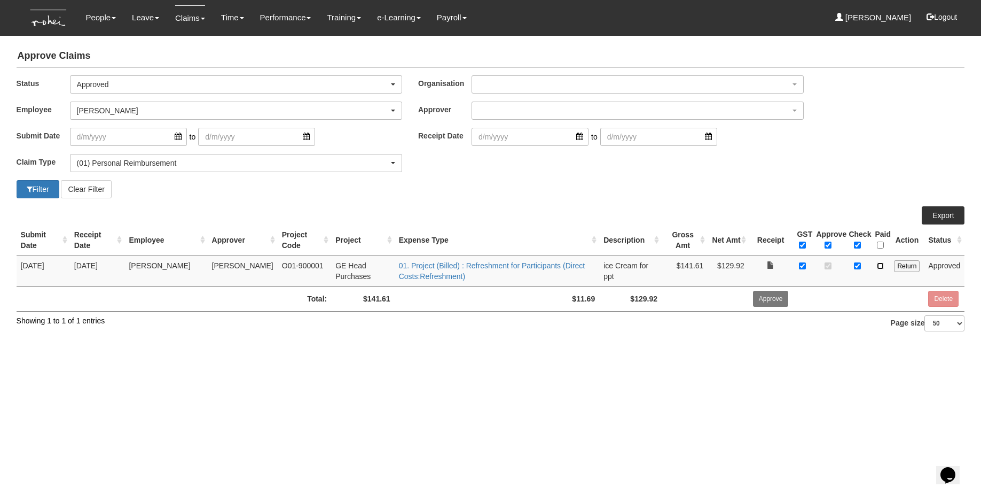
click at [735, 268] on input "checkbox" at bounding box center [880, 265] width 7 height 7
checkbox input "true"
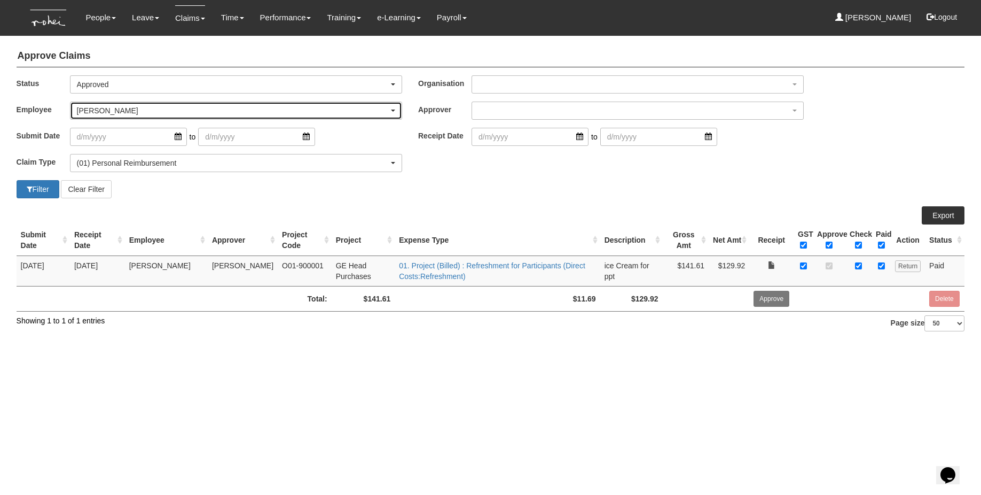
click at [121, 113] on div "[PERSON_NAME]" at bounding box center [233, 110] width 312 height 11
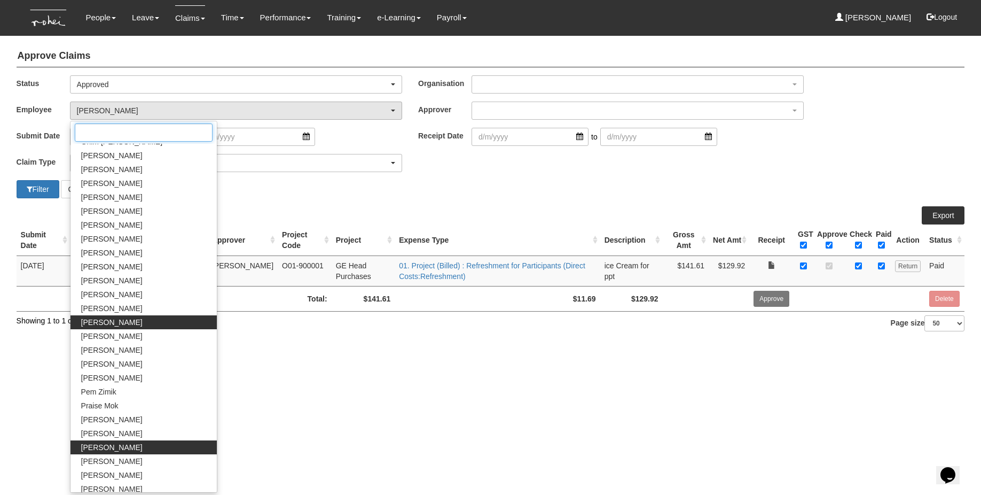
scroll to position [360, 0]
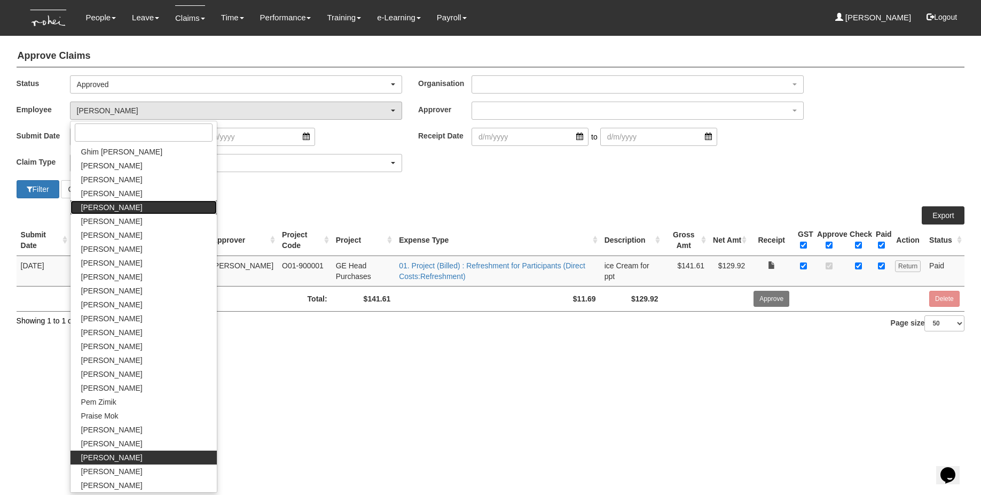
click at [129, 210] on span "[PERSON_NAME]" at bounding box center [111, 207] width 61 height 11
select select "626785c4-8276-4e82-8ee0-d7e2ecff44af"
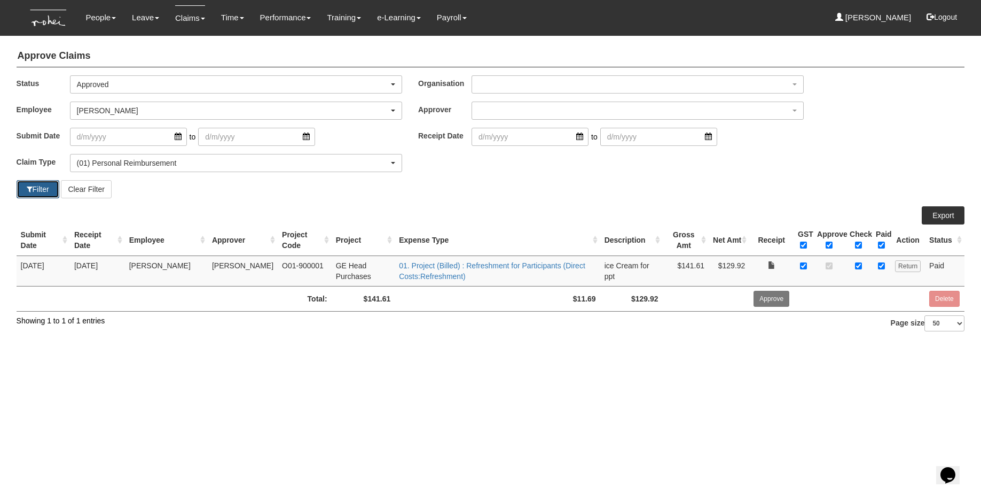
click at [44, 192] on button "Filter" at bounding box center [38, 189] width 43 height 18
select select "50"
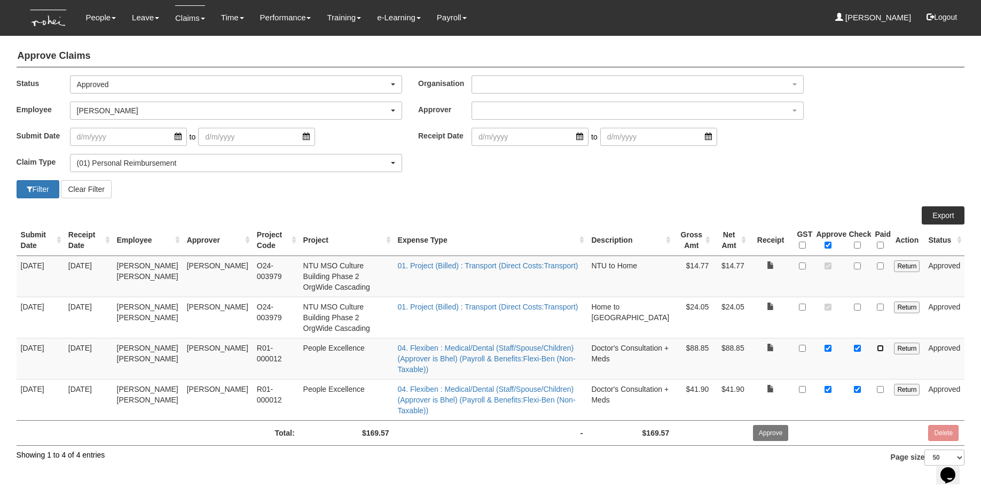
click at [735, 345] on input "checkbox" at bounding box center [880, 348] width 7 height 7
checkbox input "true"
click at [735, 386] on input "checkbox" at bounding box center [880, 389] width 7 height 7
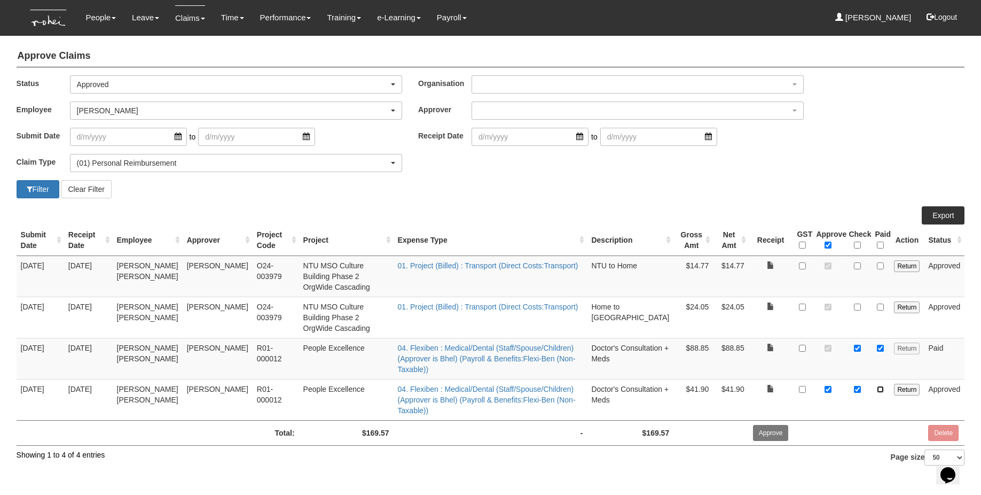
checkbox input "true"
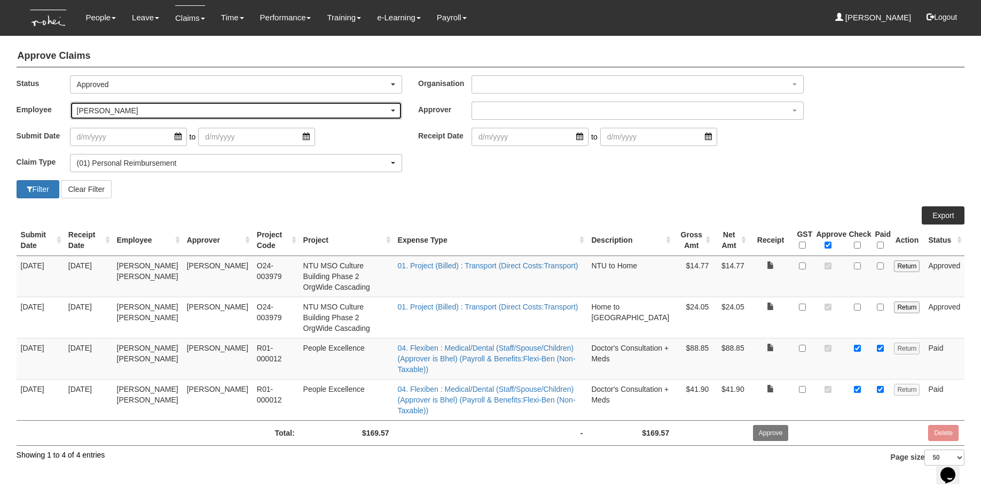
click at [86, 114] on div "[PERSON_NAME]" at bounding box center [233, 110] width 312 height 11
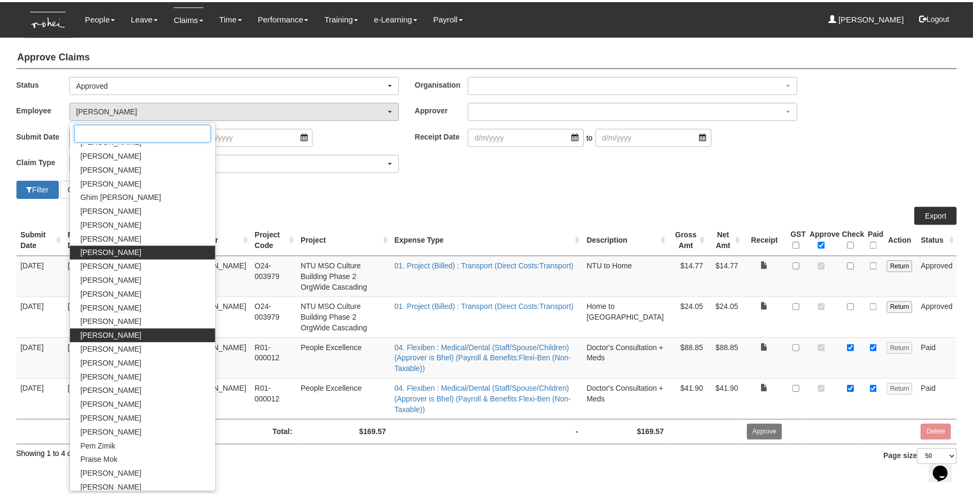
scroll to position [471, 0]
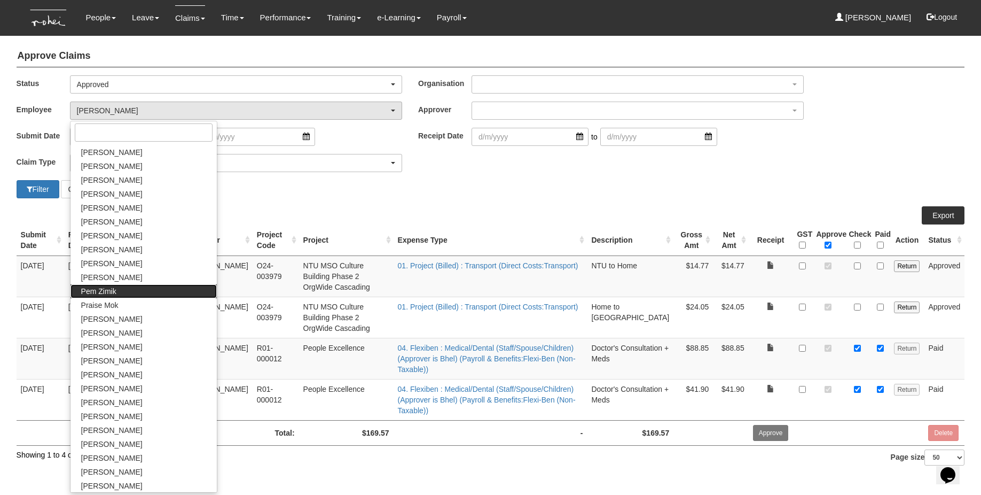
click at [96, 292] on span "Pem Zimik" at bounding box center [98, 291] width 35 height 11
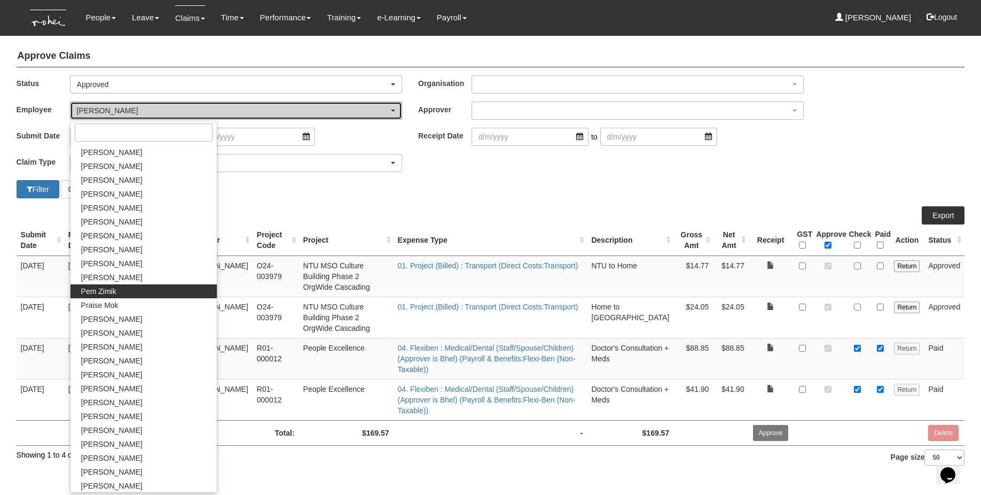
select select "9a159fec-5831-4e11-b443-470336e86677"
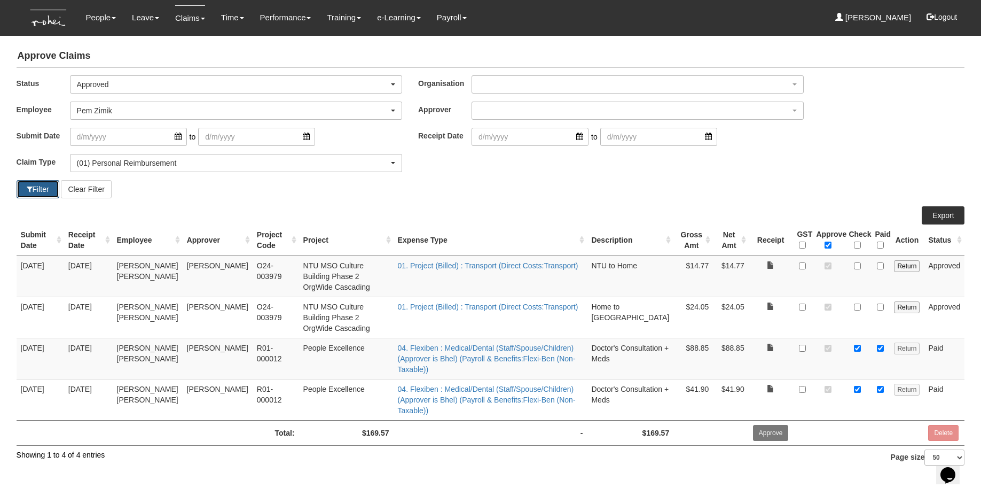
click at [34, 190] on button "Filter" at bounding box center [38, 189] width 43 height 18
select select "50"
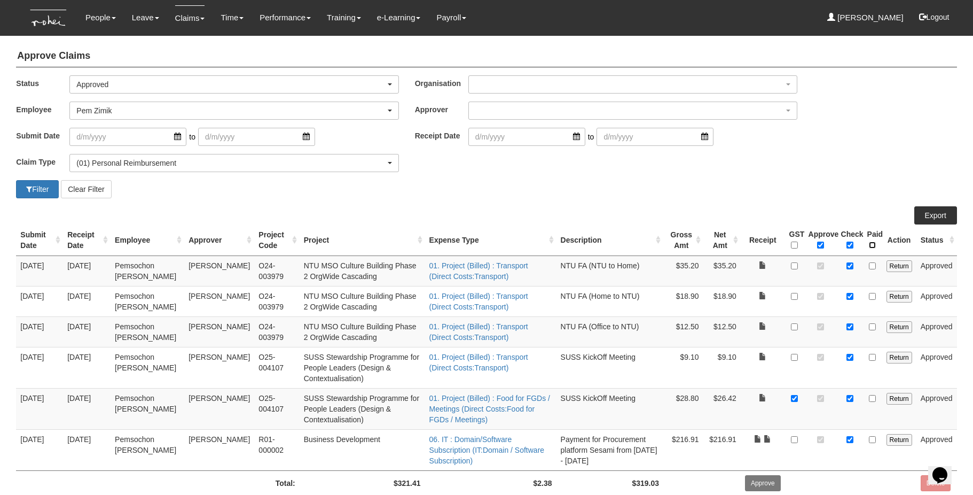
click at [735, 247] on input "\a Paid\a \a \a" at bounding box center [872, 244] width 7 height 7
checkbox input "true"
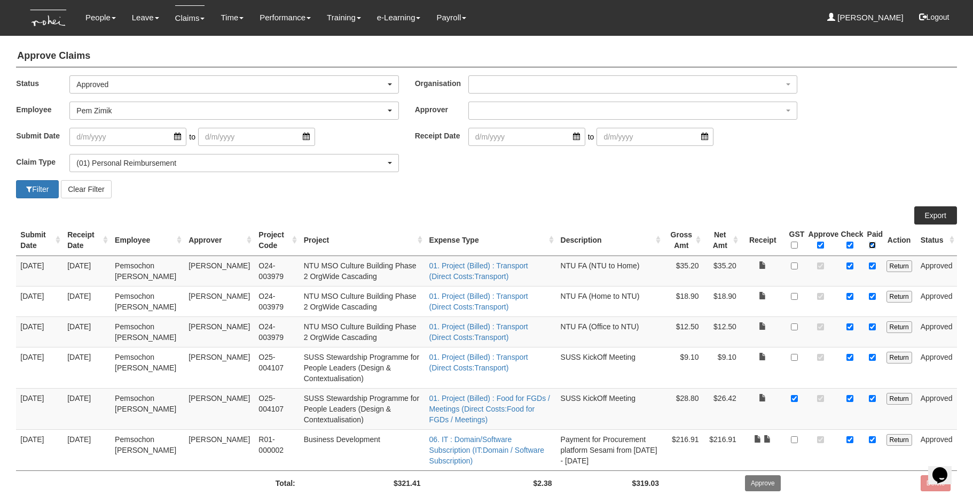
checkbox input "true"
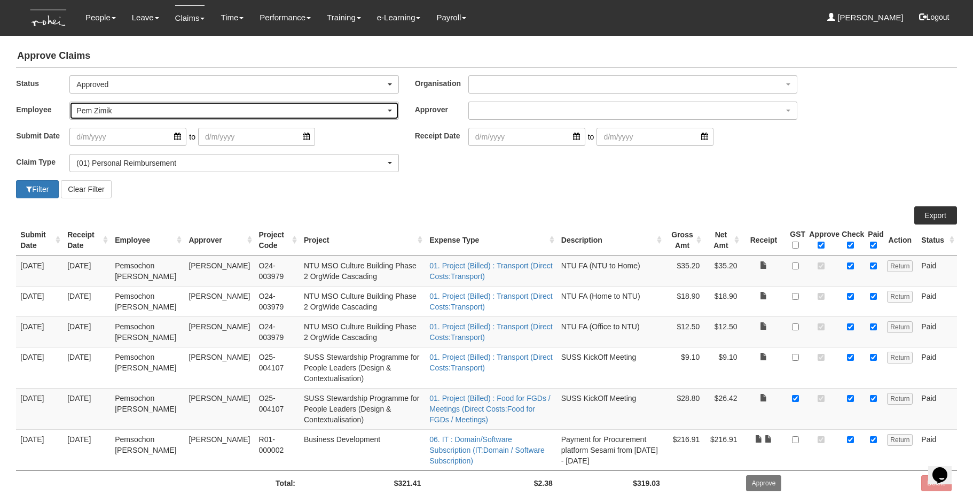
click at [128, 112] on div "Pem Zimik" at bounding box center [230, 110] width 309 height 11
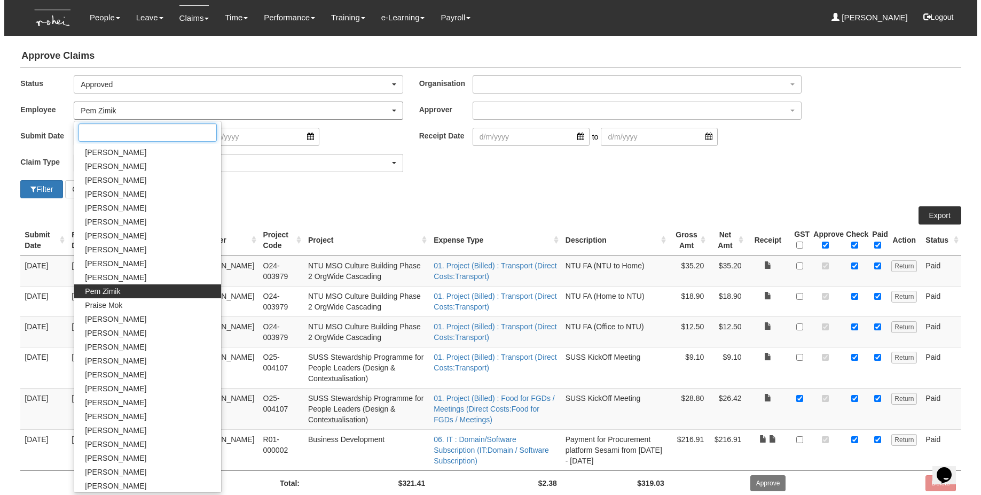
scroll to position [444, 0]
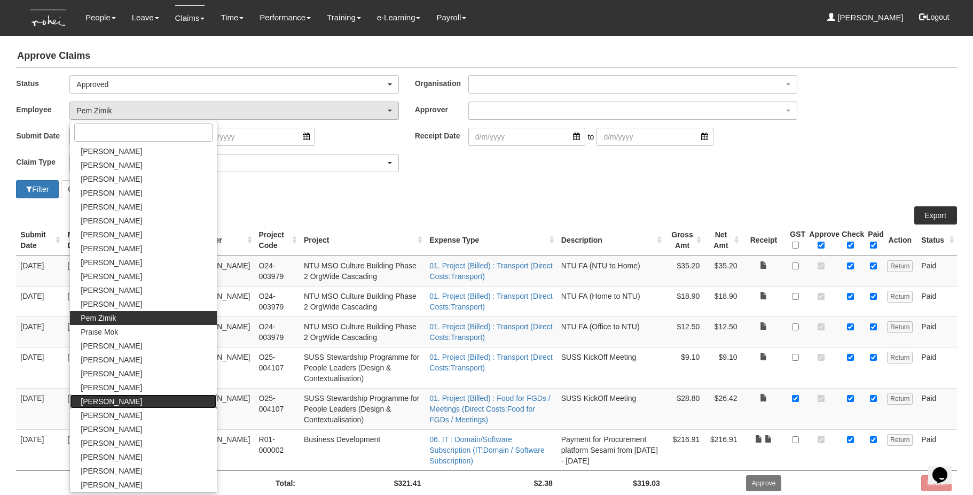
click at [129, 402] on link "[PERSON_NAME]" at bounding box center [143, 401] width 146 height 14
select select "5e225cdc-7ce9-465a-9503-99e8ed4cc44e"
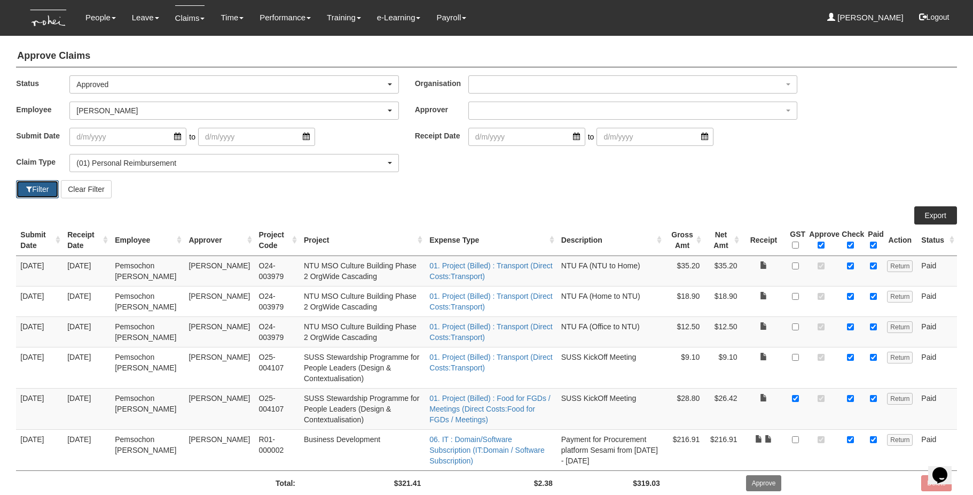
click at [35, 187] on button "Filter" at bounding box center [37, 189] width 43 height 18
select select "50"
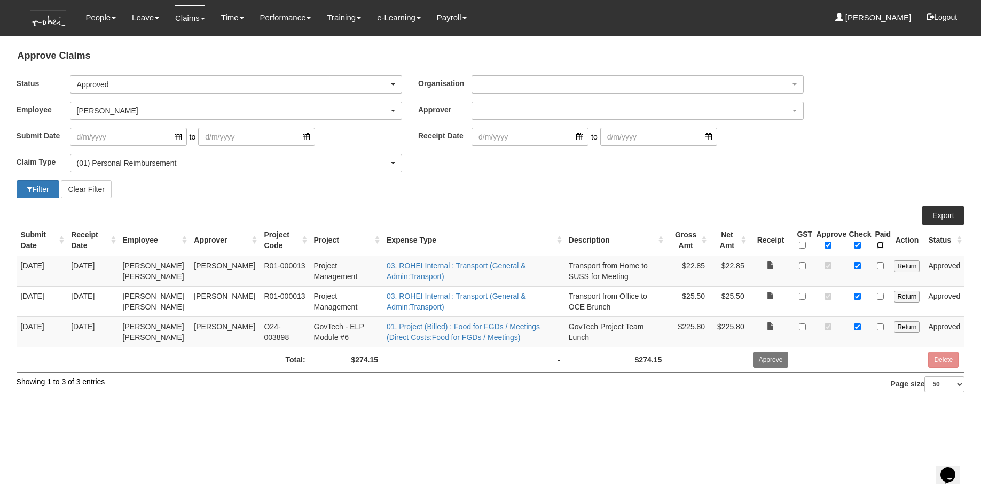
click at [735, 246] on input "\a Paid\a \a \a" at bounding box center [880, 244] width 7 height 7
checkbox input "true"
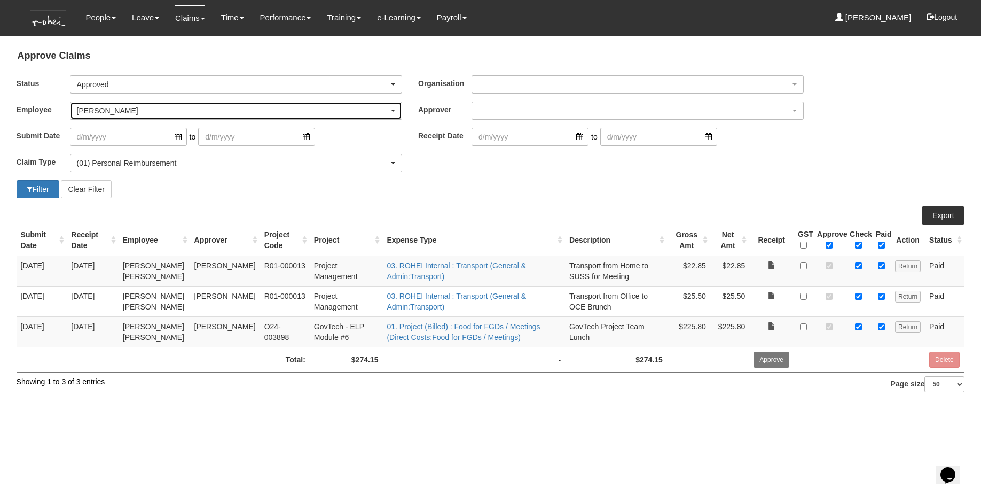
click at [93, 111] on div "[PERSON_NAME]" at bounding box center [233, 110] width 312 height 11
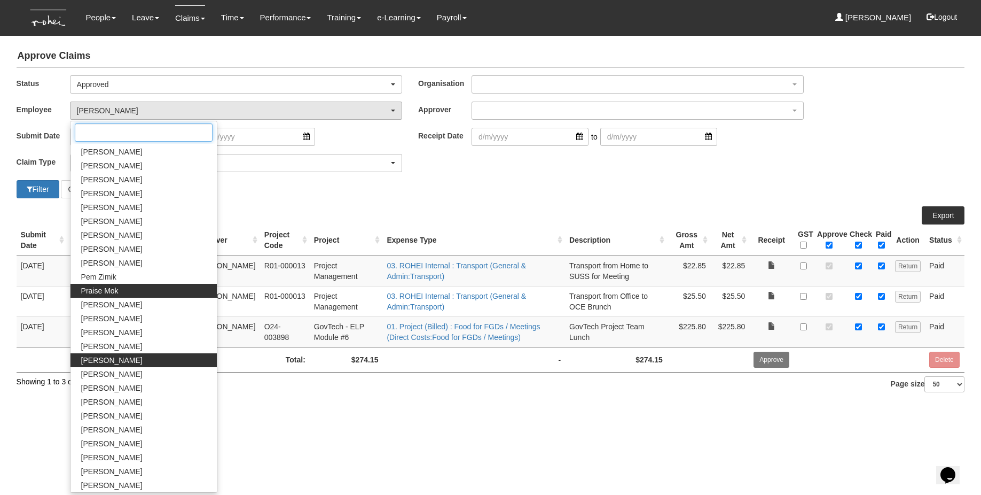
scroll to position [127, 0]
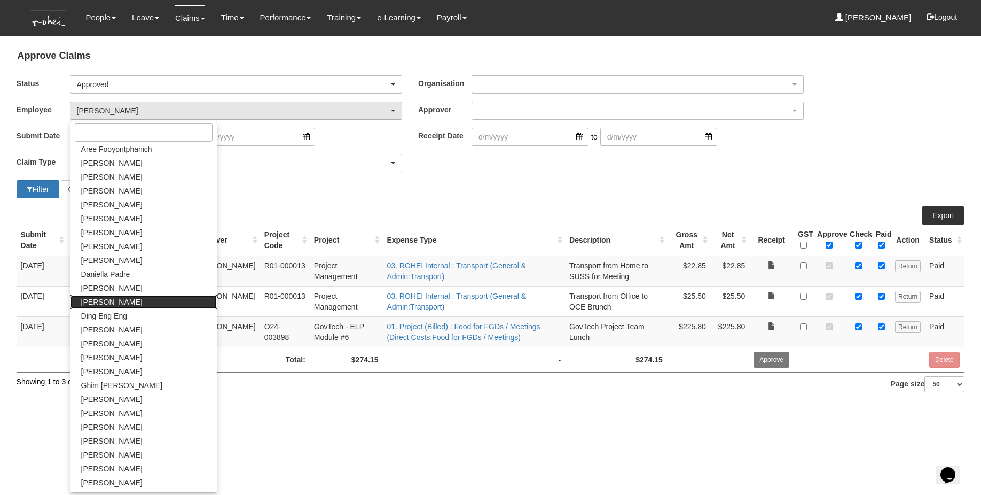
click at [121, 301] on link "[PERSON_NAME]" at bounding box center [144, 302] width 146 height 14
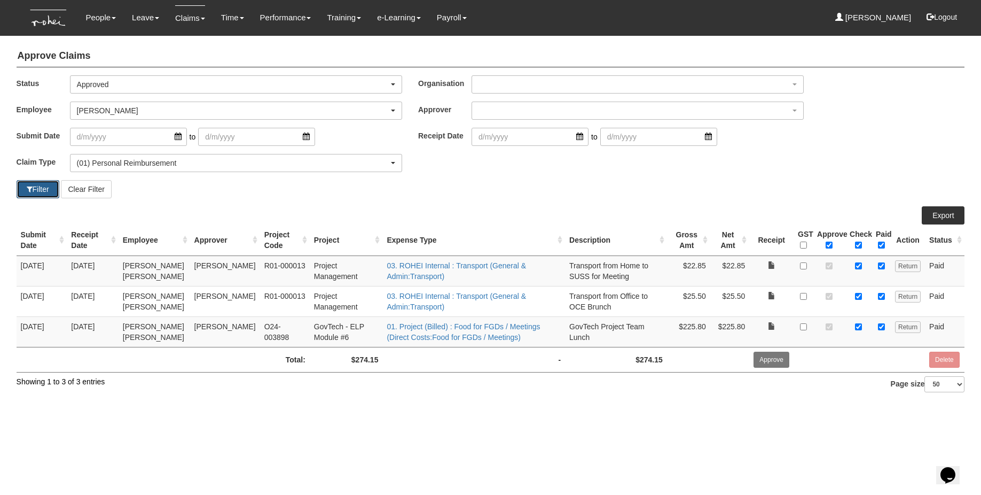
click at [44, 193] on button "Filter" at bounding box center [38, 189] width 43 height 18
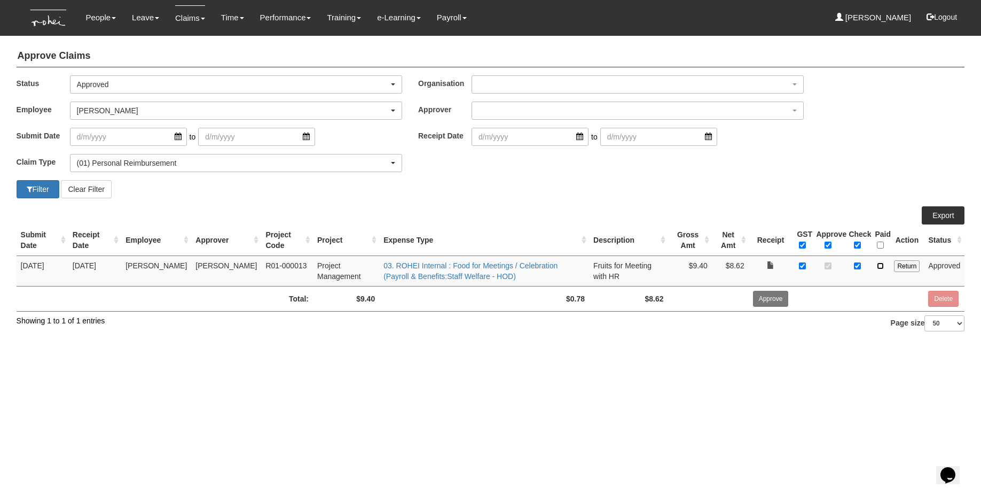
click at [735, 265] on input "checkbox" at bounding box center [880, 265] width 7 height 7
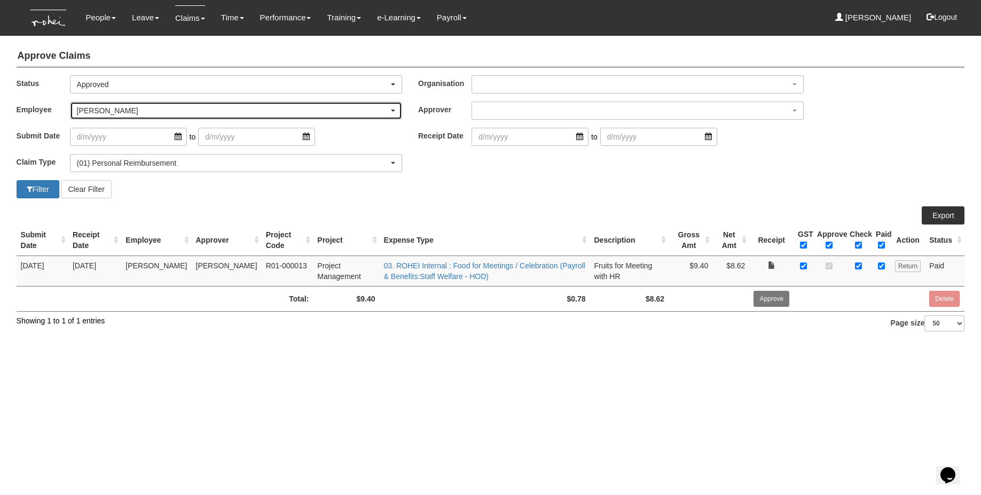
click at [145, 115] on div "[PERSON_NAME]" at bounding box center [236, 110] width 331 height 17
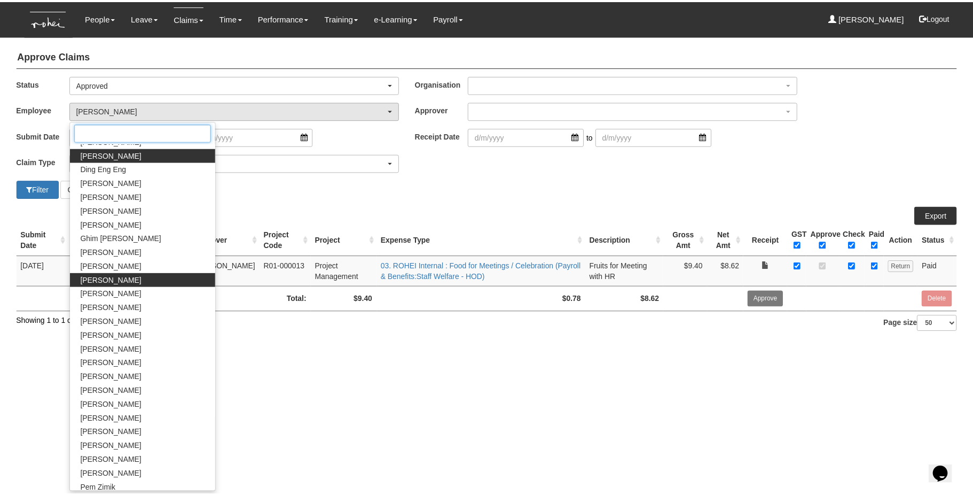
scroll to position [295, 0]
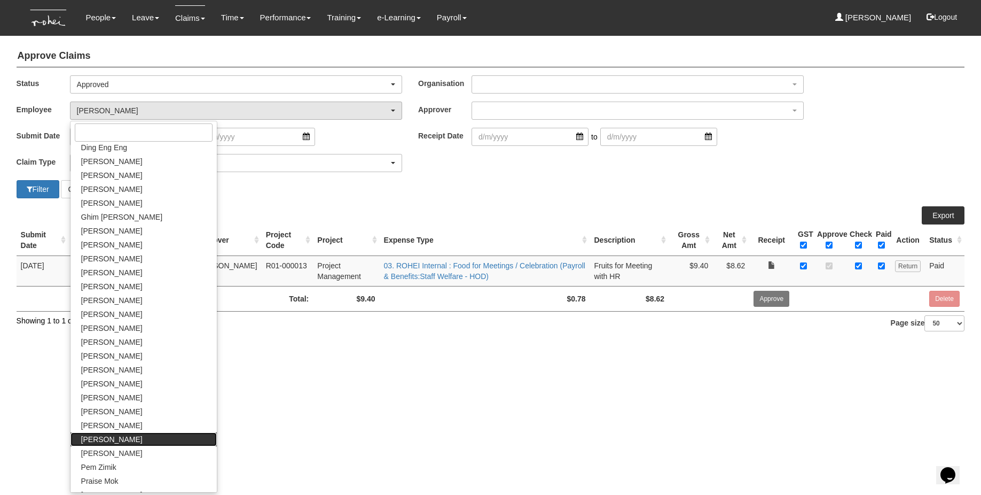
click at [123, 433] on link "[PERSON_NAME]" at bounding box center [144, 439] width 146 height 14
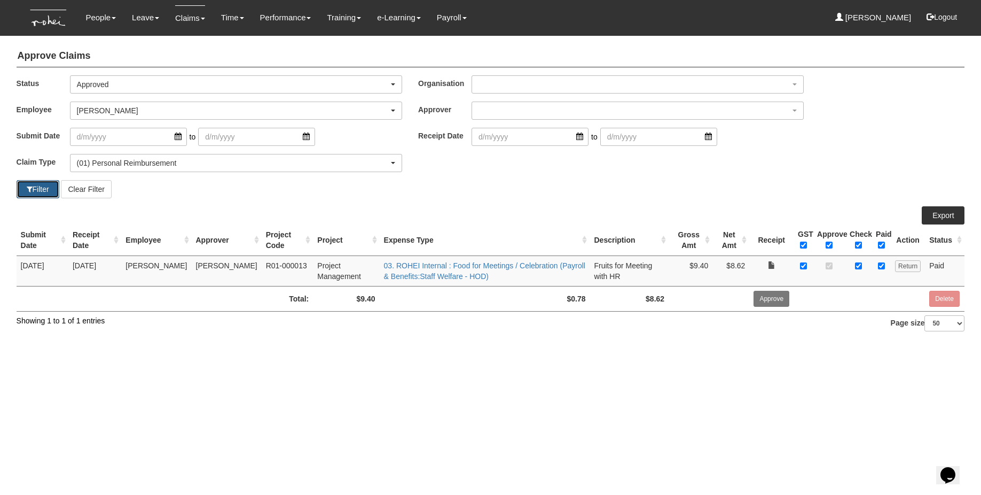
click at [43, 190] on button "Filter" at bounding box center [38, 189] width 43 height 18
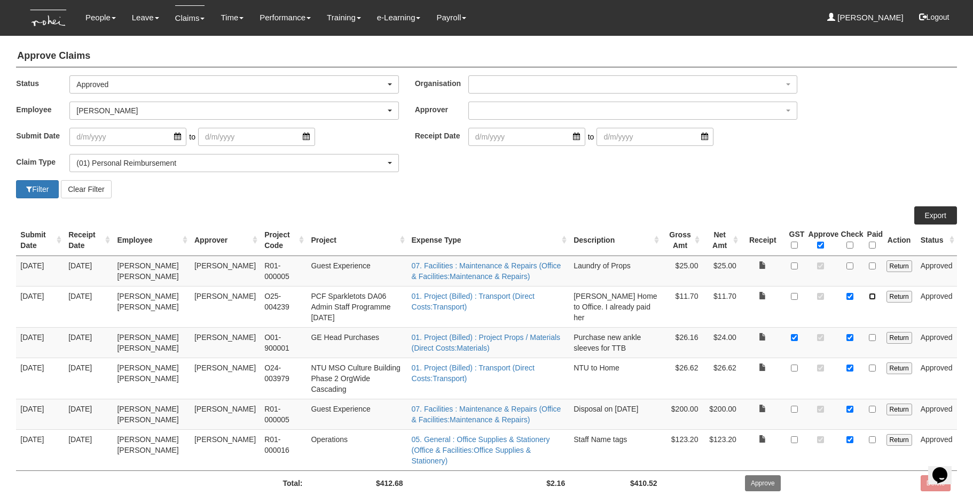
click at [735, 298] on input "checkbox" at bounding box center [872, 296] width 7 height 7
click at [735, 334] on input "checkbox" at bounding box center [872, 337] width 7 height 7
click at [735, 364] on input "checkbox" at bounding box center [872, 367] width 7 height 7
click at [735, 398] on td at bounding box center [872, 413] width 19 height 30
click at [735, 405] on input "checkbox" at bounding box center [872, 408] width 7 height 7
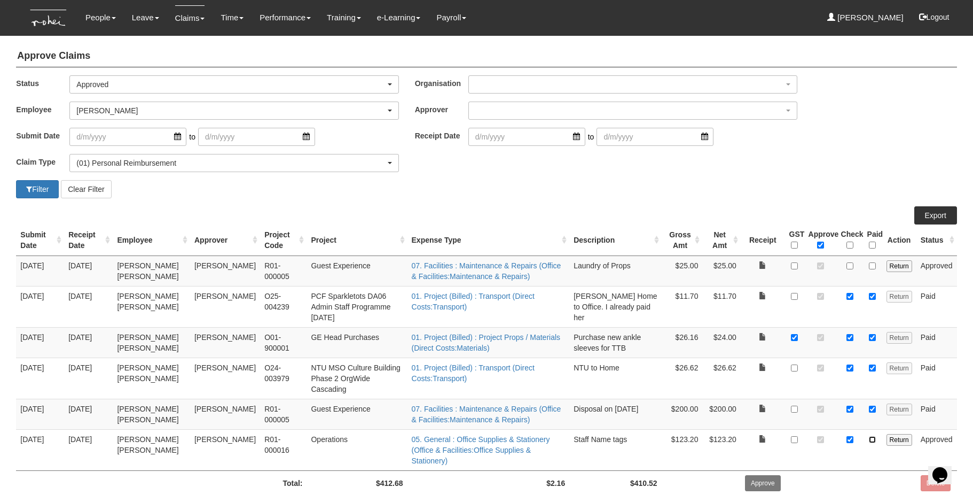
click at [735, 435] on input "checkbox" at bounding box center [872, 439] width 7 height 7
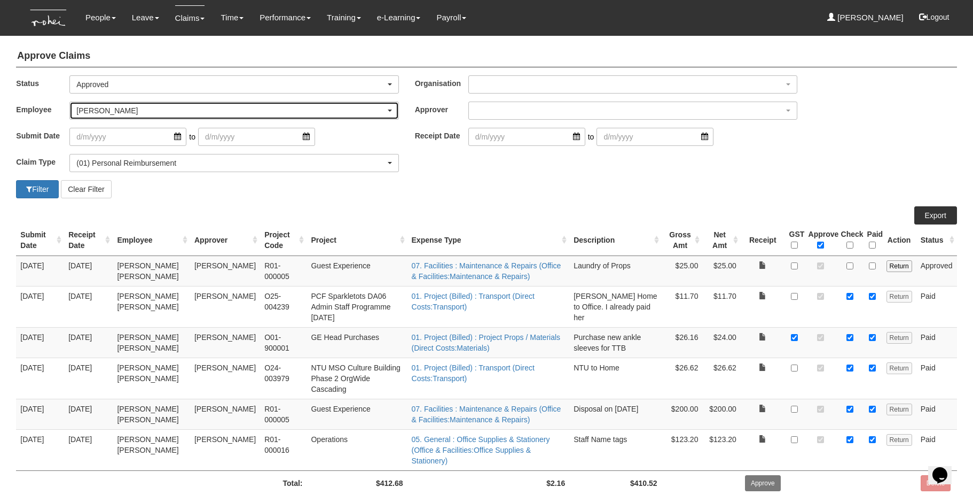
click at [157, 112] on div "[PERSON_NAME]" at bounding box center [230, 110] width 309 height 11
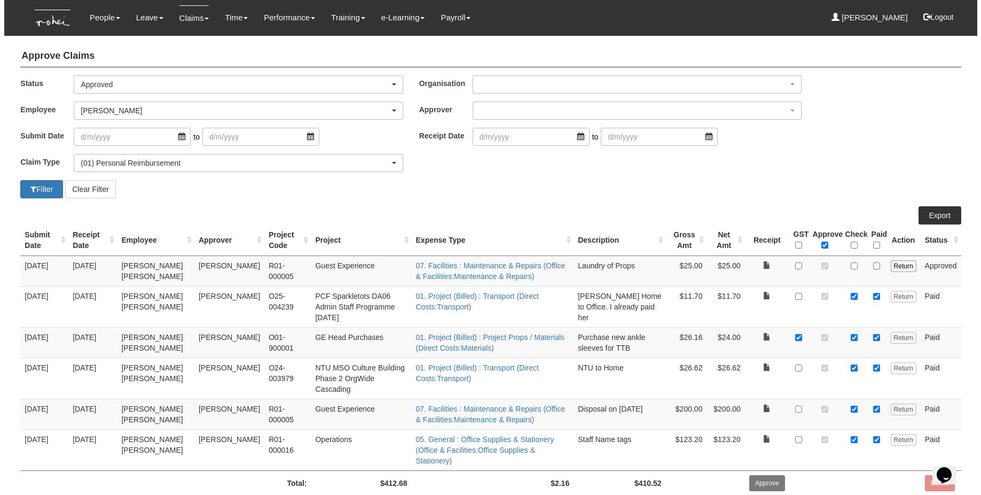
scroll to position [416, 0]
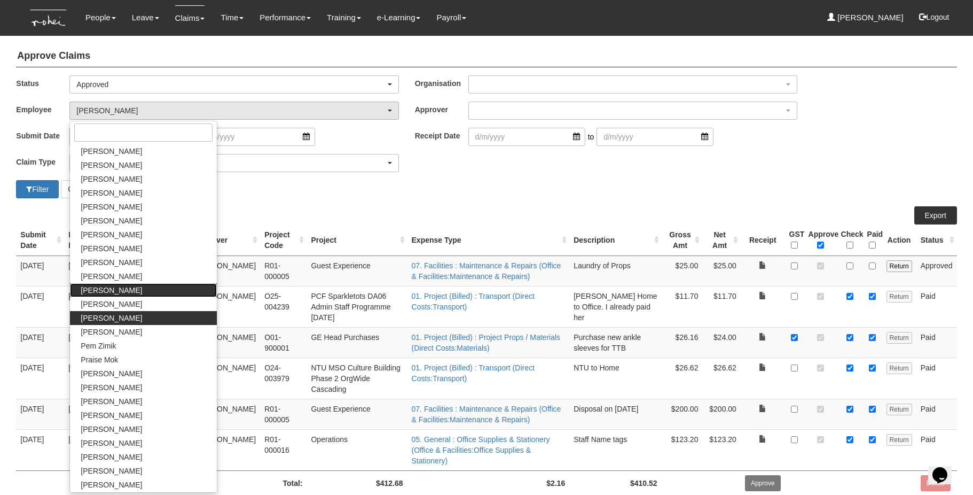
click at [103, 287] on span "[PERSON_NAME]" at bounding box center [111, 290] width 61 height 11
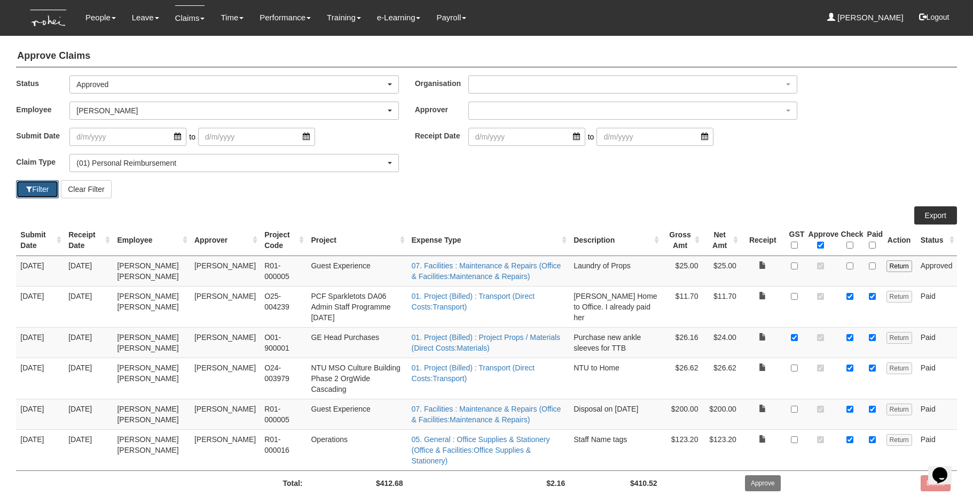
click at [35, 192] on button "Filter" at bounding box center [37, 189] width 43 height 18
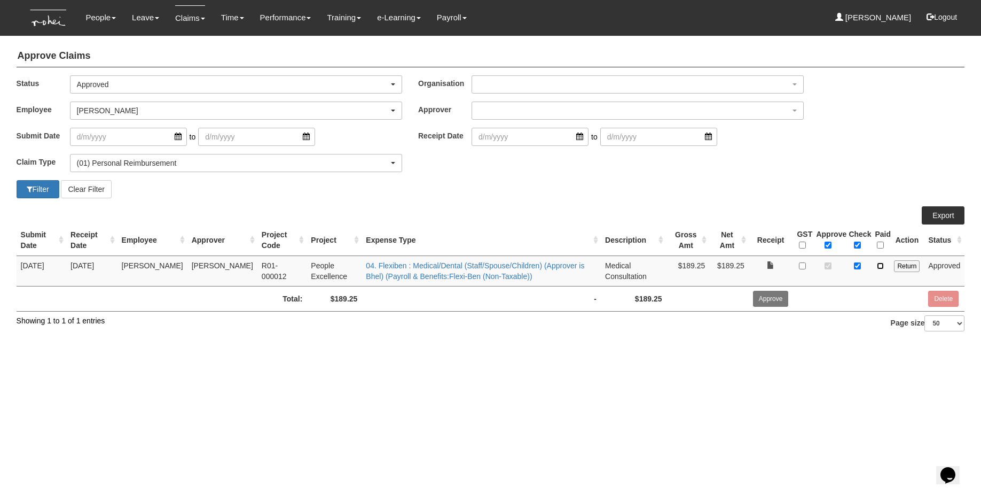
click at [735, 265] on input "checkbox" at bounding box center [880, 265] width 7 height 7
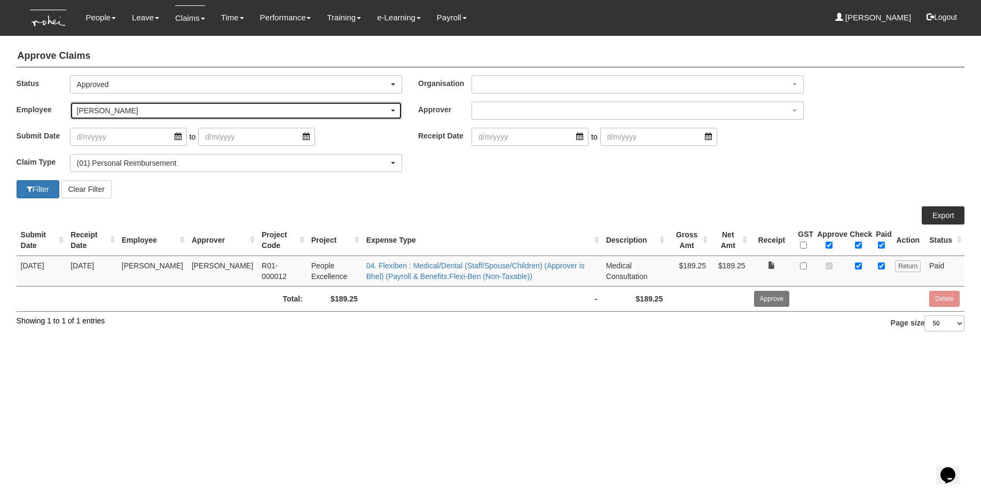
click at [124, 109] on div "[PERSON_NAME]" at bounding box center [233, 110] width 312 height 11
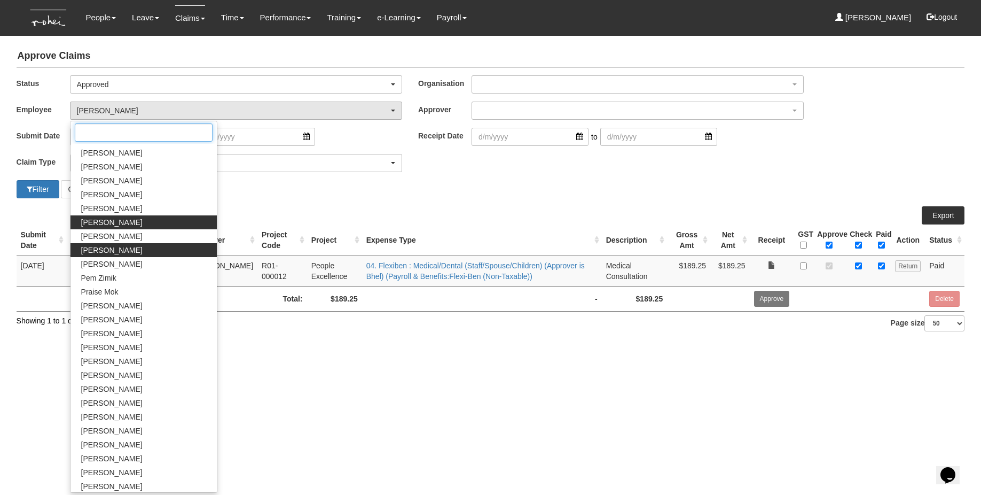
scroll to position [485, 0]
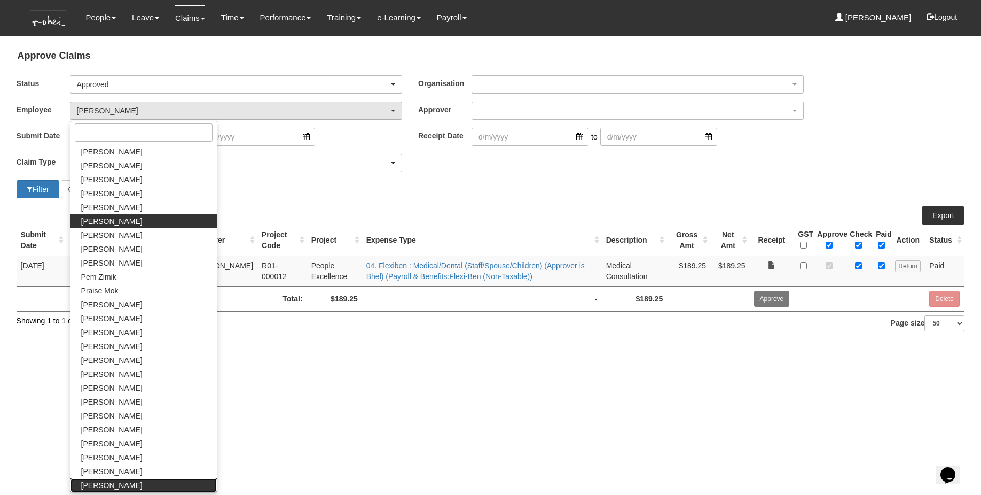
click at [124, 435] on span "[PERSON_NAME]" at bounding box center [111, 485] width 61 height 11
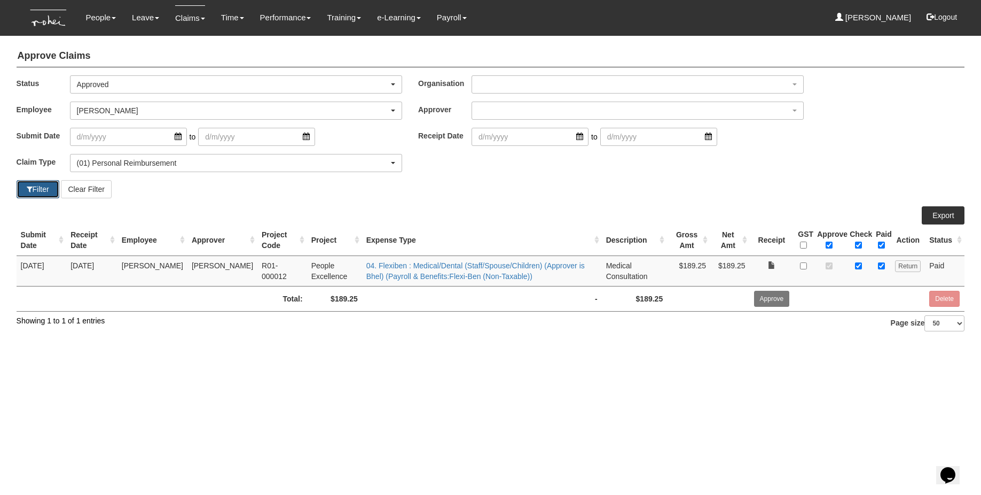
click at [41, 184] on button "Filter" at bounding box center [38, 189] width 43 height 18
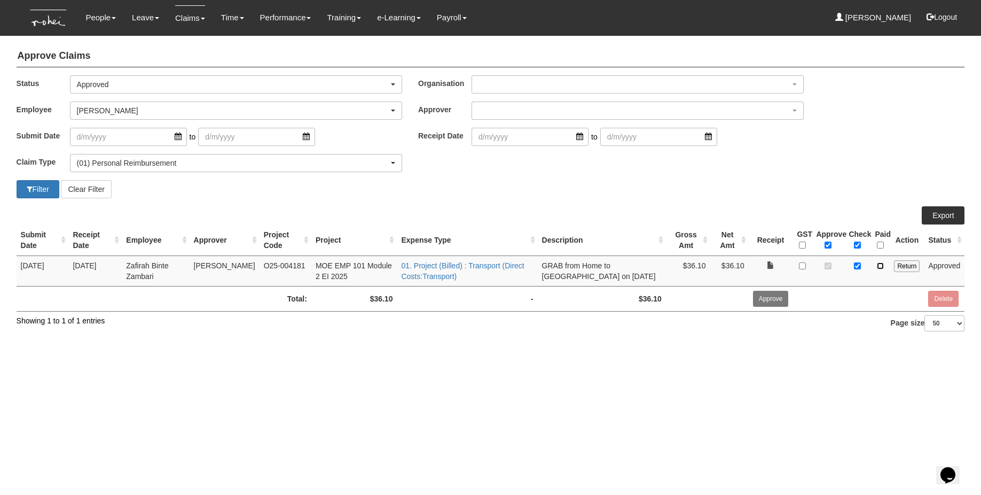
click at [735, 267] on input "checkbox" at bounding box center [880, 265] width 7 height 7
click at [623, 345] on html "Toggle navigation People Setup Users Departments Organisations Modules Manage P…" at bounding box center [490, 172] width 981 height 345
